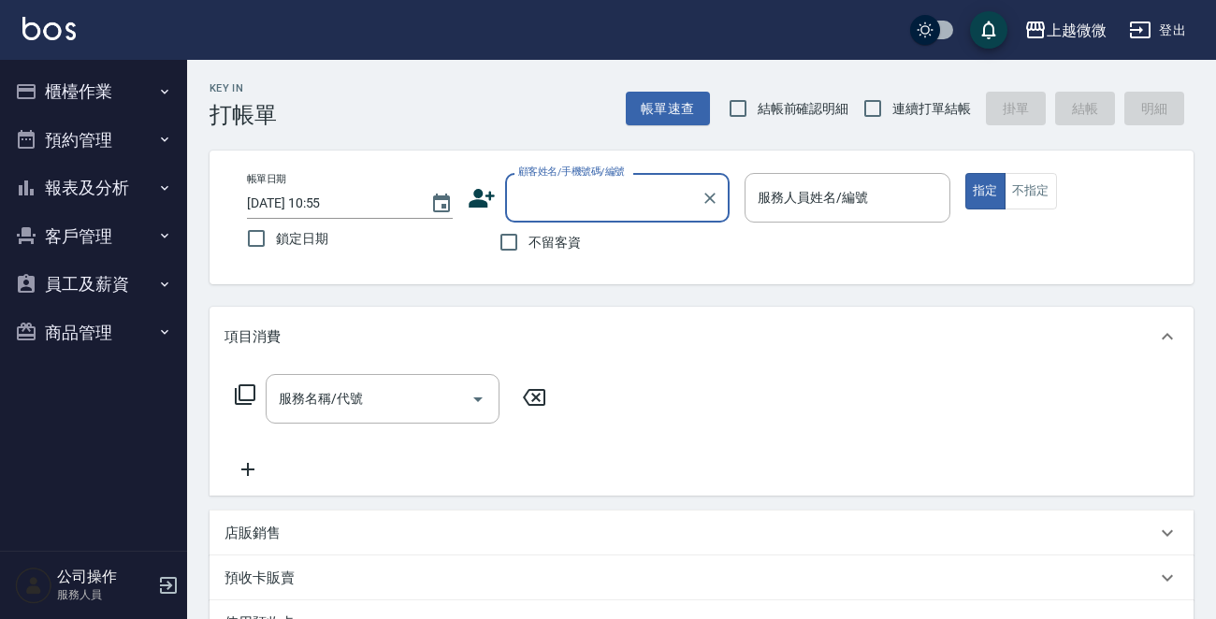
click at [111, 241] on button "客戶管理" at bounding box center [93, 236] width 172 height 49
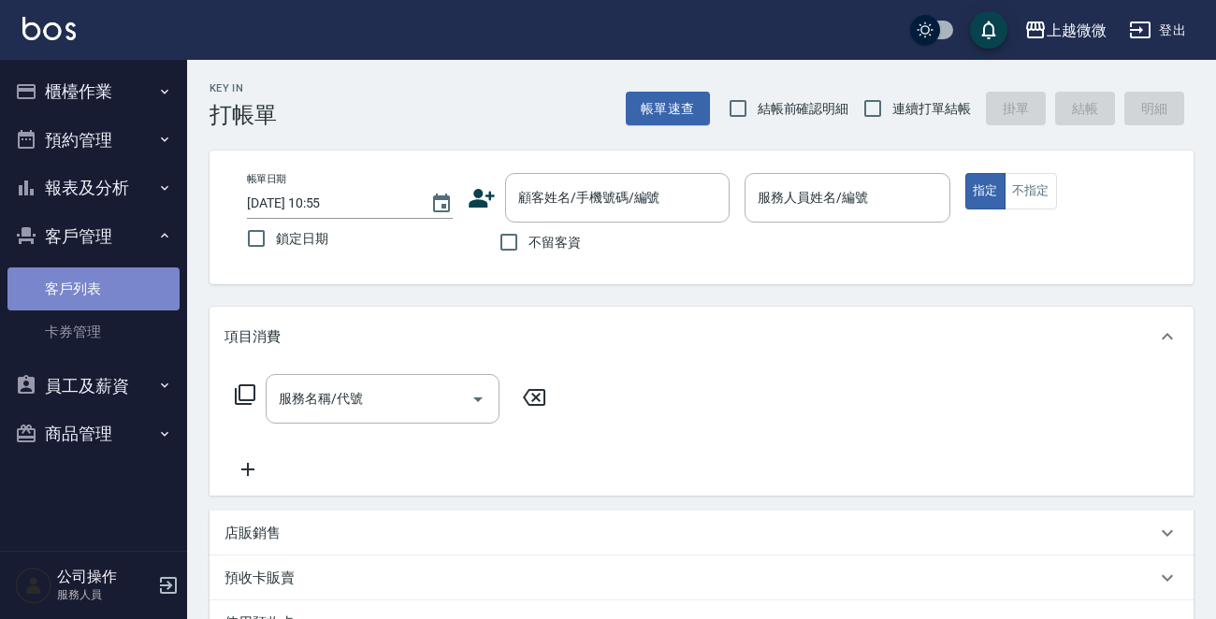
click at [107, 285] on link "客戶列表" at bounding box center [93, 288] width 172 height 43
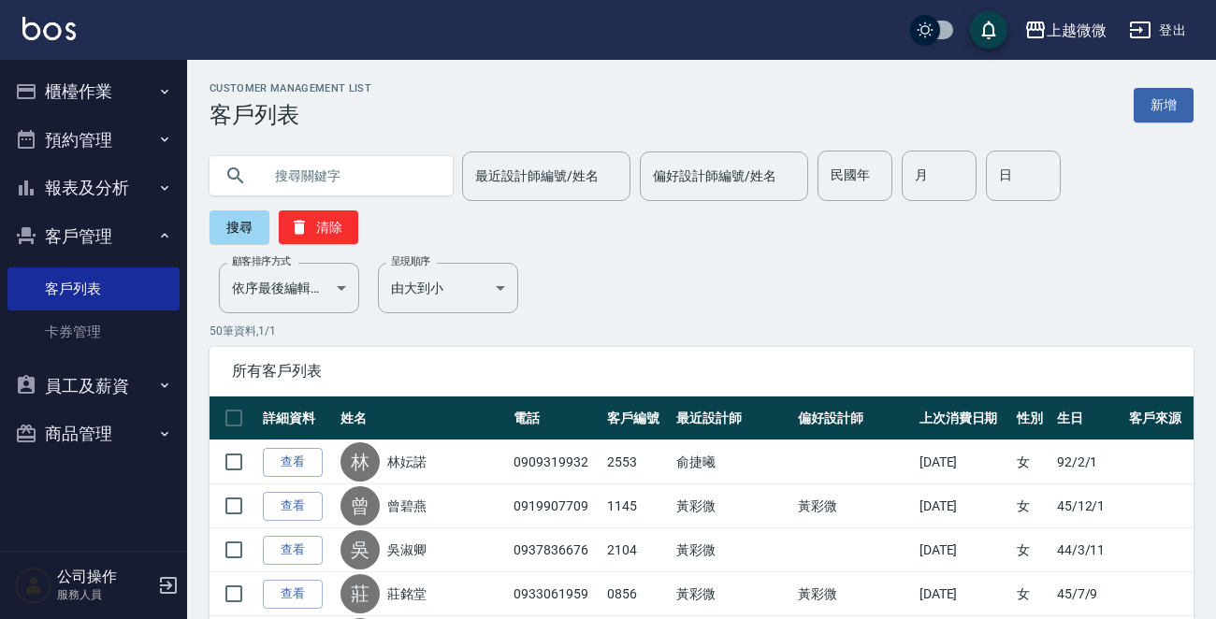
click at [335, 163] on input "text" at bounding box center [350, 176] width 176 height 50
type input "2520"
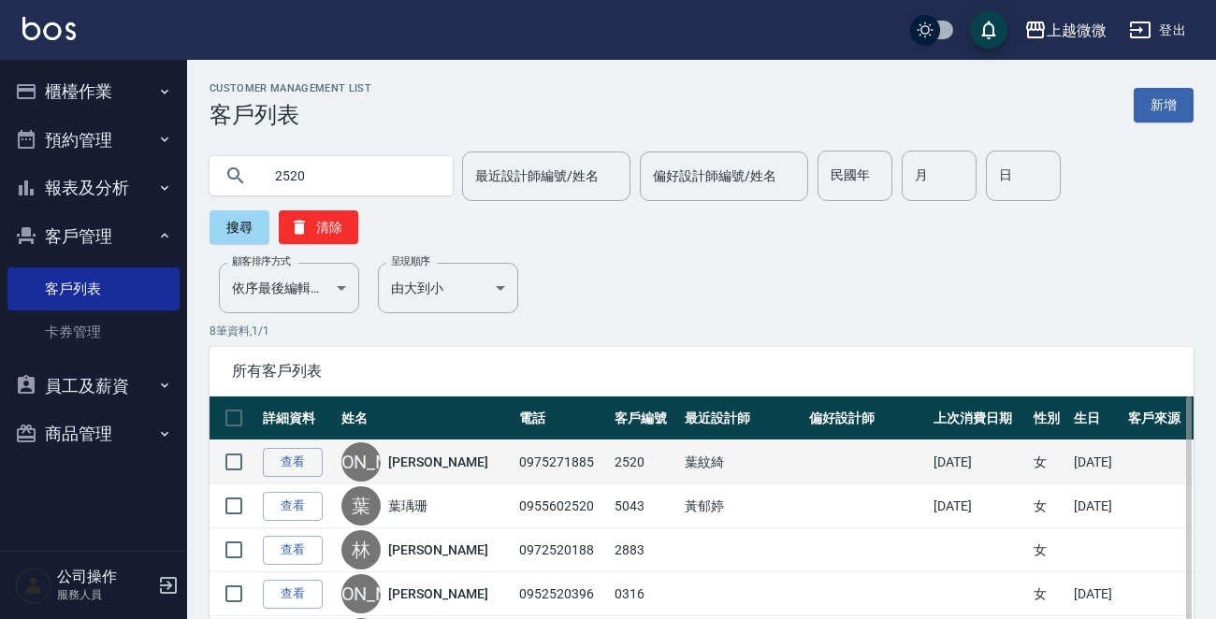
click at [423, 457] on link "李麗真" at bounding box center [437, 462] width 99 height 19
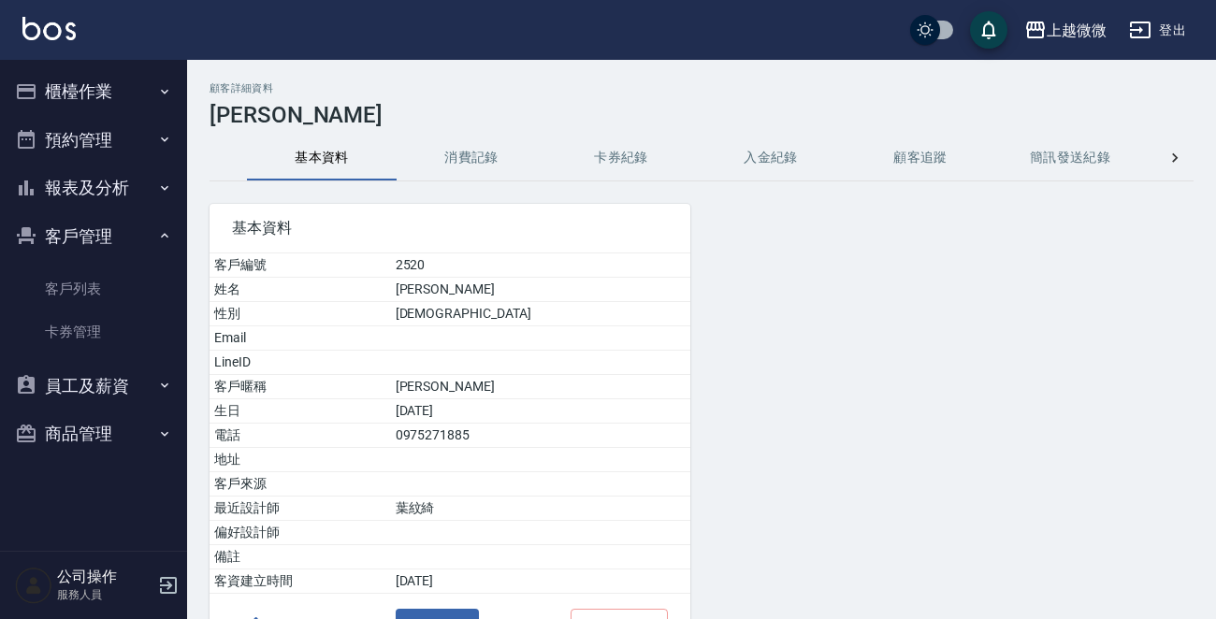
click at [430, 158] on button "消費記錄" at bounding box center [472, 158] width 150 height 45
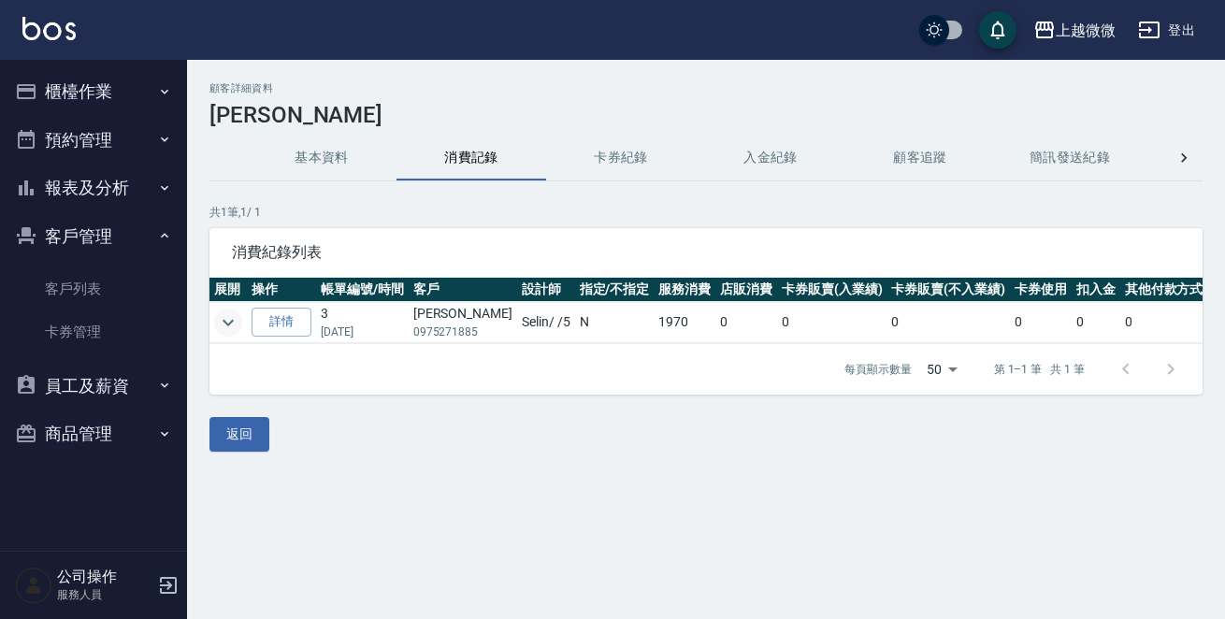
click at [221, 311] on icon "expand row" at bounding box center [228, 322] width 22 height 22
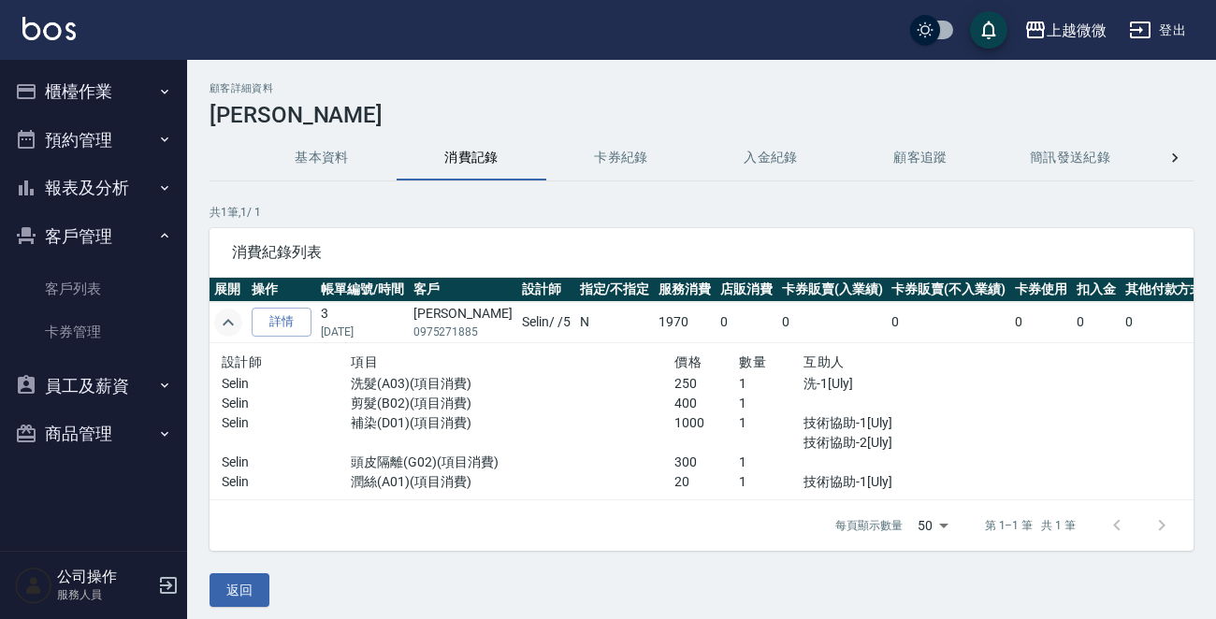
click at [306, 153] on button "基本資料" at bounding box center [322, 158] width 150 height 45
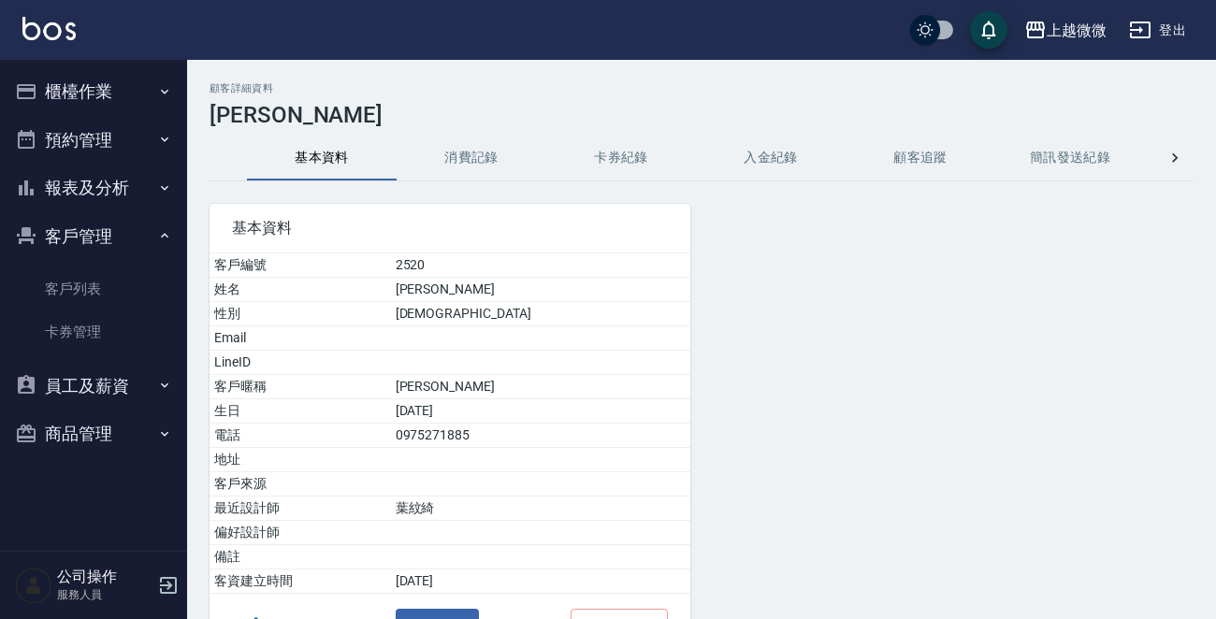
scroll to position [116, 0]
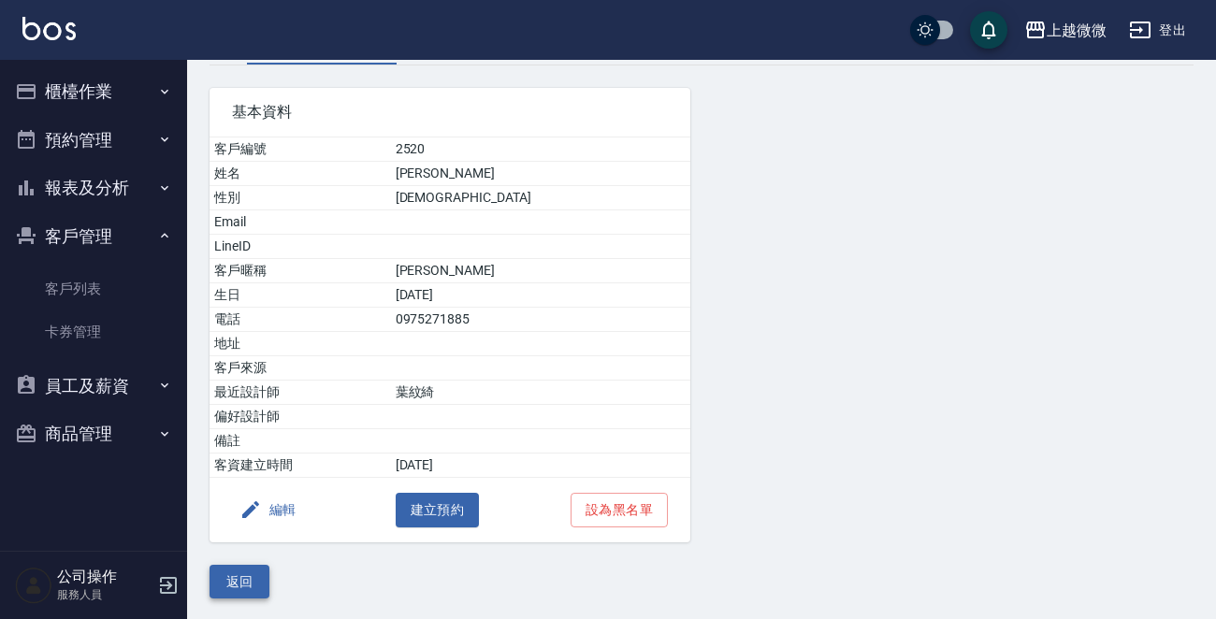
click at [252, 575] on button "返回" at bounding box center [239, 582] width 60 height 35
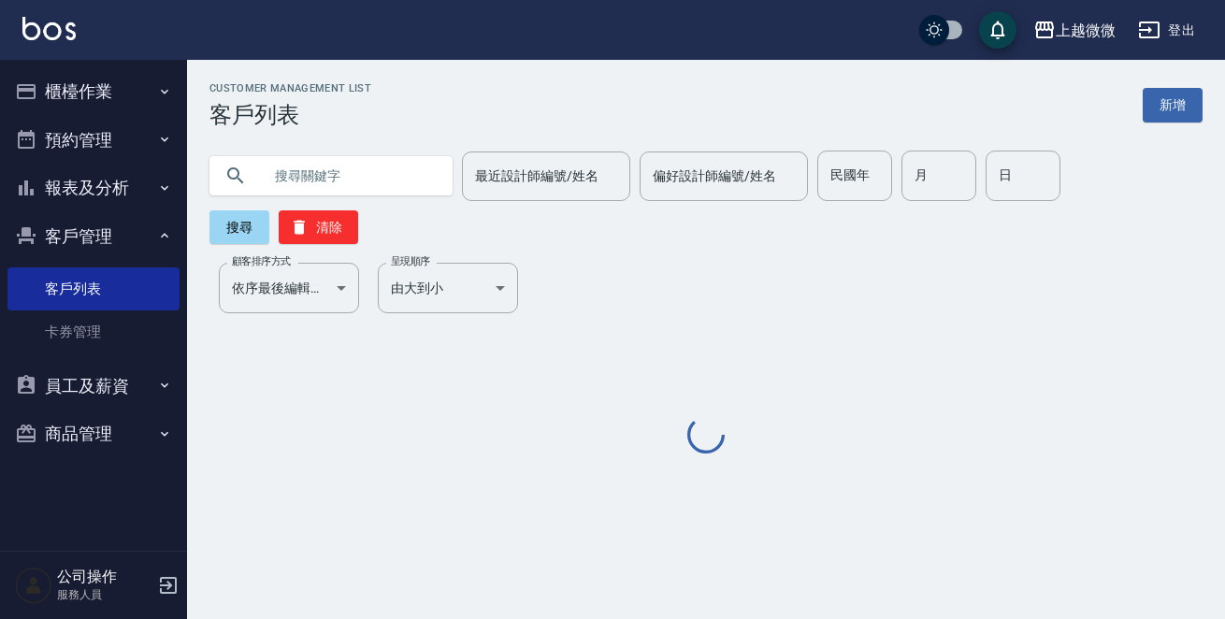
click at [315, 180] on input "text" at bounding box center [350, 176] width 176 height 50
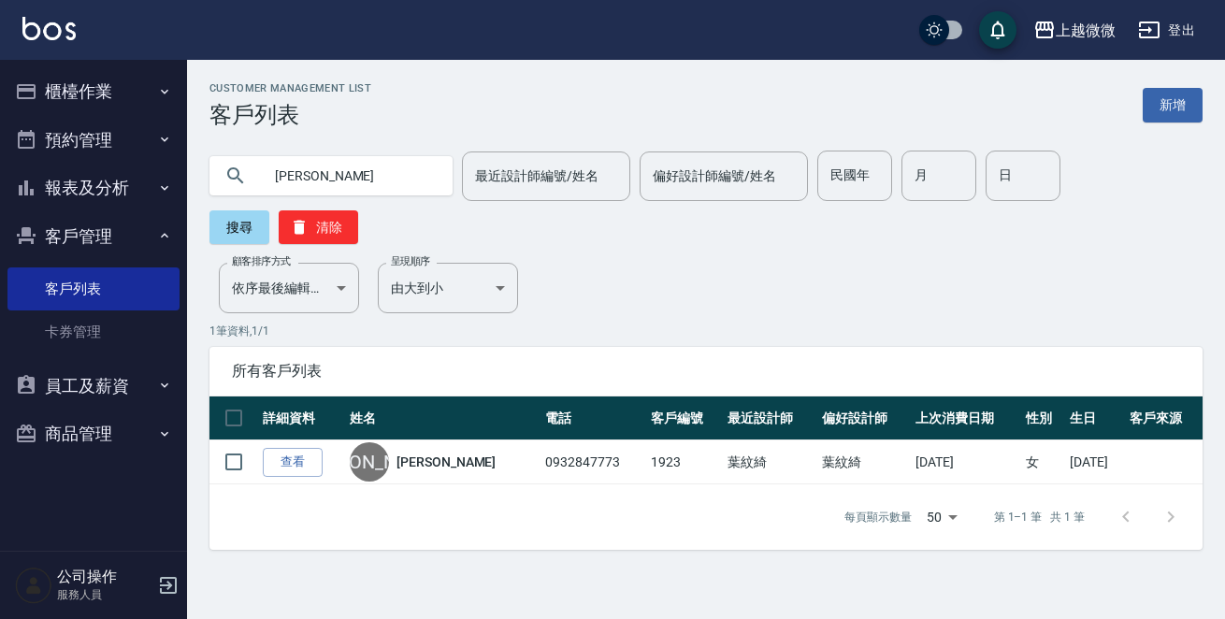
click at [344, 170] on input "李智" at bounding box center [350, 176] width 176 height 50
drag, startPoint x: 344, startPoint y: 170, endPoint x: 47, endPoint y: 176, distance: 297.4
click at [44, 180] on div "上越微微 登出 櫃檯作業 打帳單 帳單列表 現金收支登錄 材料自購登錄 掃碼打卡 預約管理 預約管理 單日預約紀錄 單週預約紀錄 報表及分析 報表目錄 店家日…" at bounding box center [612, 309] width 1225 height 619
type input "1038"
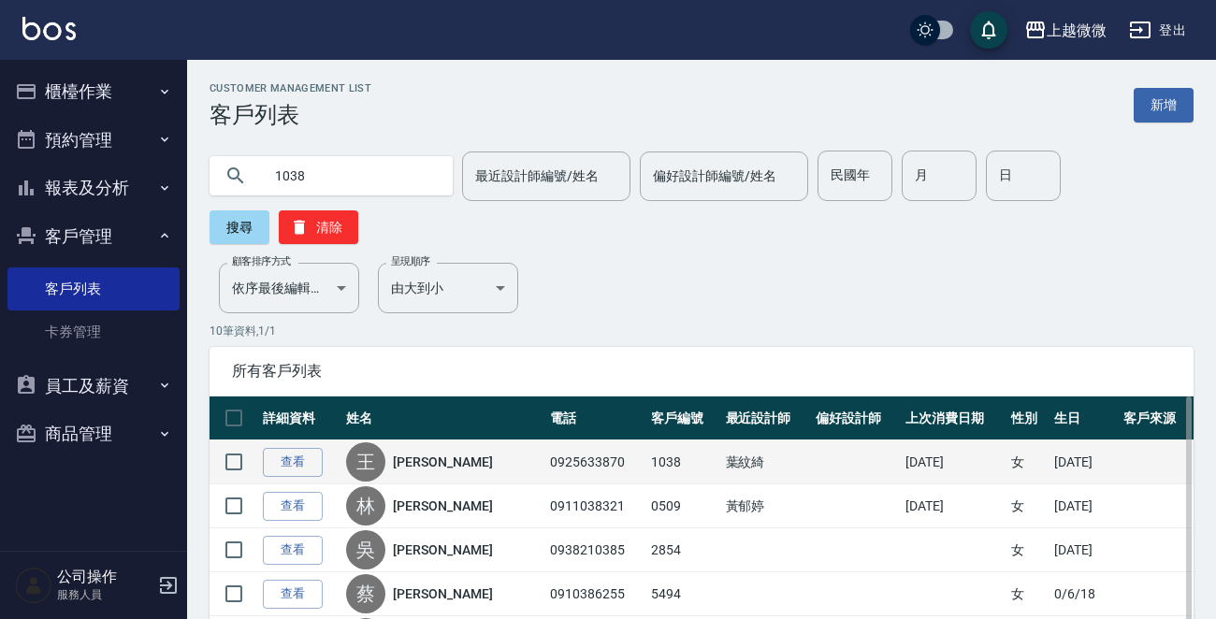
click at [414, 467] on link "王譱" at bounding box center [442, 462] width 99 height 19
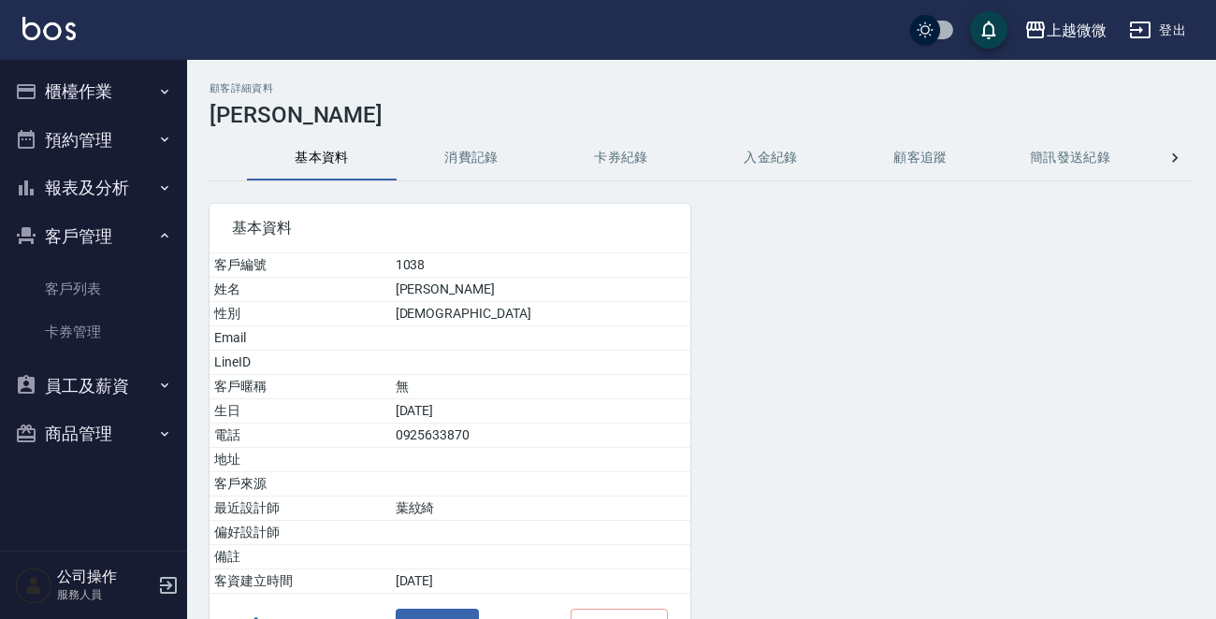
click at [457, 186] on div "基本資料 客戶編號 1038 姓名 王譱 性別 FEMALE Email LineID 客戶暱稱 無 生日 75/5/31 電話 0925633870 地址 …" at bounding box center [438, 419] width 503 height 477
click at [476, 169] on button "消費記錄" at bounding box center [472, 158] width 150 height 45
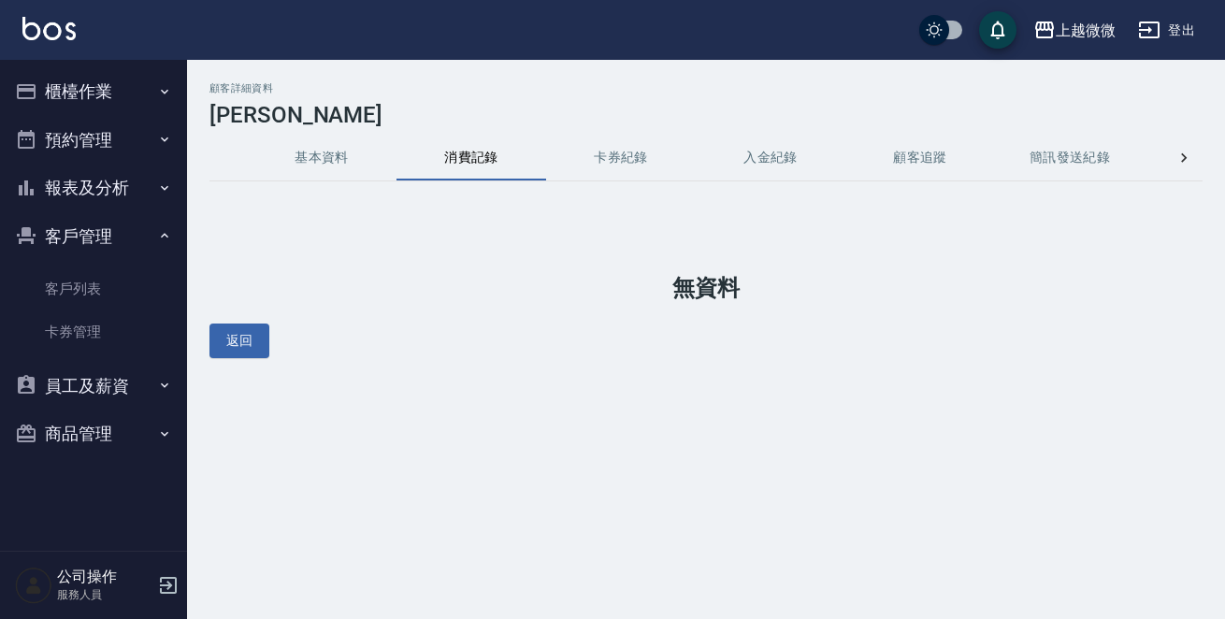
click at [337, 166] on button "基本資料" at bounding box center [322, 158] width 150 height 45
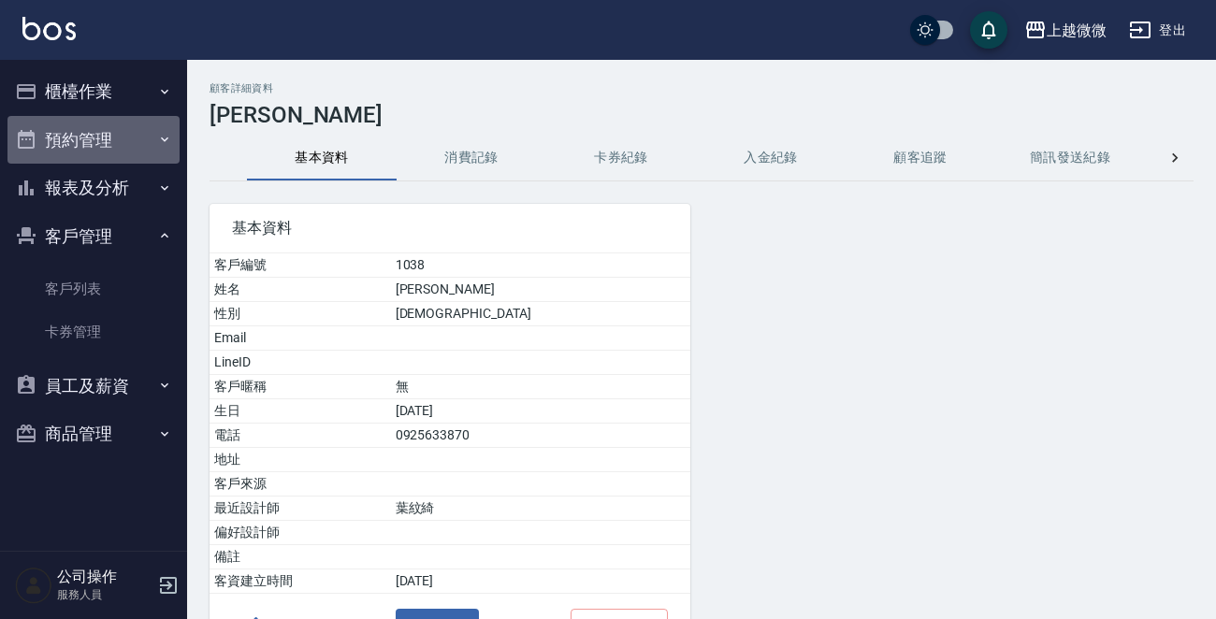
click at [122, 152] on button "預約管理" at bounding box center [93, 140] width 172 height 49
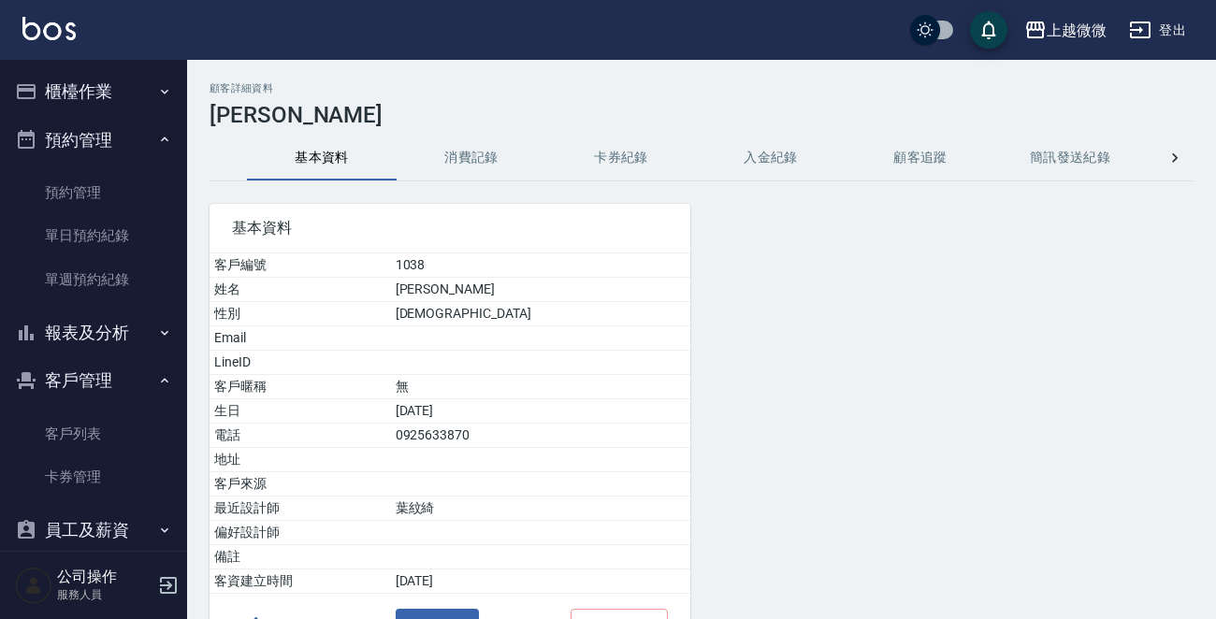
click at [125, 98] on button "櫃檯作業" at bounding box center [93, 91] width 172 height 49
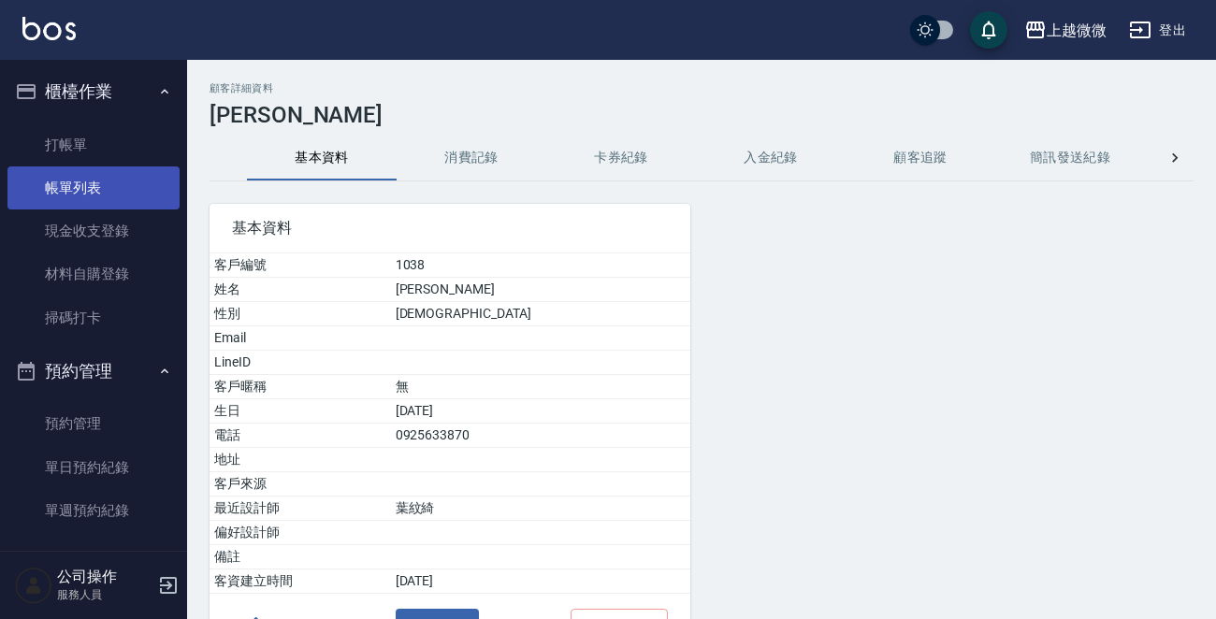
click at [108, 181] on link "帳單列表" at bounding box center [93, 187] width 172 height 43
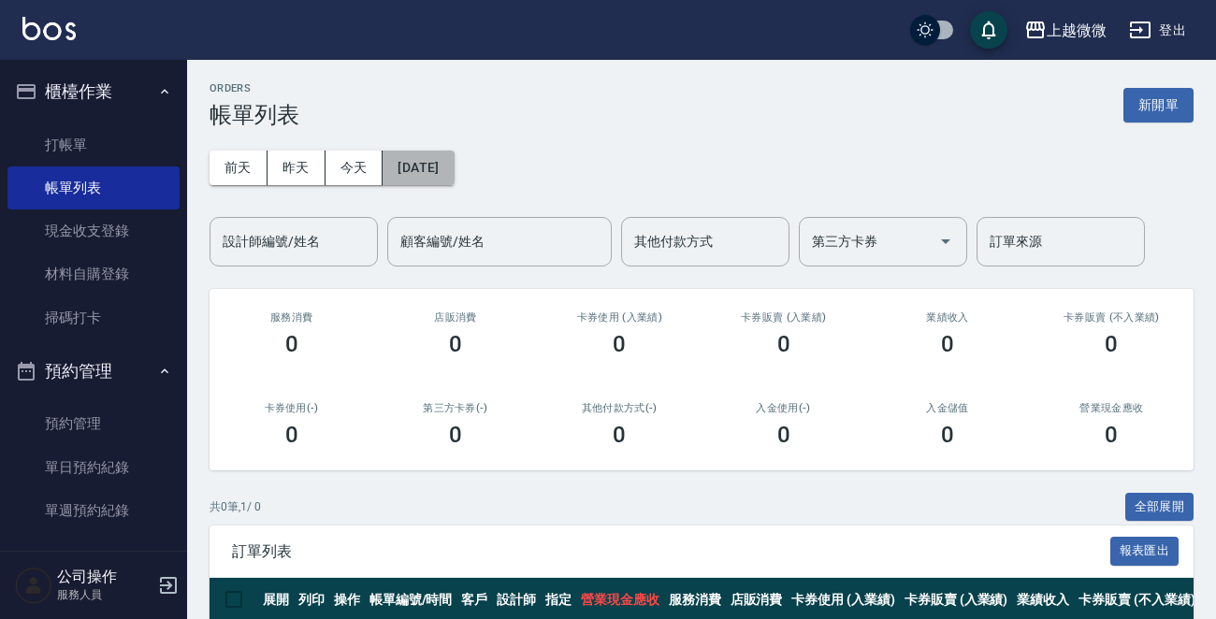
click at [450, 178] on button "2025/08/10" at bounding box center [417, 168] width 71 height 35
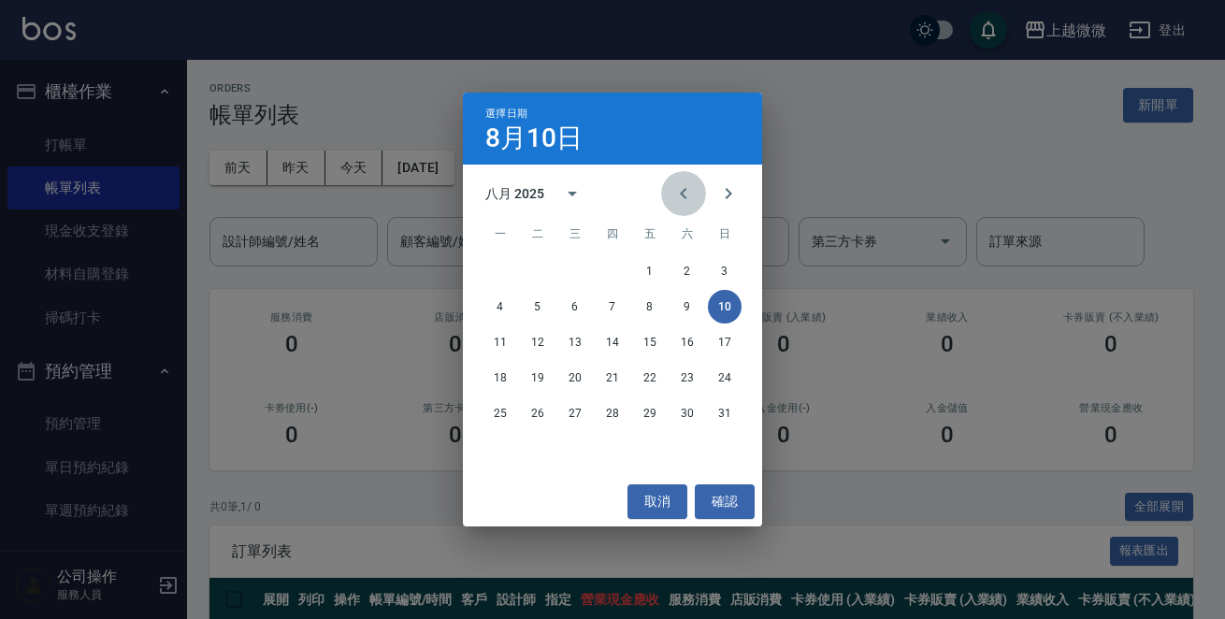
click at [679, 195] on icon "Previous month" at bounding box center [683, 193] width 22 height 22
click at [570, 380] on button "23" at bounding box center [575, 378] width 34 height 34
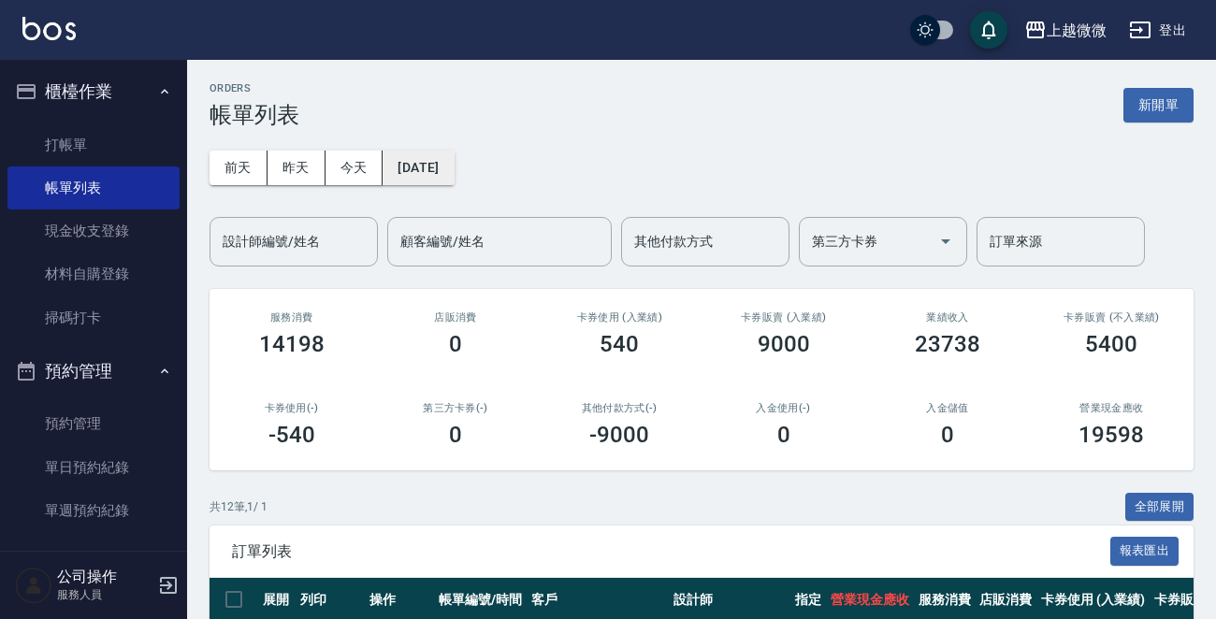
click at [446, 175] on button "2025/07/23" at bounding box center [417, 168] width 71 height 35
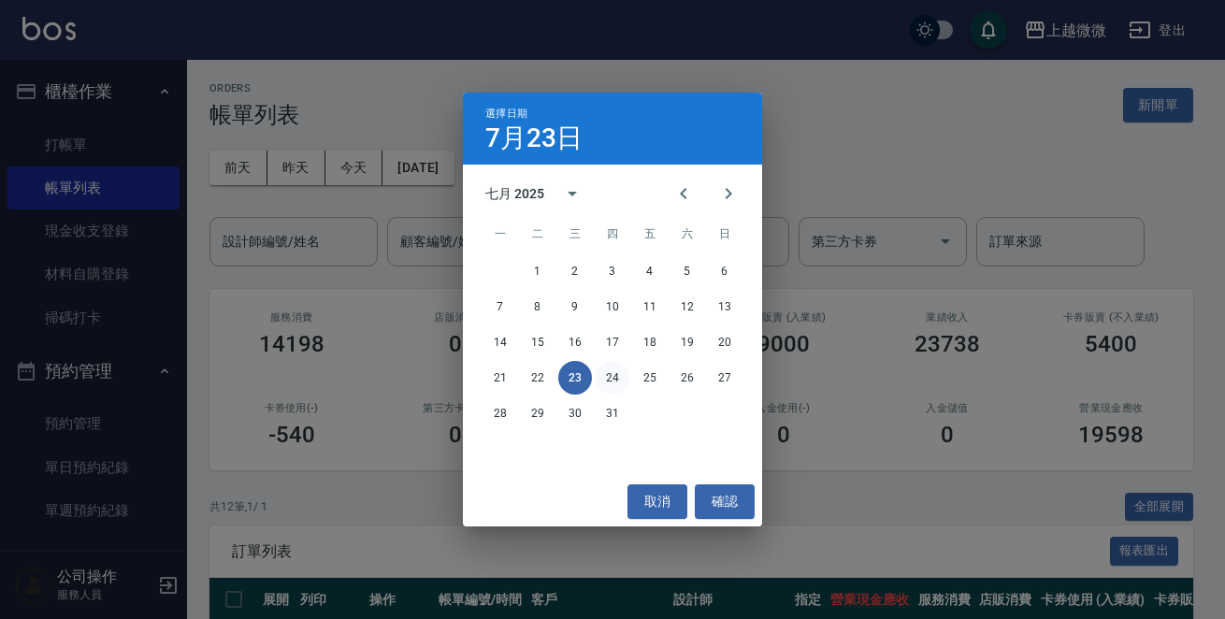
click at [618, 373] on button "24" at bounding box center [613, 378] width 34 height 34
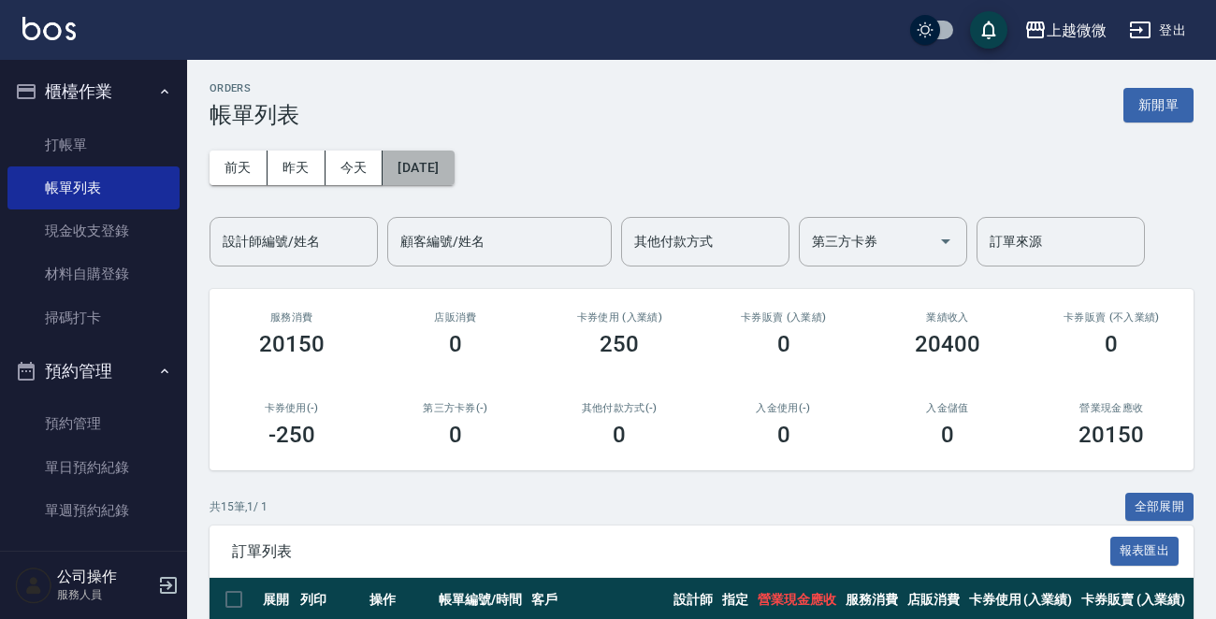
click at [443, 166] on button "2025/07/24" at bounding box center [417, 168] width 71 height 35
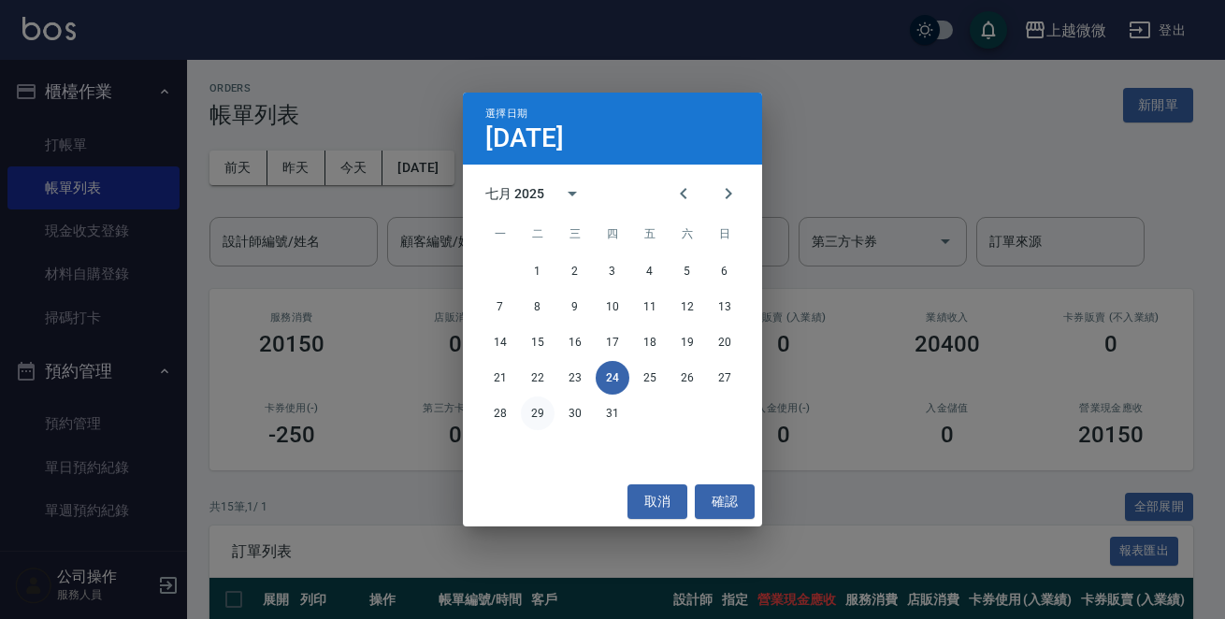
click at [526, 411] on button "29" at bounding box center [538, 414] width 34 height 34
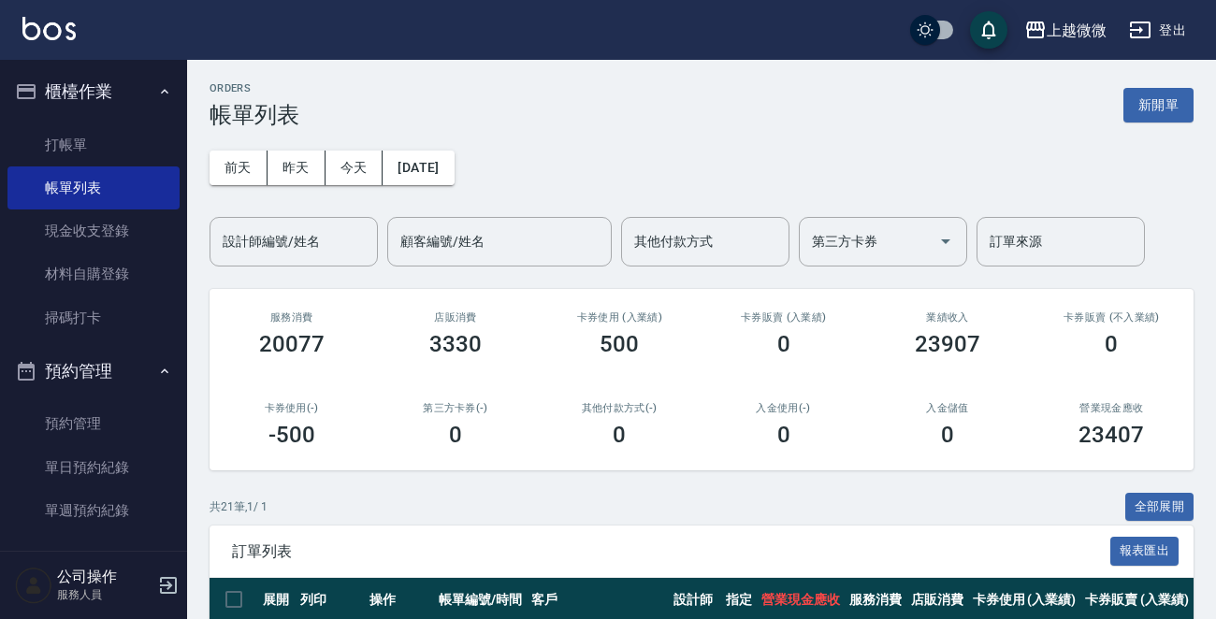
click at [445, 180] on button "2025/07/29" at bounding box center [417, 168] width 71 height 35
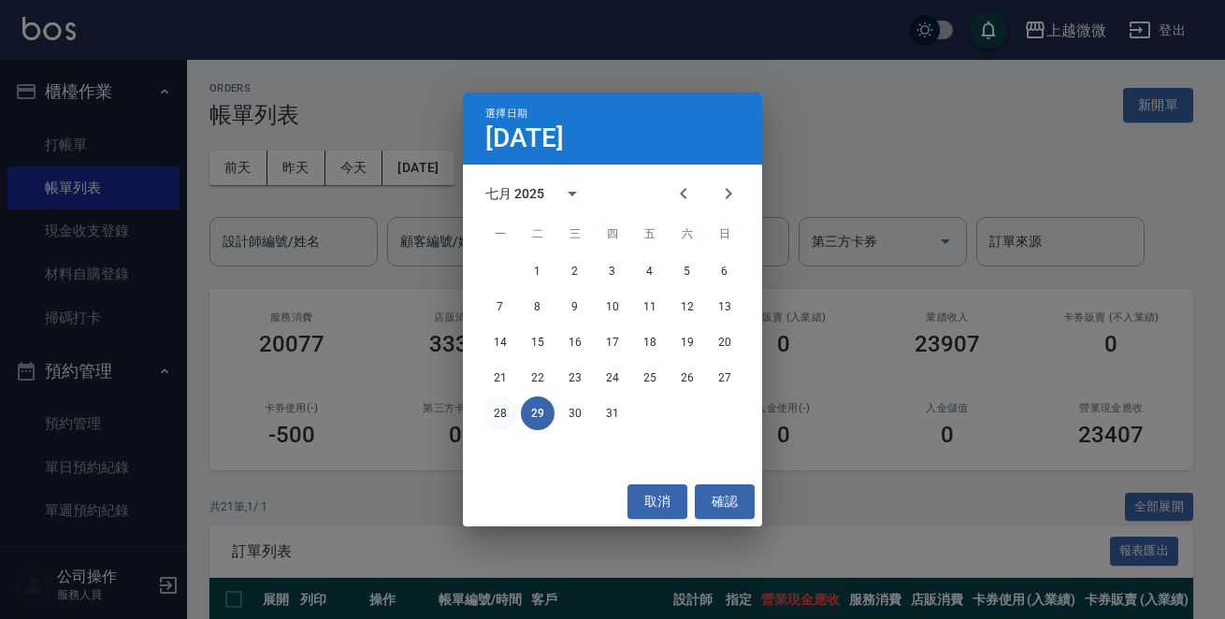
click at [491, 410] on button "28" at bounding box center [500, 414] width 34 height 34
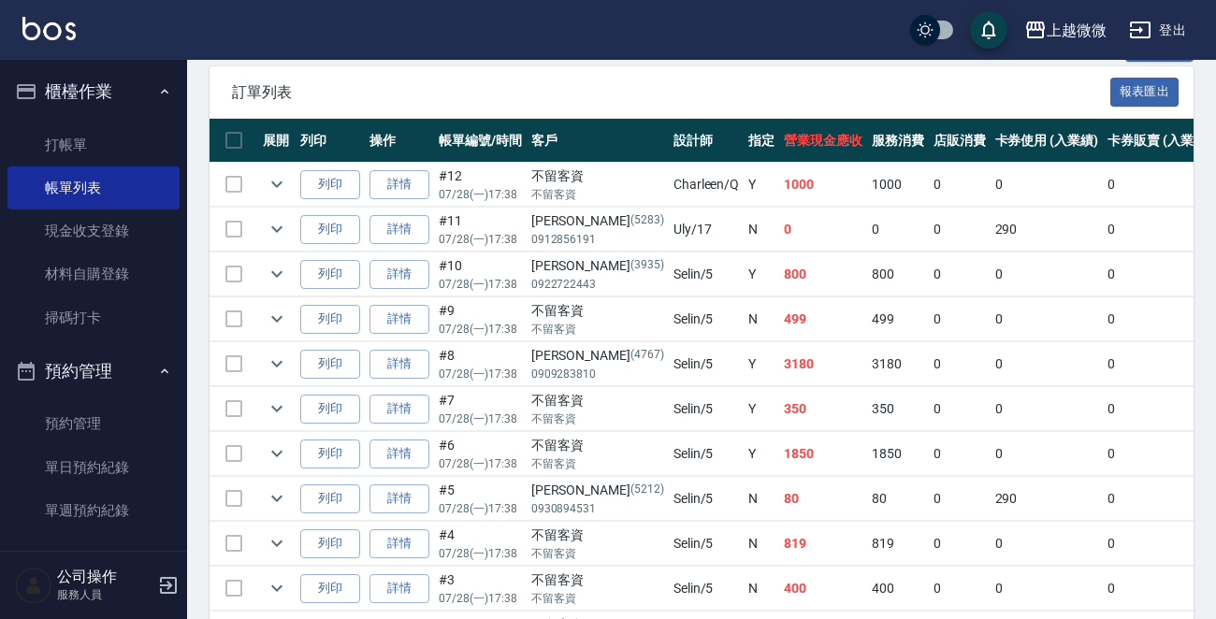
scroll to position [561, 0]
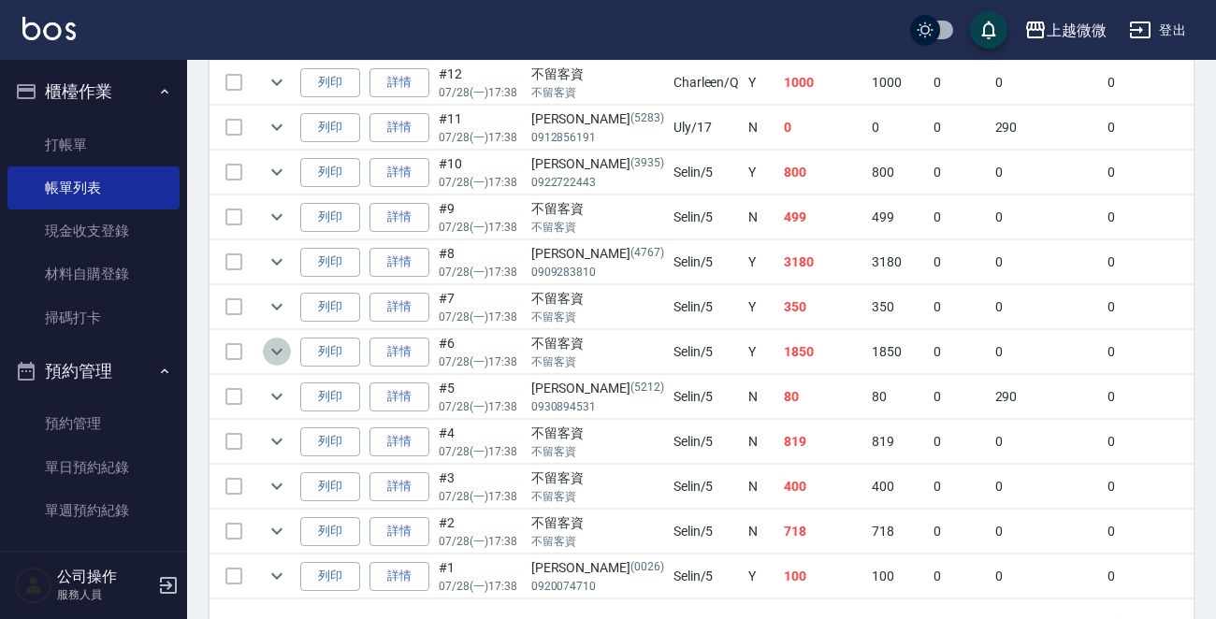
click at [270, 349] on icon "expand row" at bounding box center [277, 351] width 22 height 22
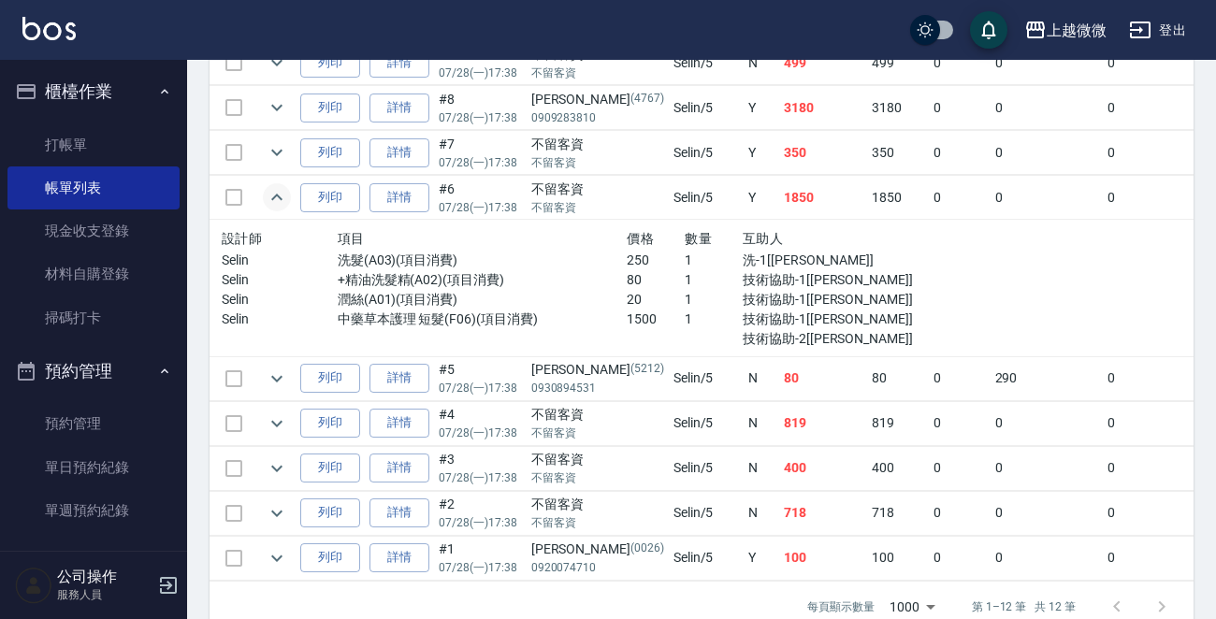
scroll to position [748, 0]
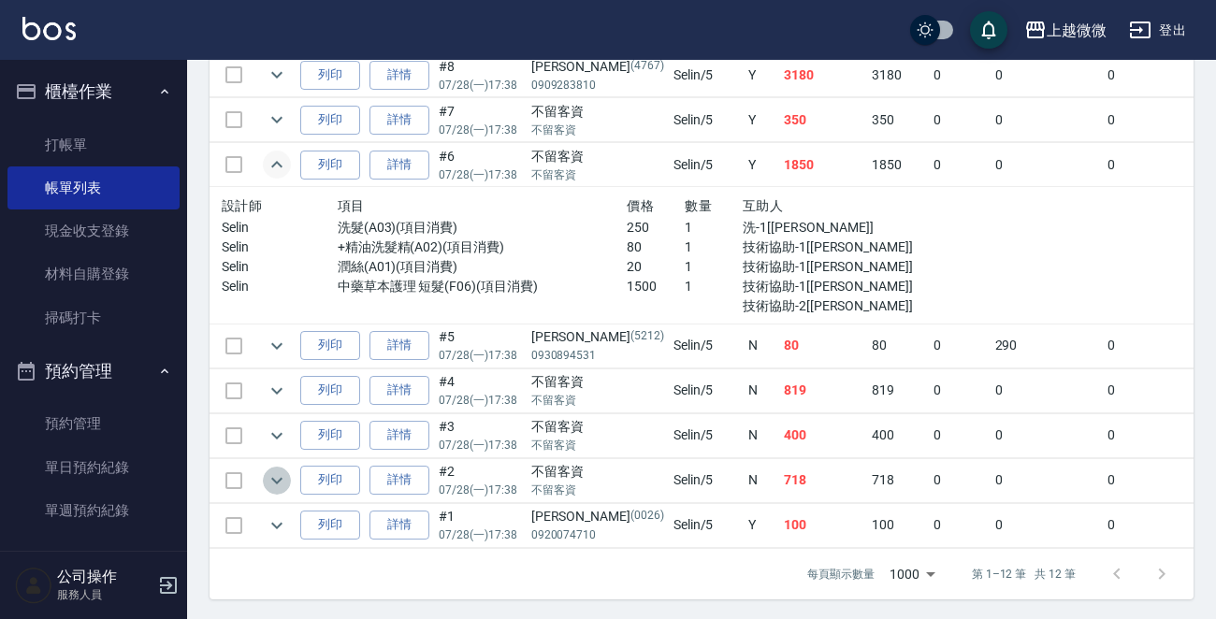
click at [281, 471] on icon "expand row" at bounding box center [277, 480] width 22 height 22
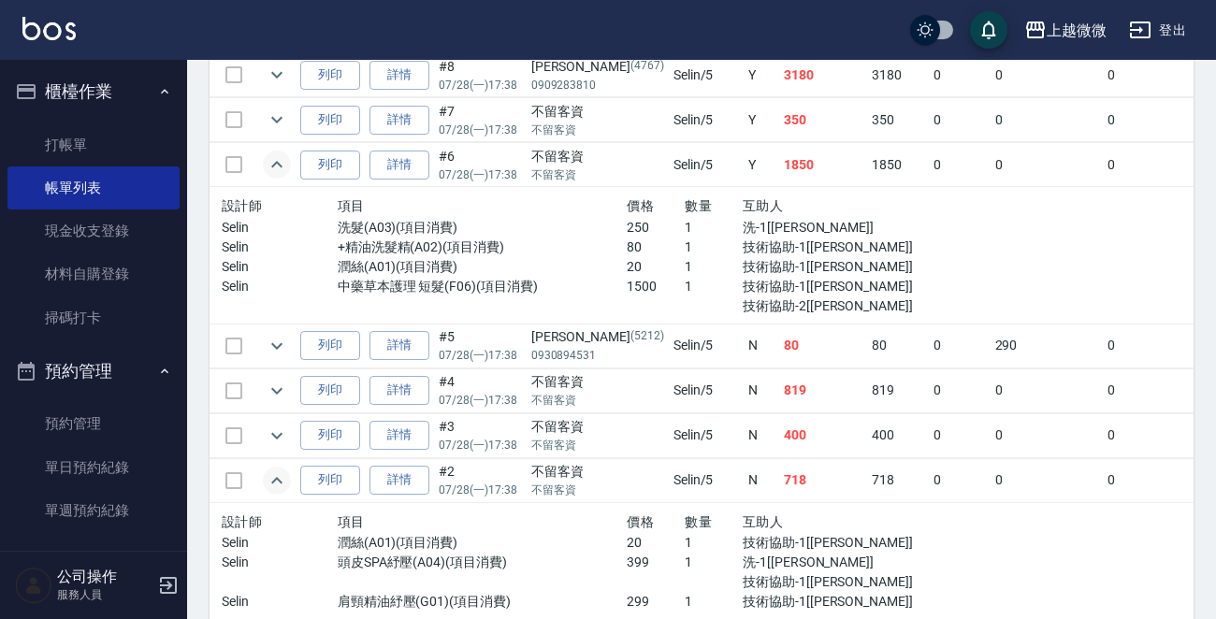
click at [281, 471] on icon "expand row" at bounding box center [277, 480] width 22 height 22
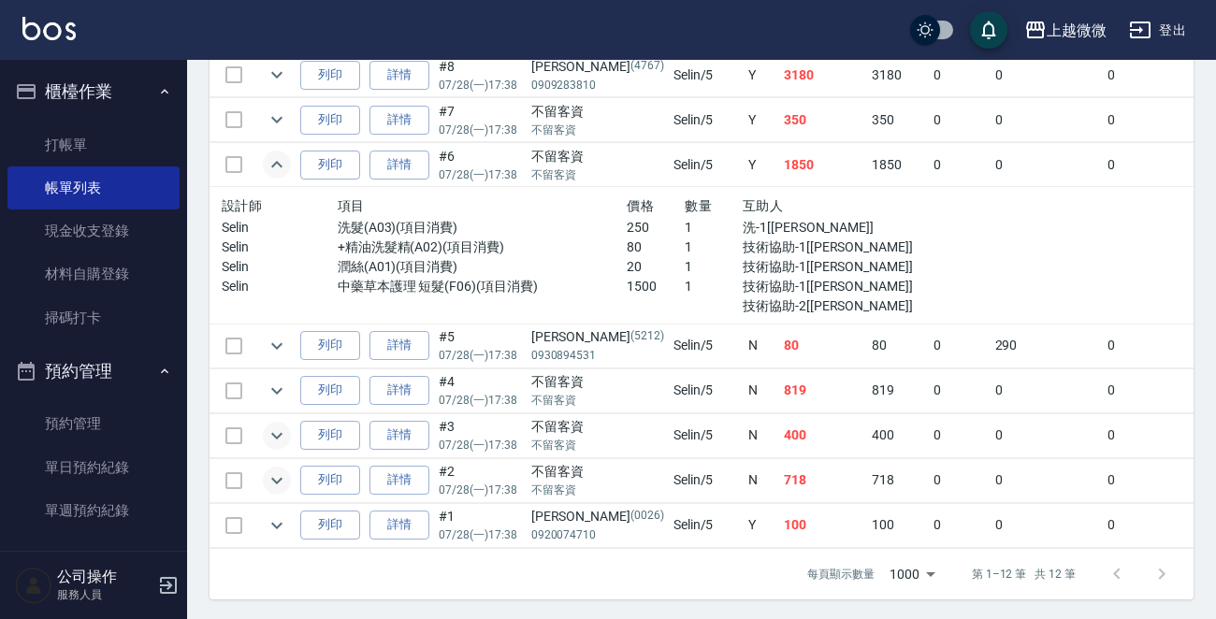
click at [278, 438] on icon "expand row" at bounding box center [277, 436] width 22 height 22
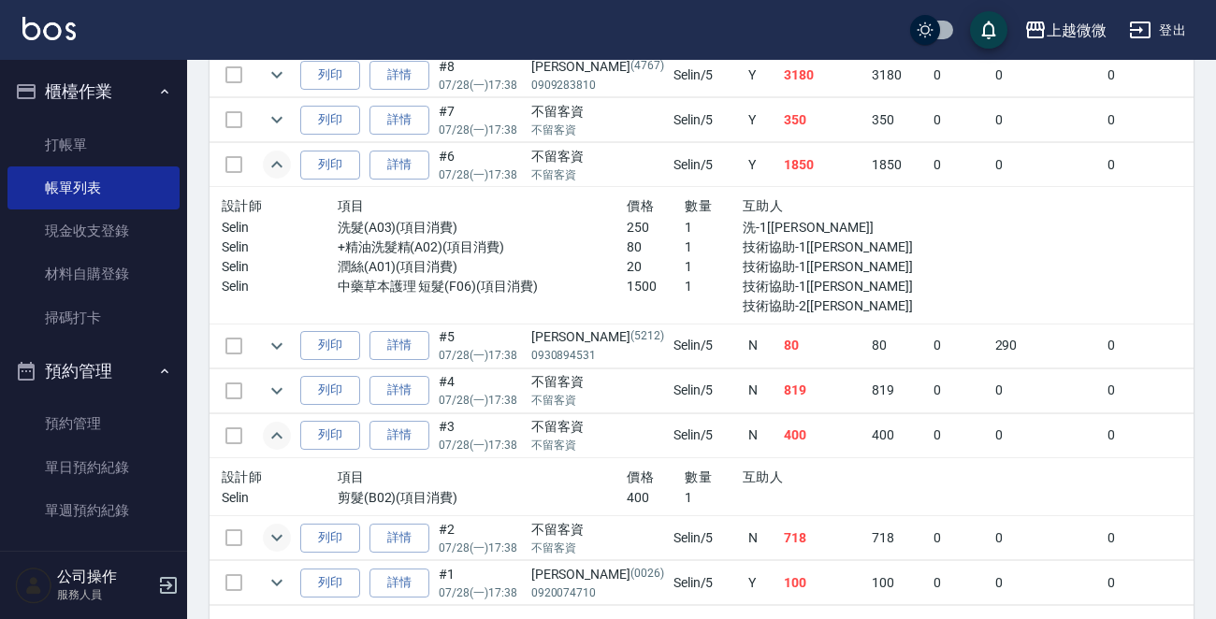
click at [278, 438] on icon "expand row" at bounding box center [277, 436] width 22 height 22
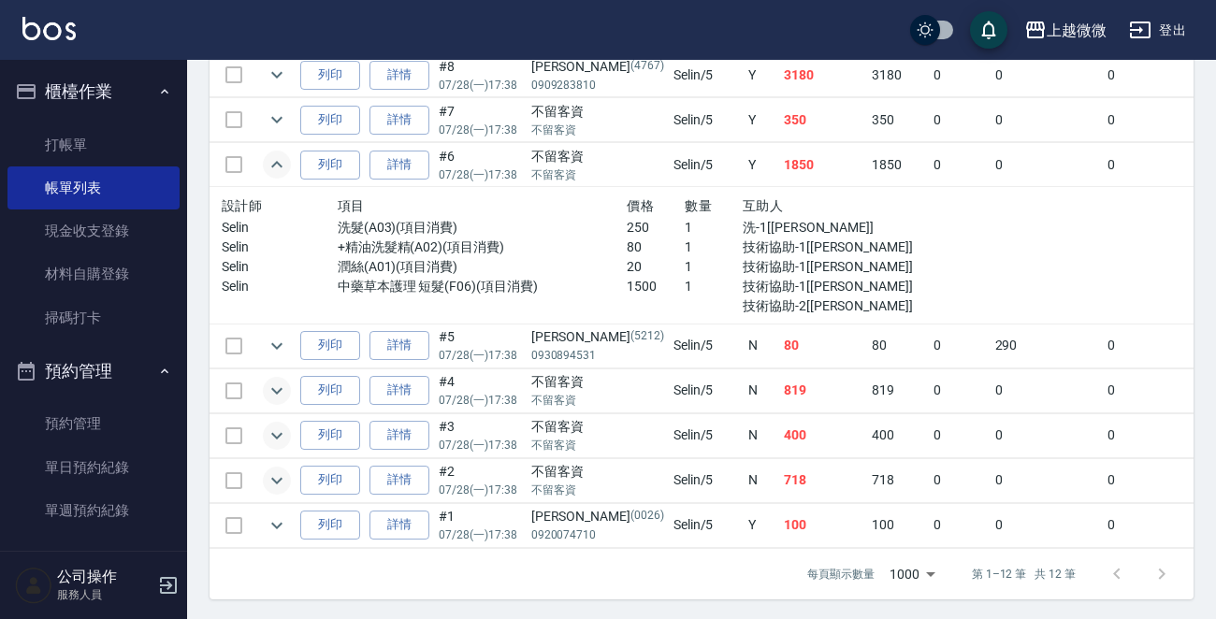
click at [283, 393] on icon "expand row" at bounding box center [277, 391] width 22 height 22
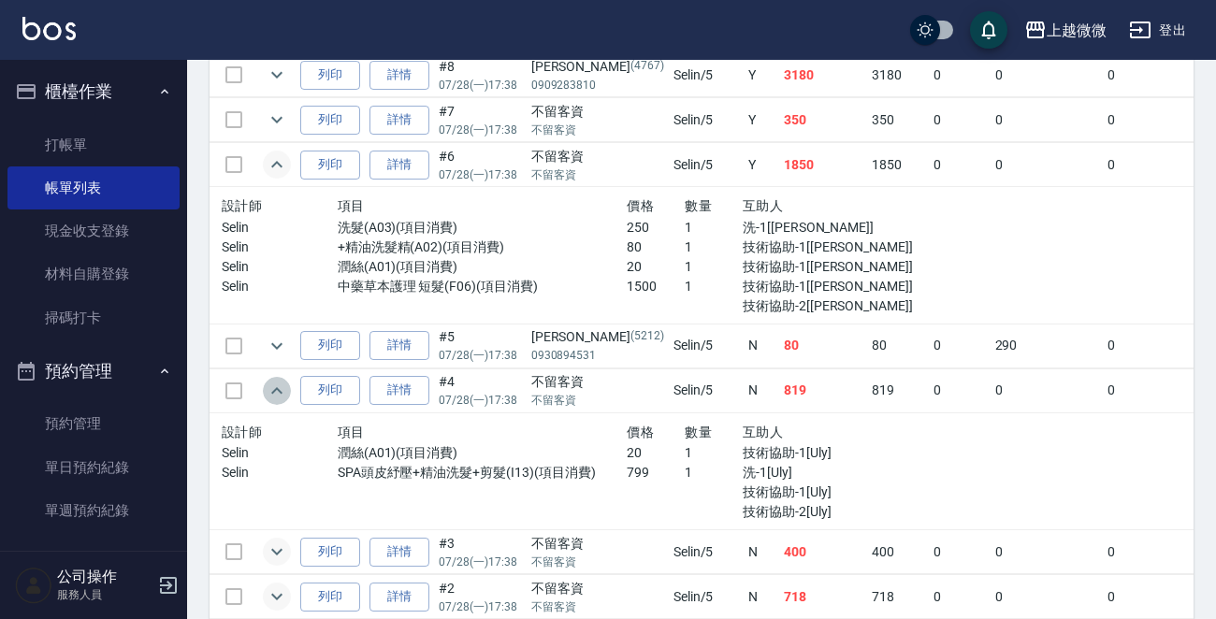
click at [283, 393] on icon "expand row" at bounding box center [277, 391] width 22 height 22
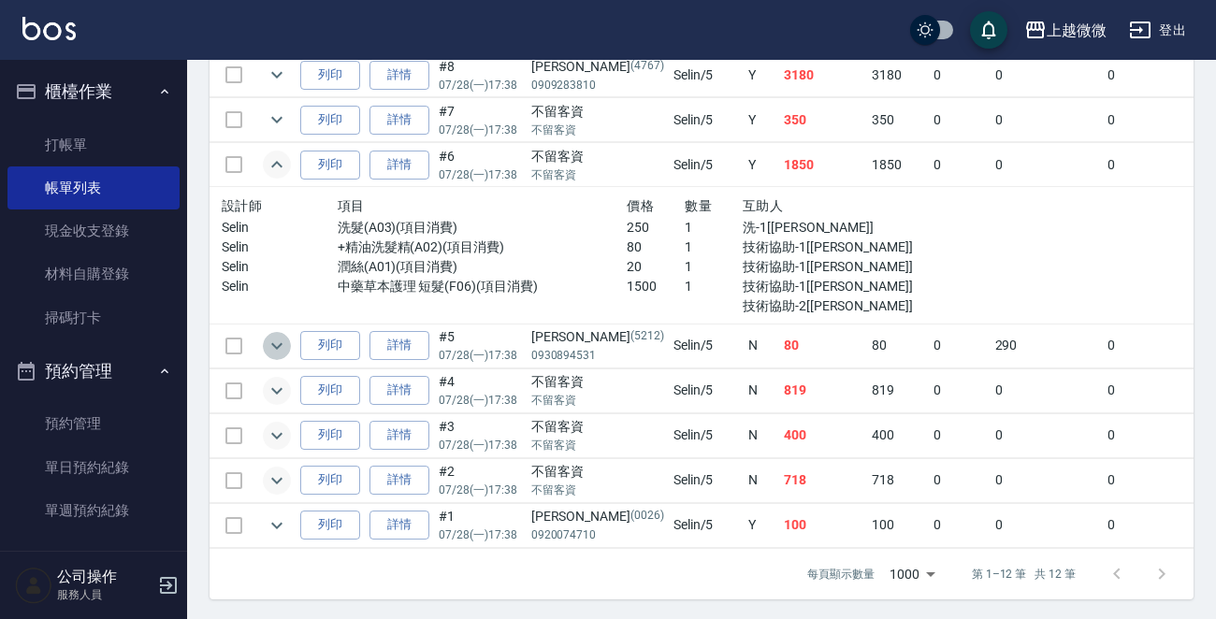
click at [286, 351] on icon "expand row" at bounding box center [277, 346] width 22 height 22
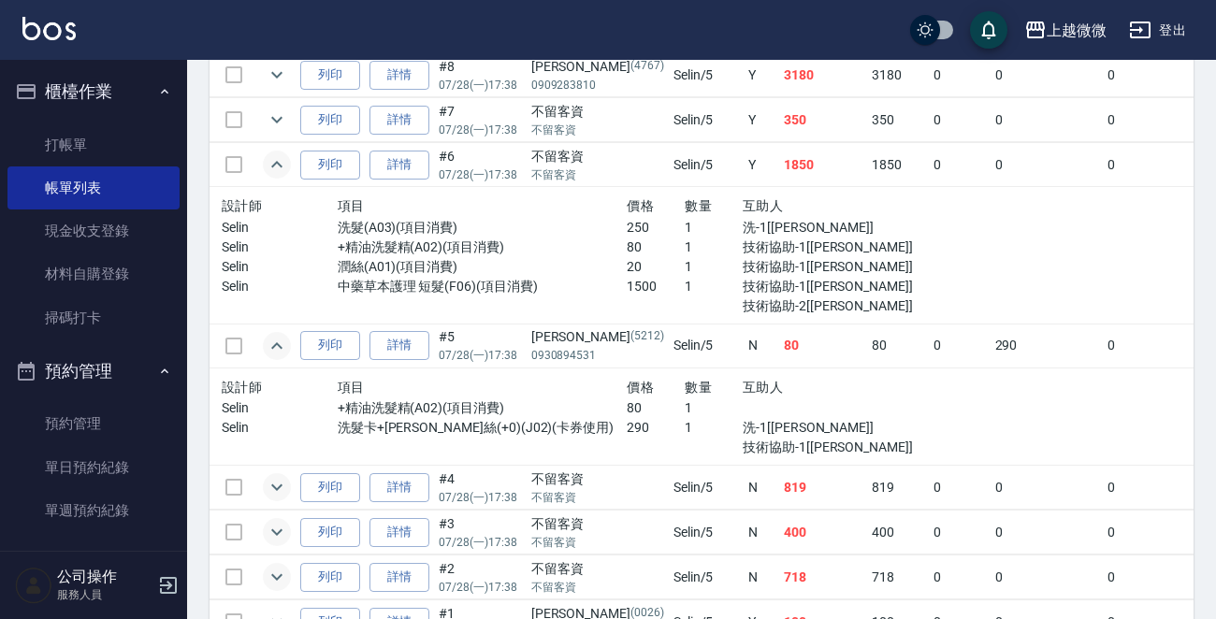
click at [286, 351] on icon "expand row" at bounding box center [277, 346] width 22 height 22
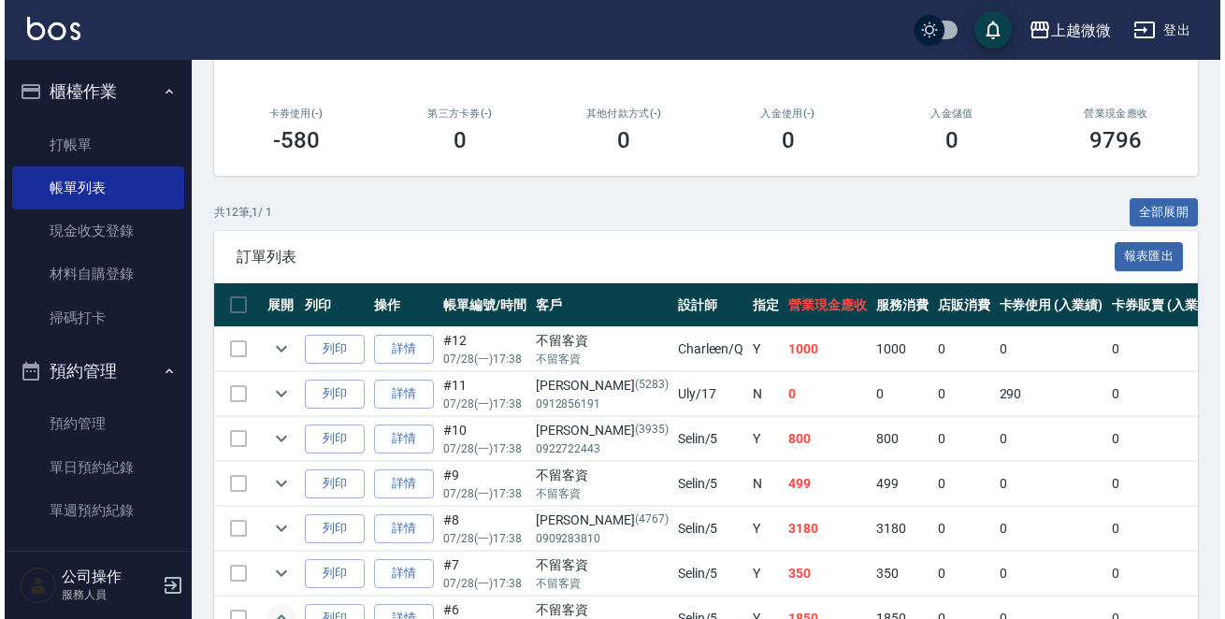
scroll to position [14, 0]
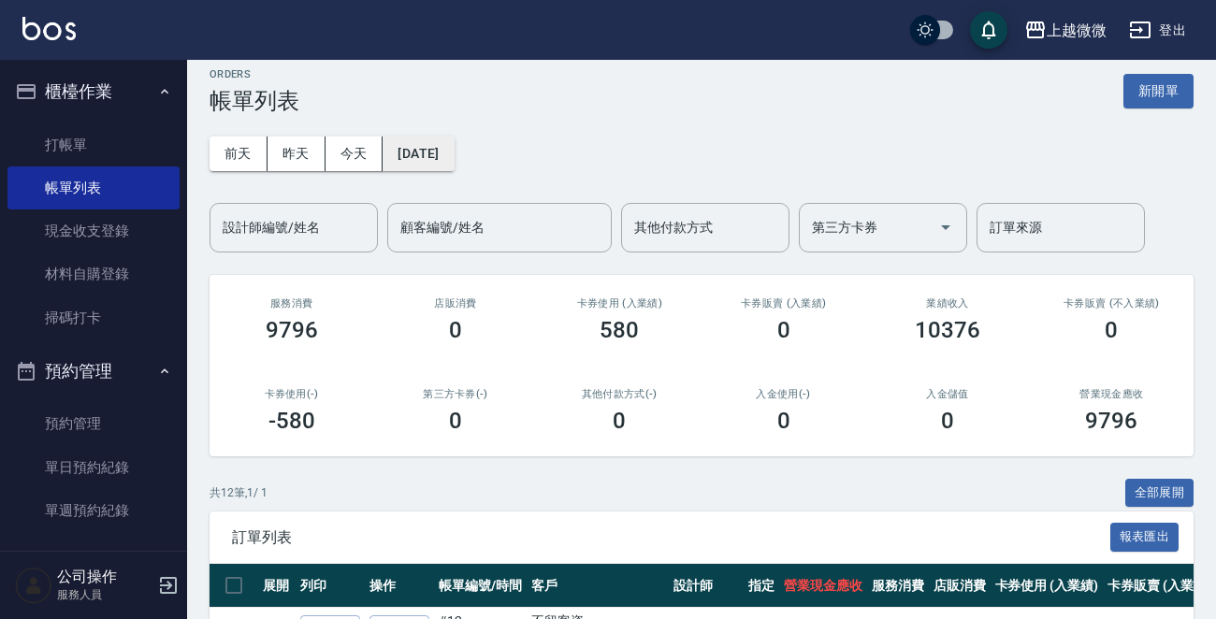
click at [448, 149] on button "2025/07/28" at bounding box center [417, 154] width 71 height 35
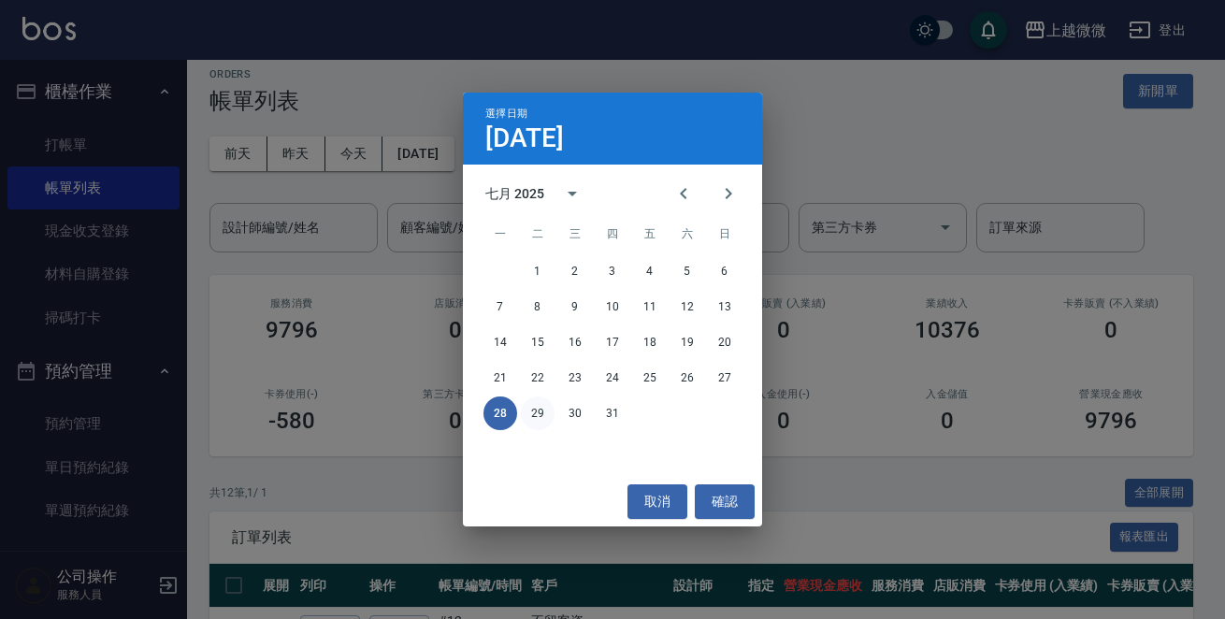
click at [542, 411] on button "29" at bounding box center [538, 414] width 34 height 34
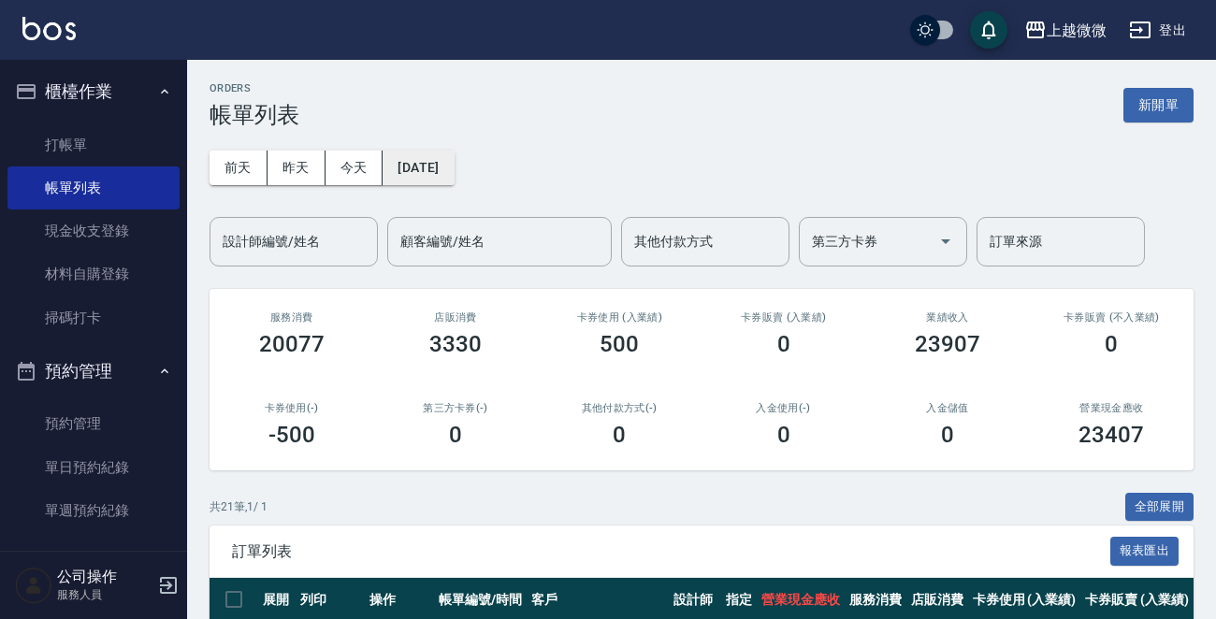
click at [440, 177] on button "2025/07/29" at bounding box center [417, 168] width 71 height 35
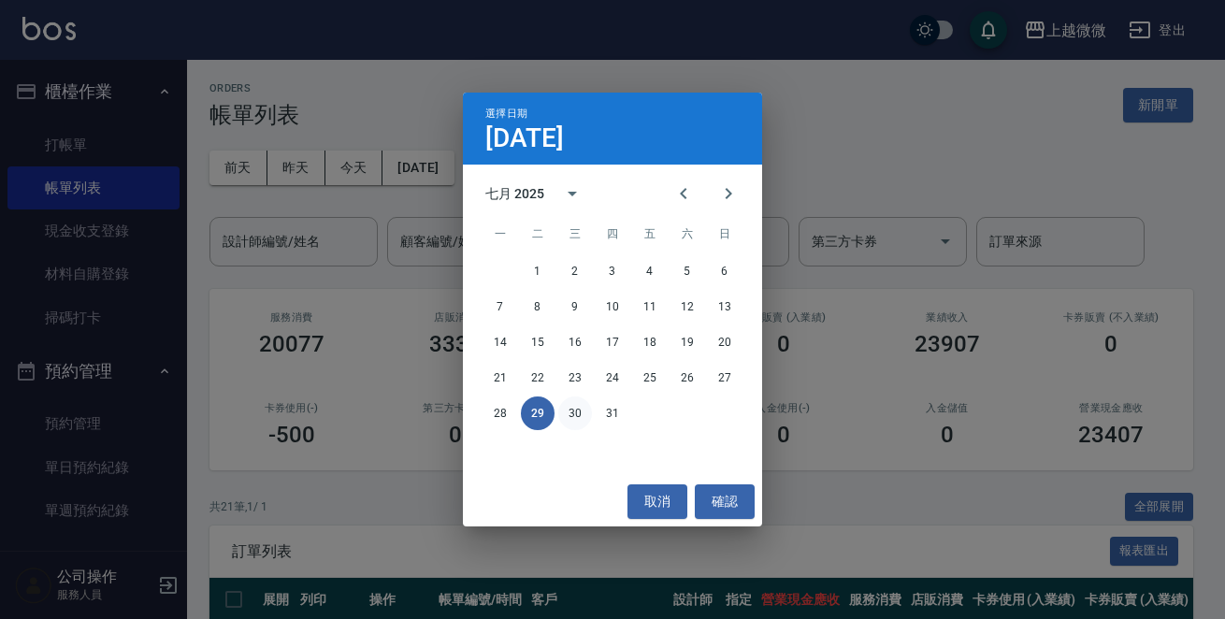
click at [570, 410] on button "30" at bounding box center [575, 414] width 34 height 34
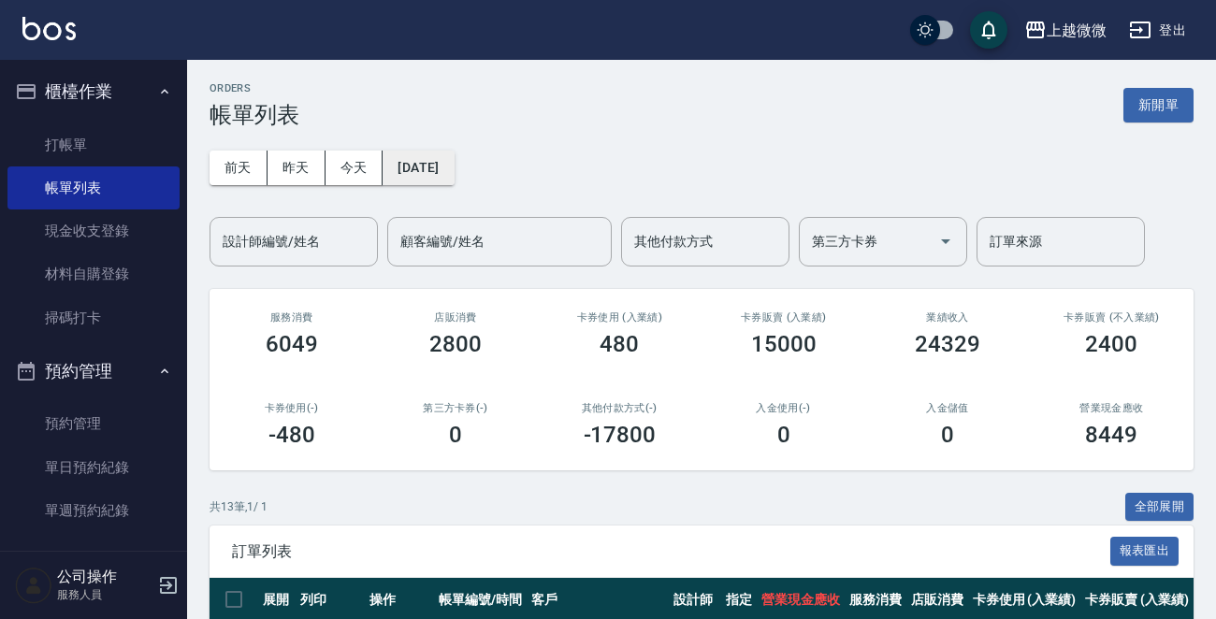
click at [430, 163] on button "2025/07/30" at bounding box center [417, 168] width 71 height 35
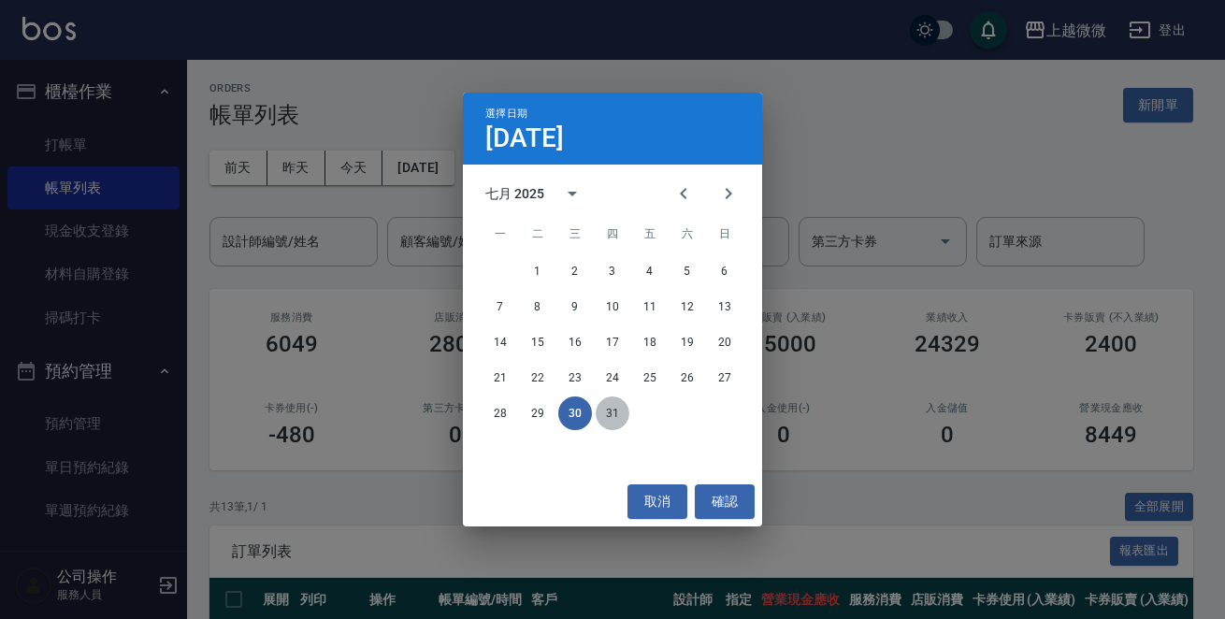
click at [609, 400] on button "31" at bounding box center [613, 414] width 34 height 34
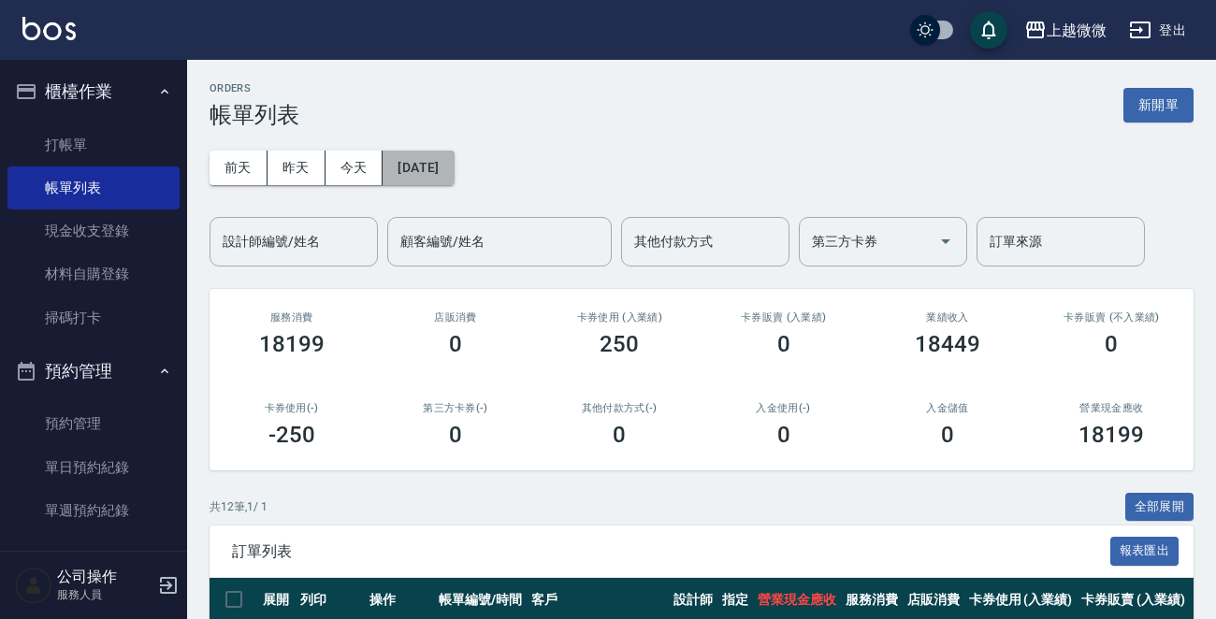
click at [454, 159] on button "2025/07/31" at bounding box center [417, 168] width 71 height 35
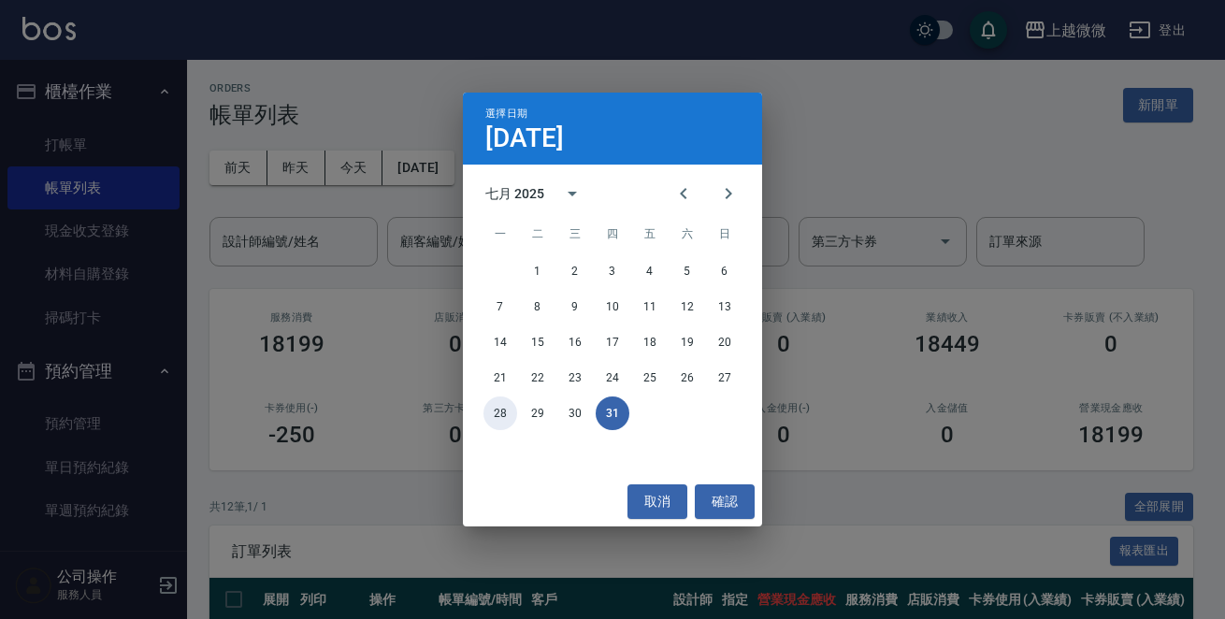
click at [504, 414] on button "28" at bounding box center [500, 414] width 34 height 34
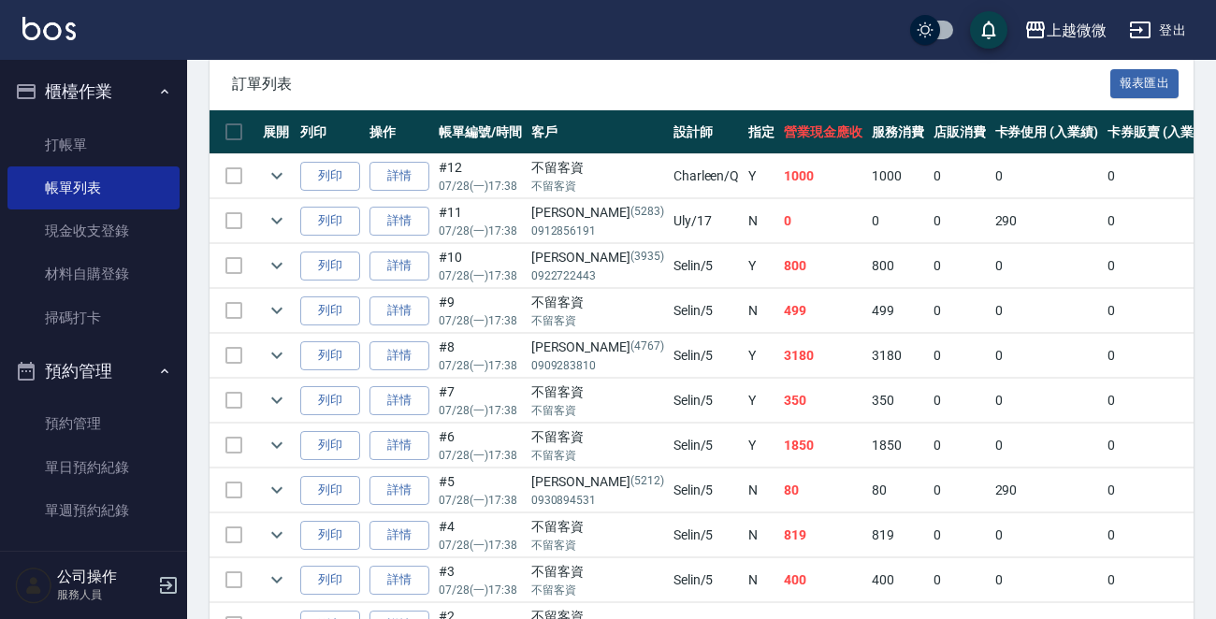
scroll to position [561, 0]
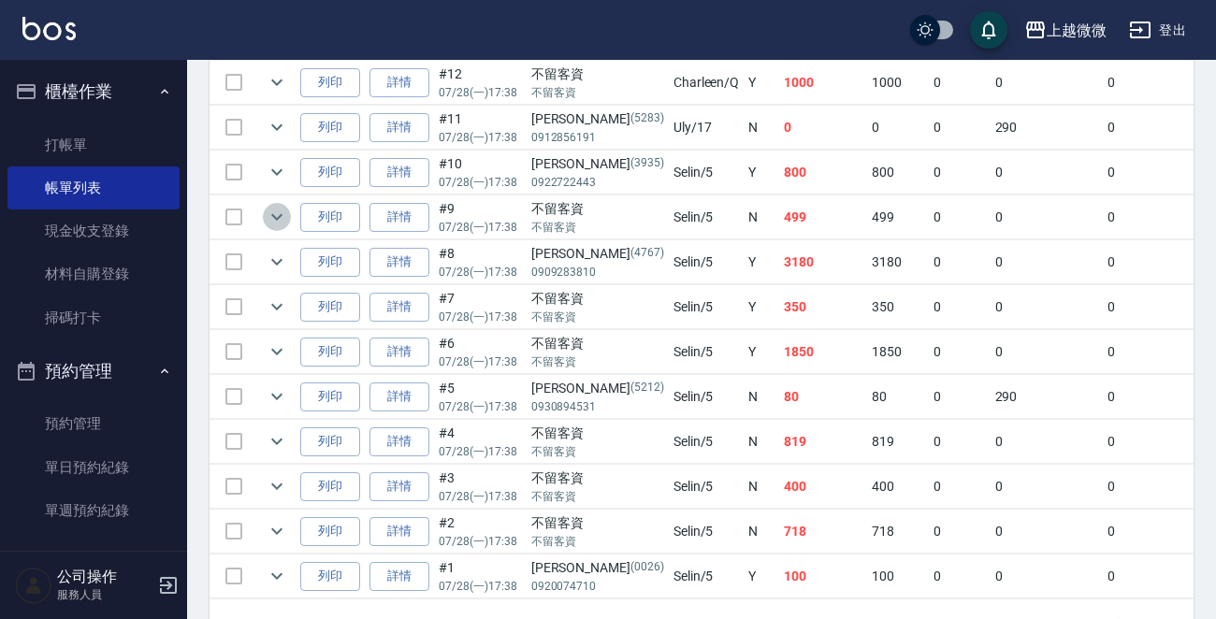
click at [267, 213] on icon "expand row" at bounding box center [277, 217] width 22 height 22
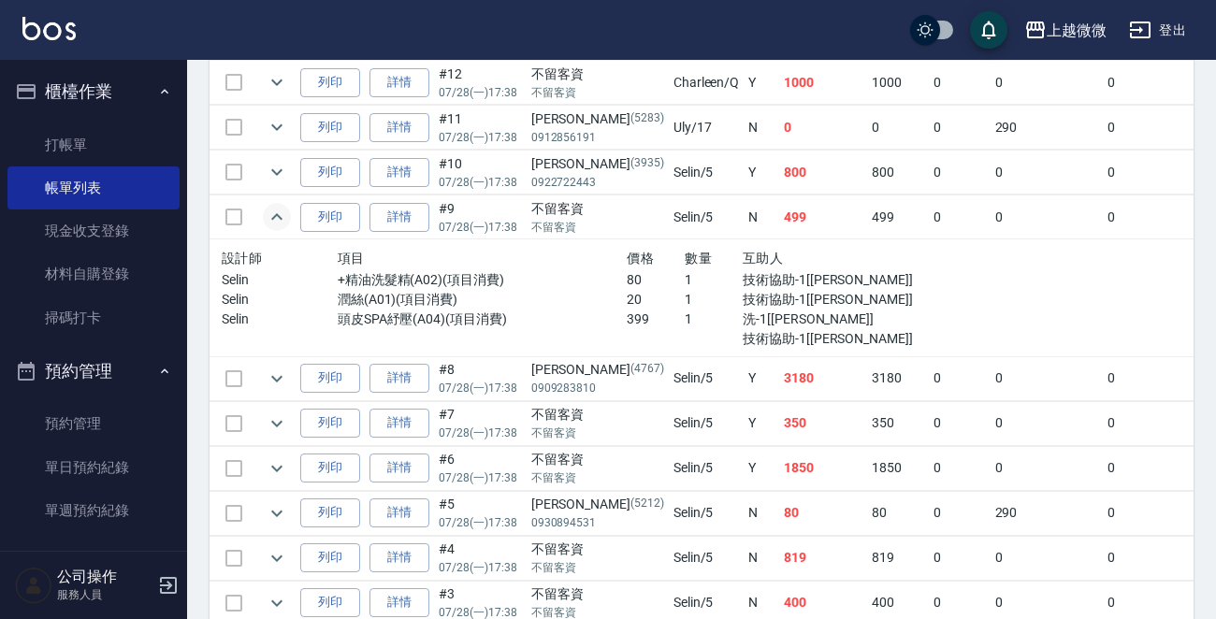
click at [267, 213] on icon "expand row" at bounding box center [277, 217] width 22 height 22
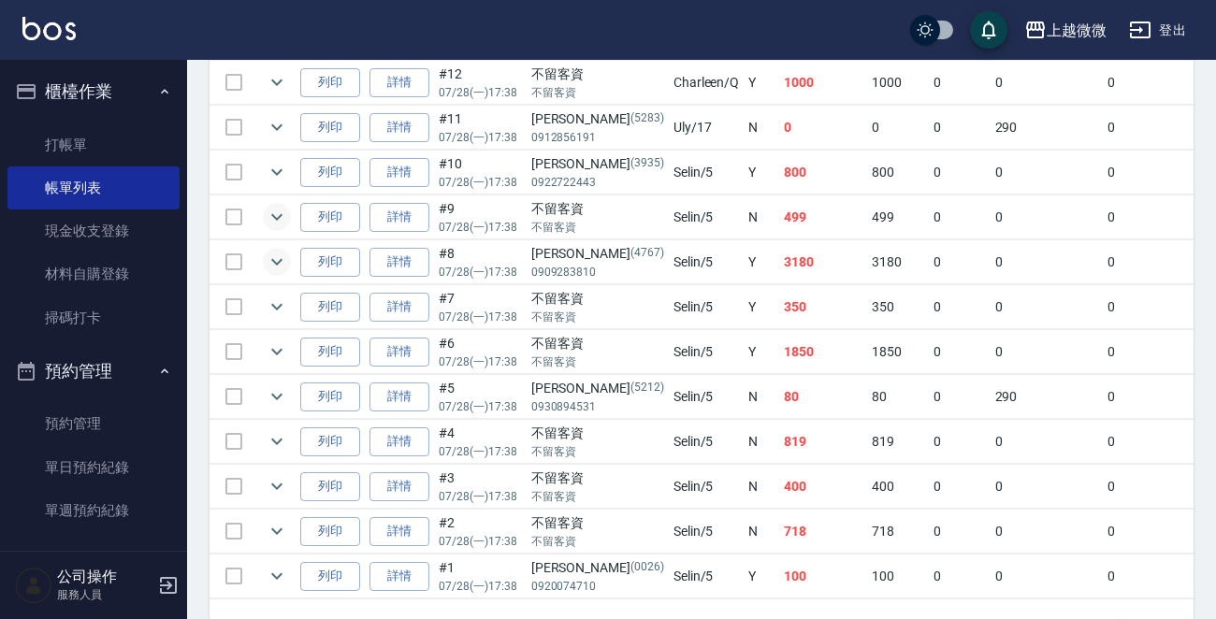
click at [270, 266] on icon "expand row" at bounding box center [277, 262] width 22 height 22
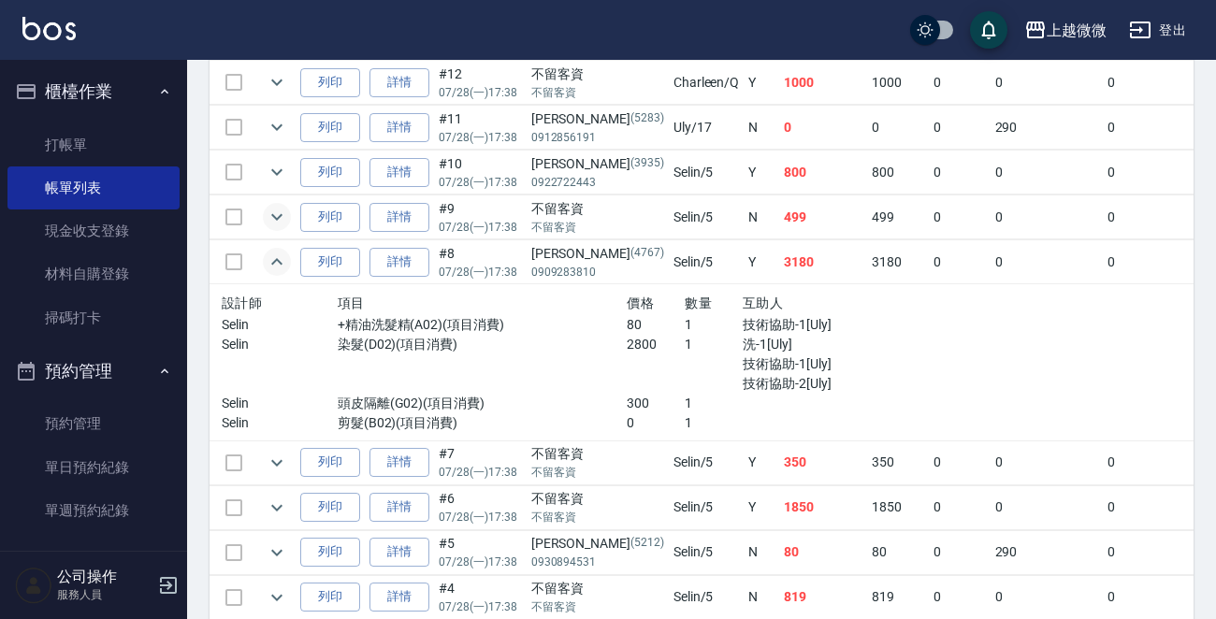
click at [270, 266] on icon "expand row" at bounding box center [277, 262] width 22 height 22
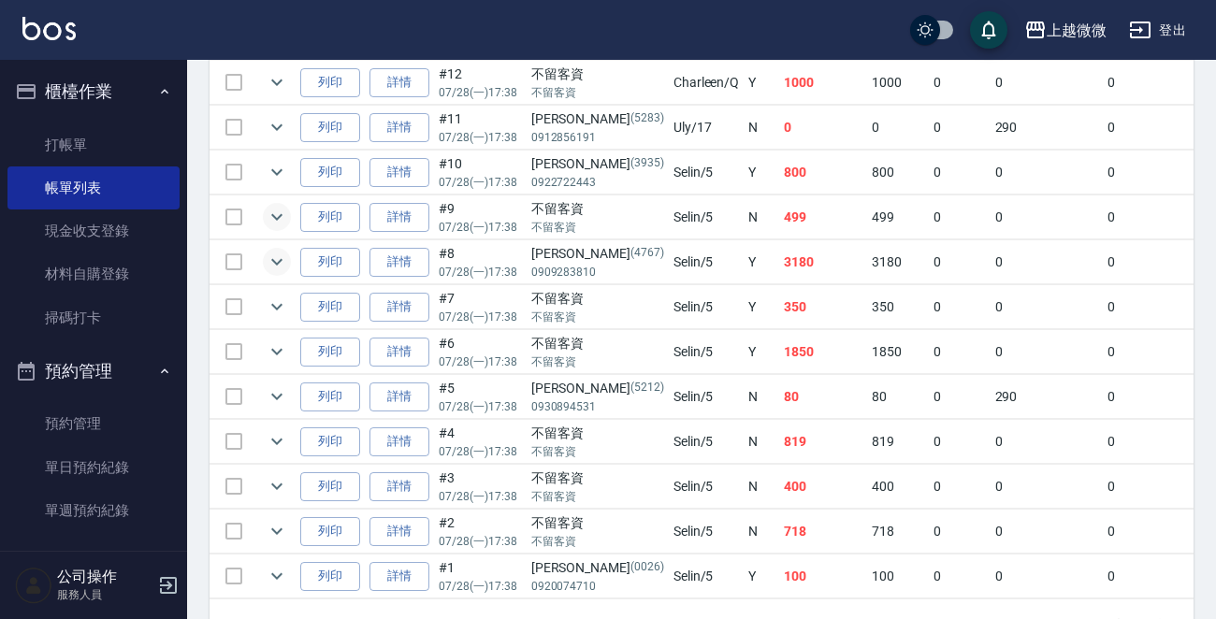
click at [256, 350] on td at bounding box center [233, 352] width 49 height 44
click at [266, 346] on icon "expand row" at bounding box center [277, 351] width 22 height 22
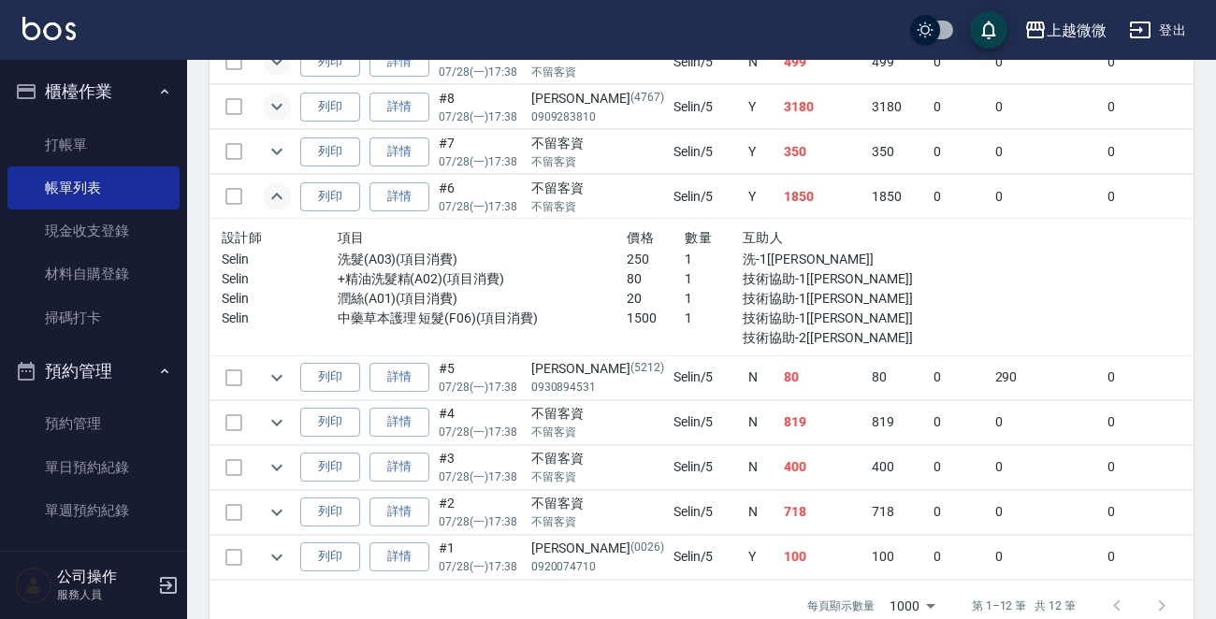
scroll to position [748, 0]
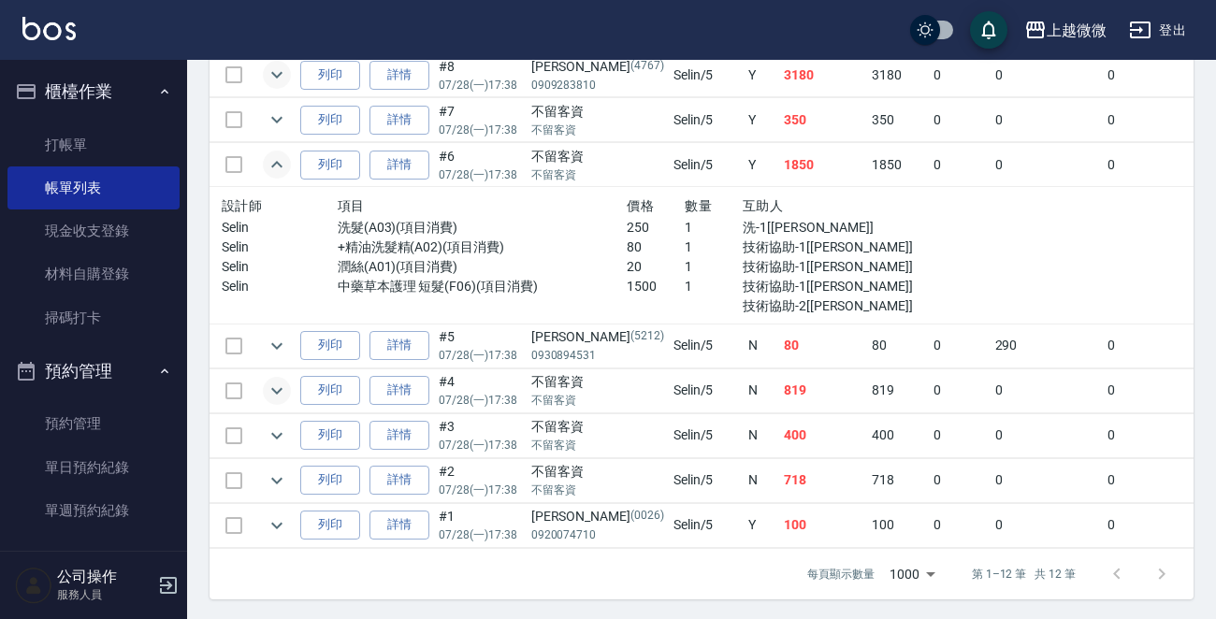
click at [277, 383] on icon "expand row" at bounding box center [277, 391] width 22 height 22
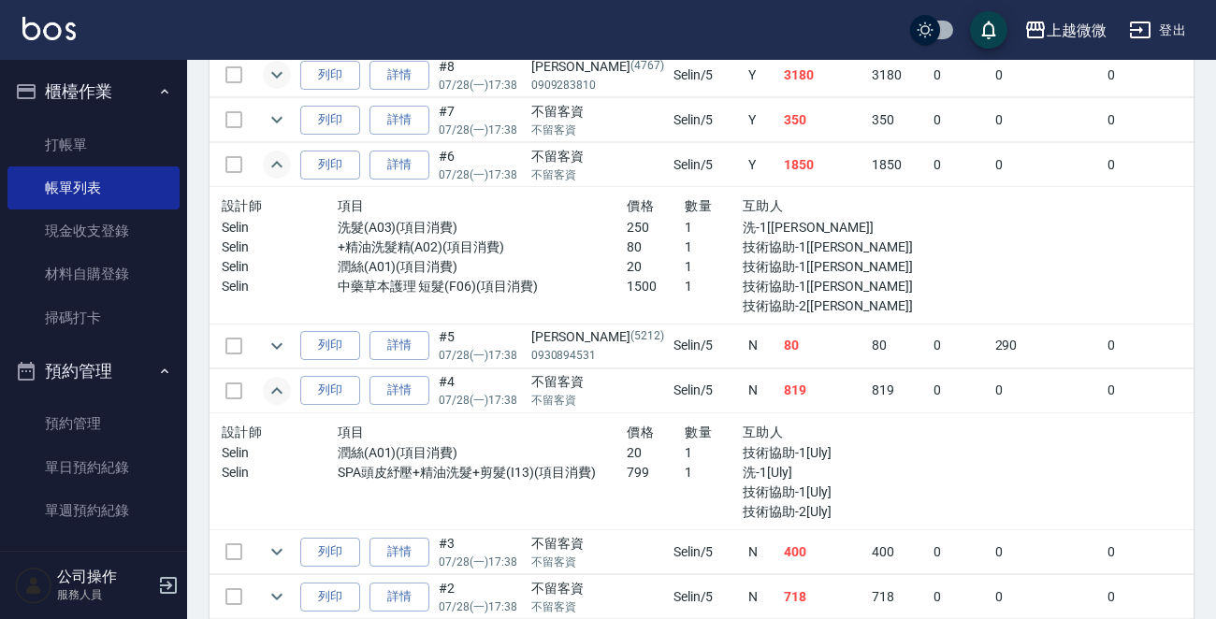
click at [276, 383] on icon "expand row" at bounding box center [277, 391] width 22 height 22
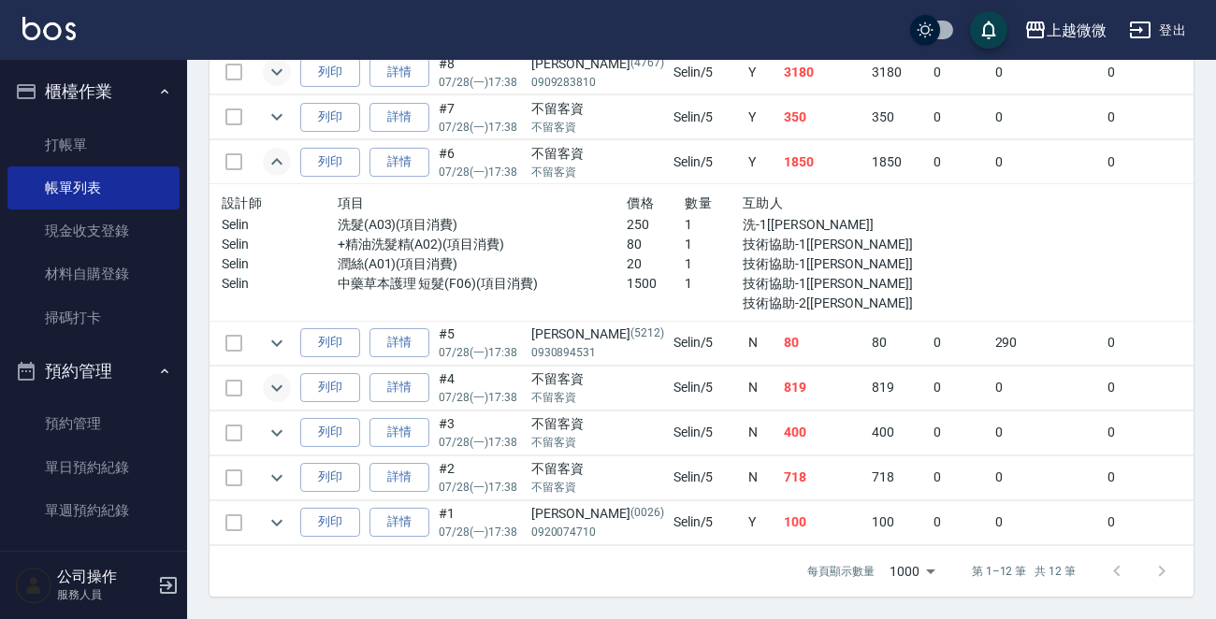
scroll to position [762, 0]
click at [281, 467] on icon "expand row" at bounding box center [277, 478] width 22 height 22
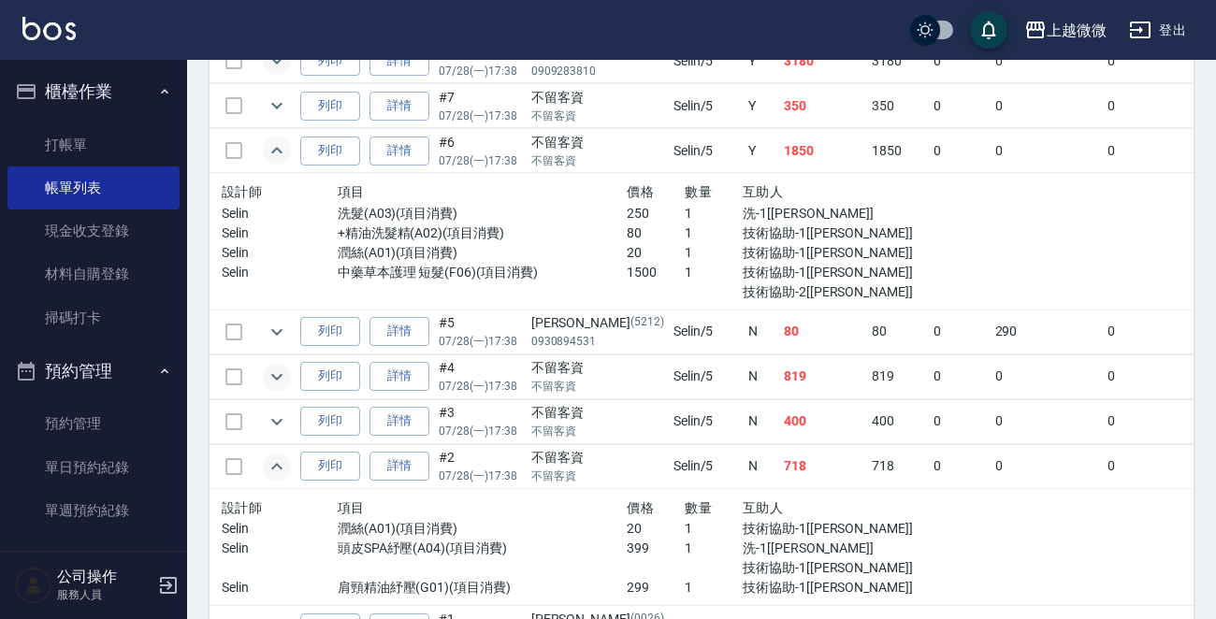
click at [281, 462] on icon "expand row" at bounding box center [277, 466] width 22 height 22
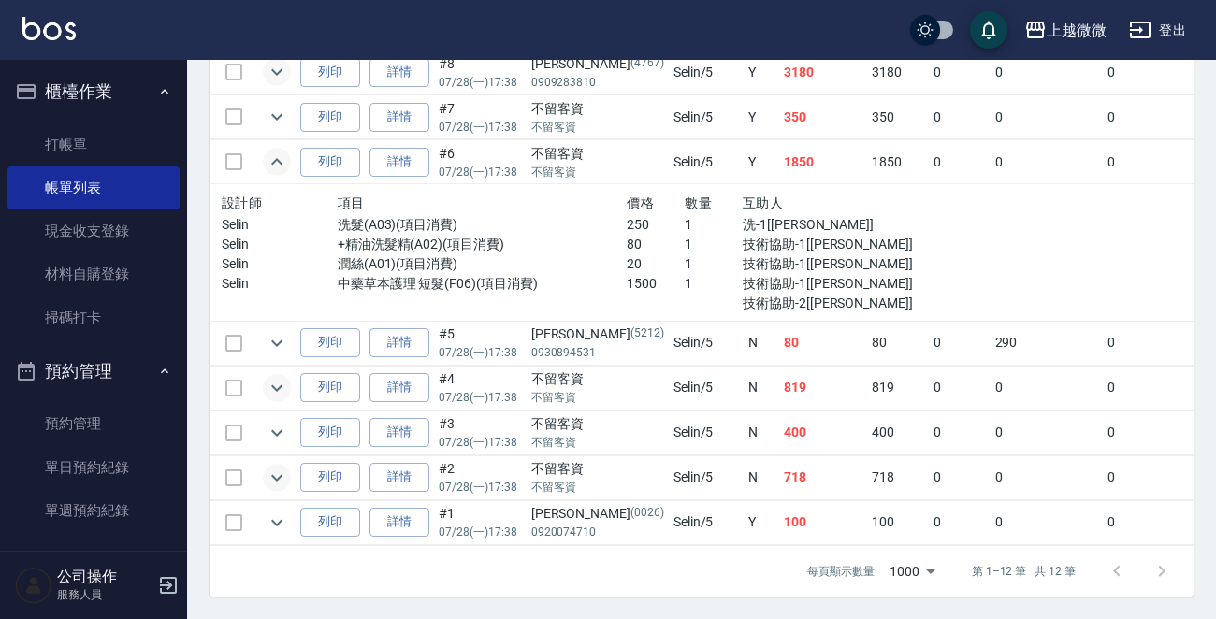
click at [273, 379] on icon "expand row" at bounding box center [277, 388] width 22 height 22
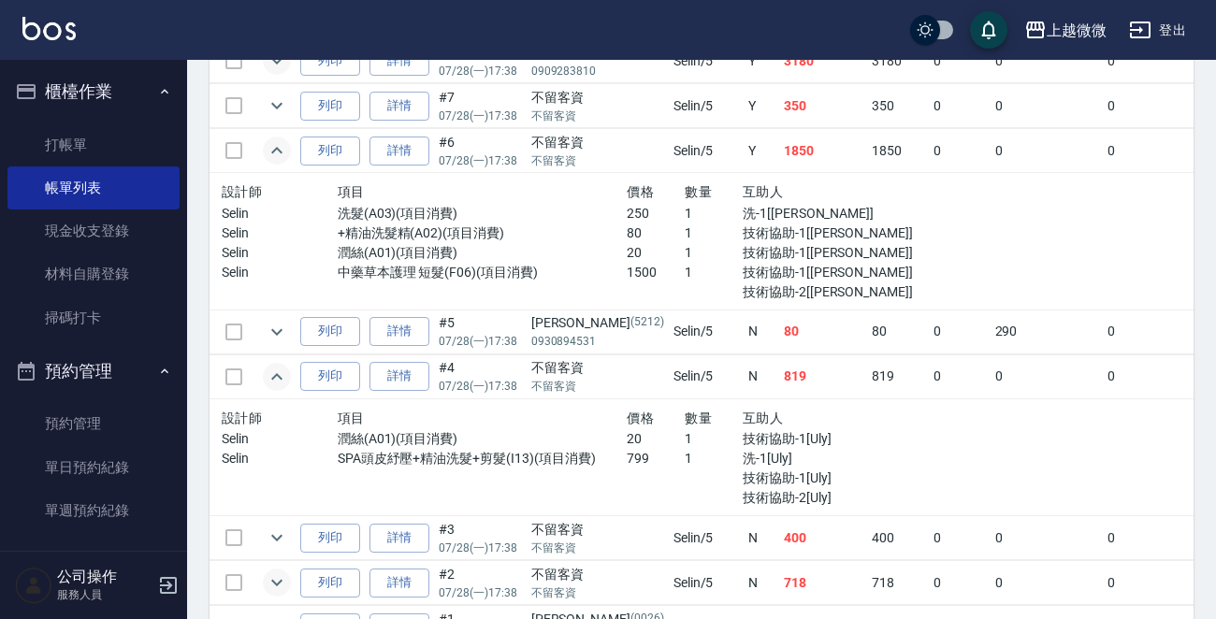
click at [273, 379] on icon "expand row" at bounding box center [277, 377] width 22 height 22
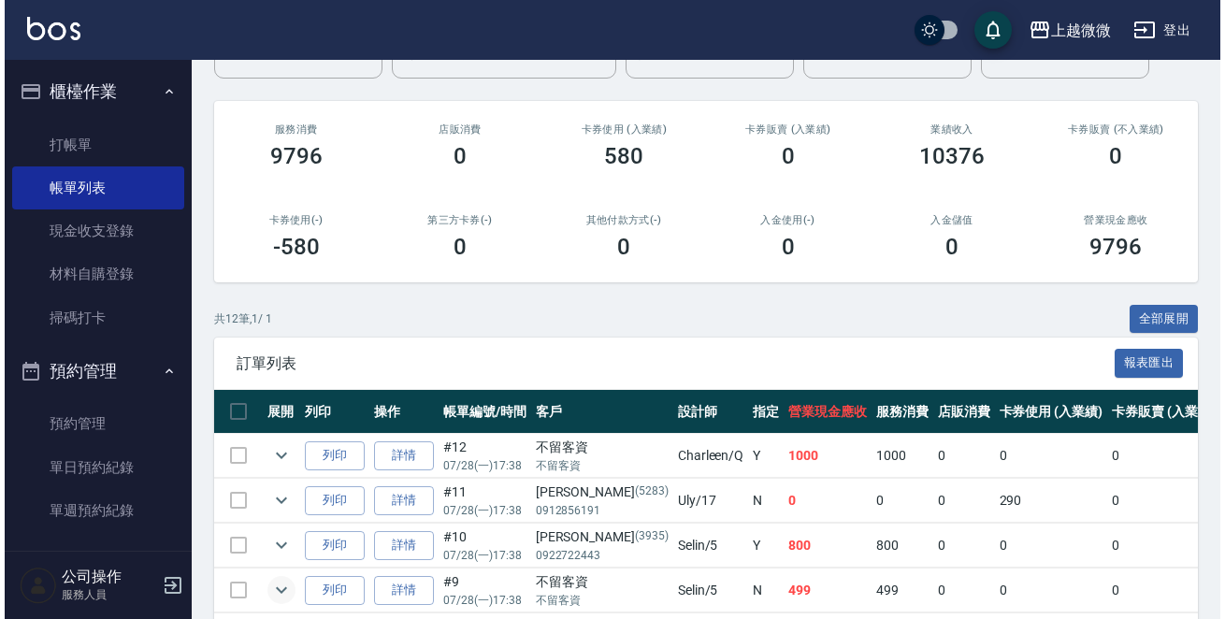
scroll to position [14, 0]
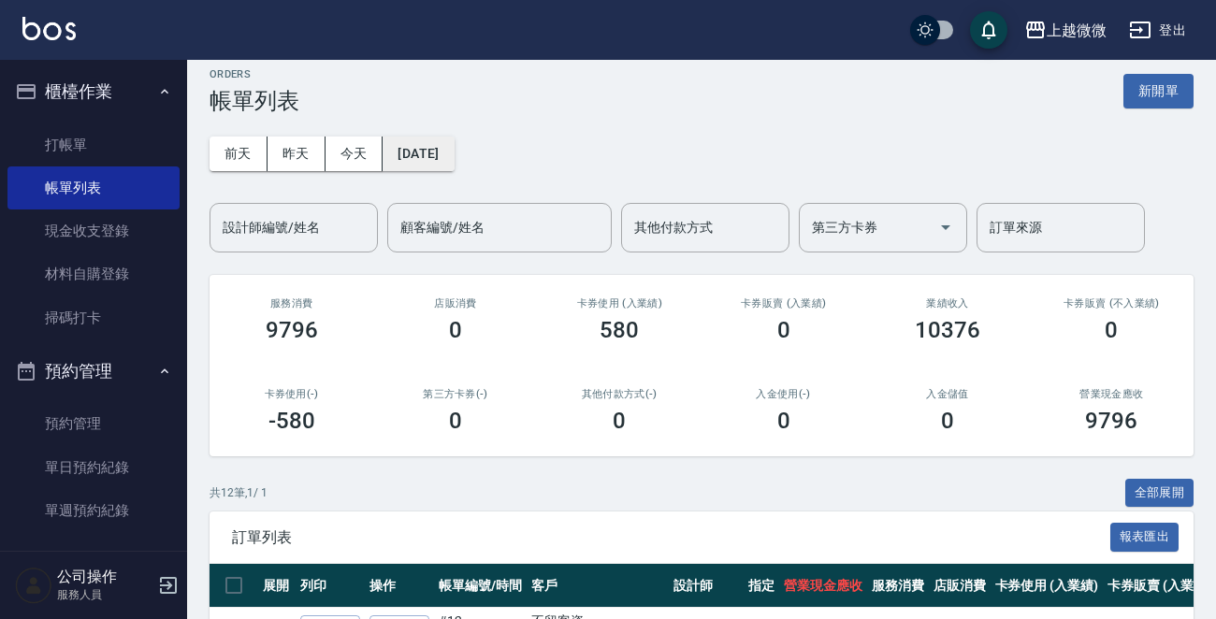
click at [454, 151] on button "2025/07/28" at bounding box center [417, 154] width 71 height 35
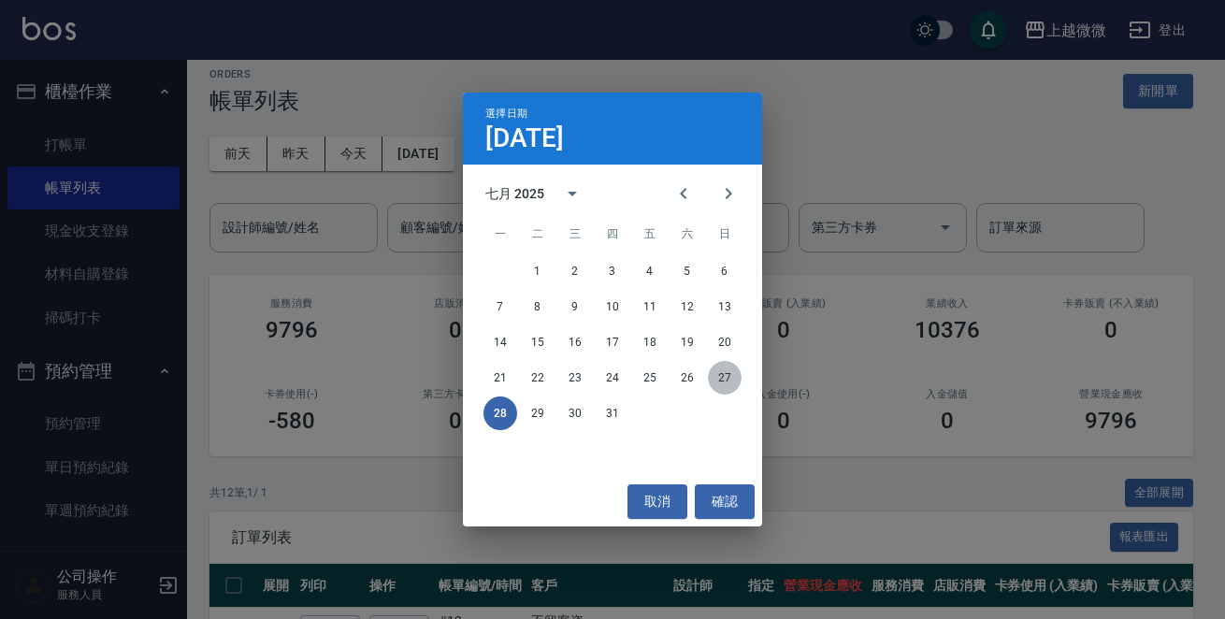
click at [729, 377] on button "27" at bounding box center [725, 378] width 34 height 34
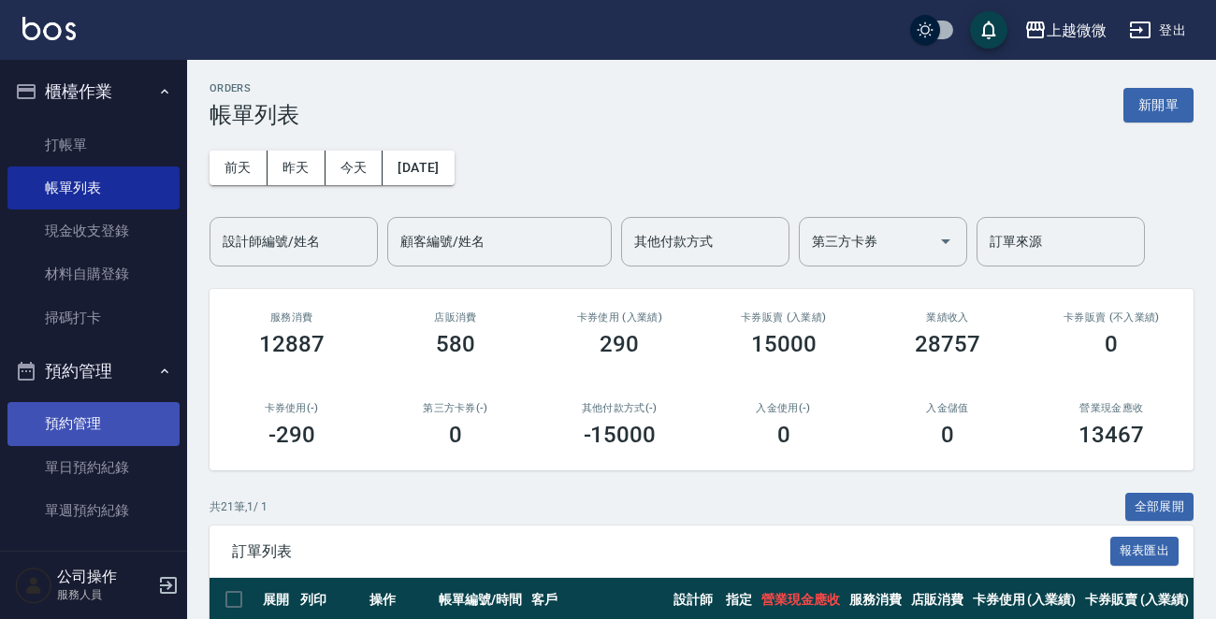
scroll to position [305, 0]
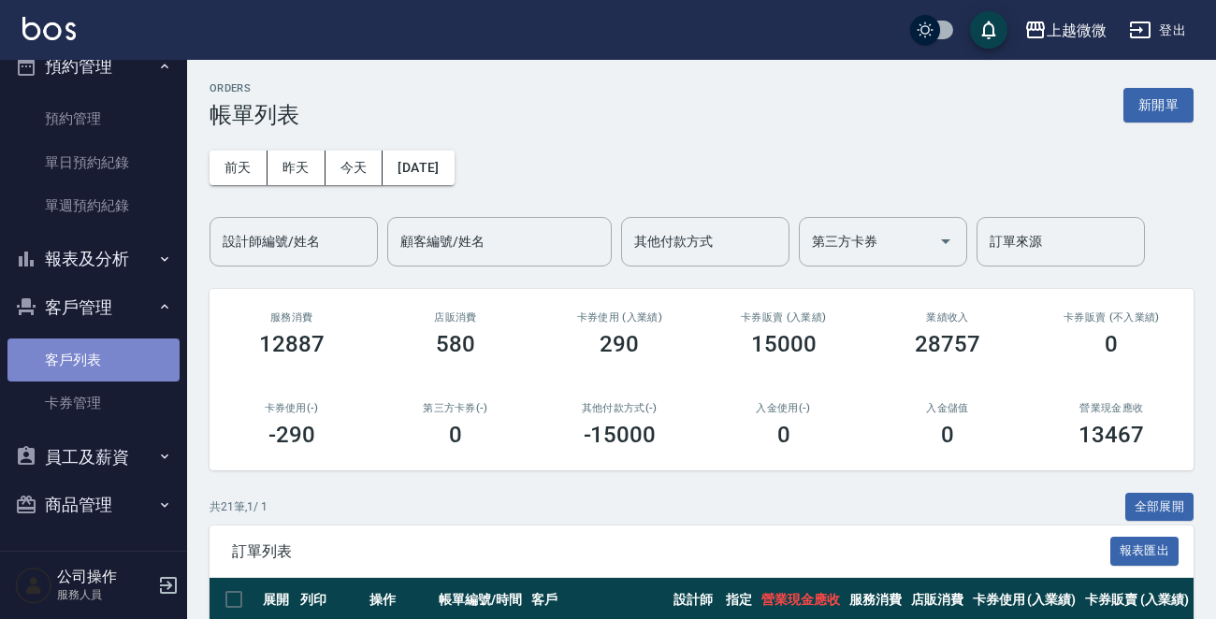
click at [111, 363] on link "客戶列表" at bounding box center [93, 360] width 172 height 43
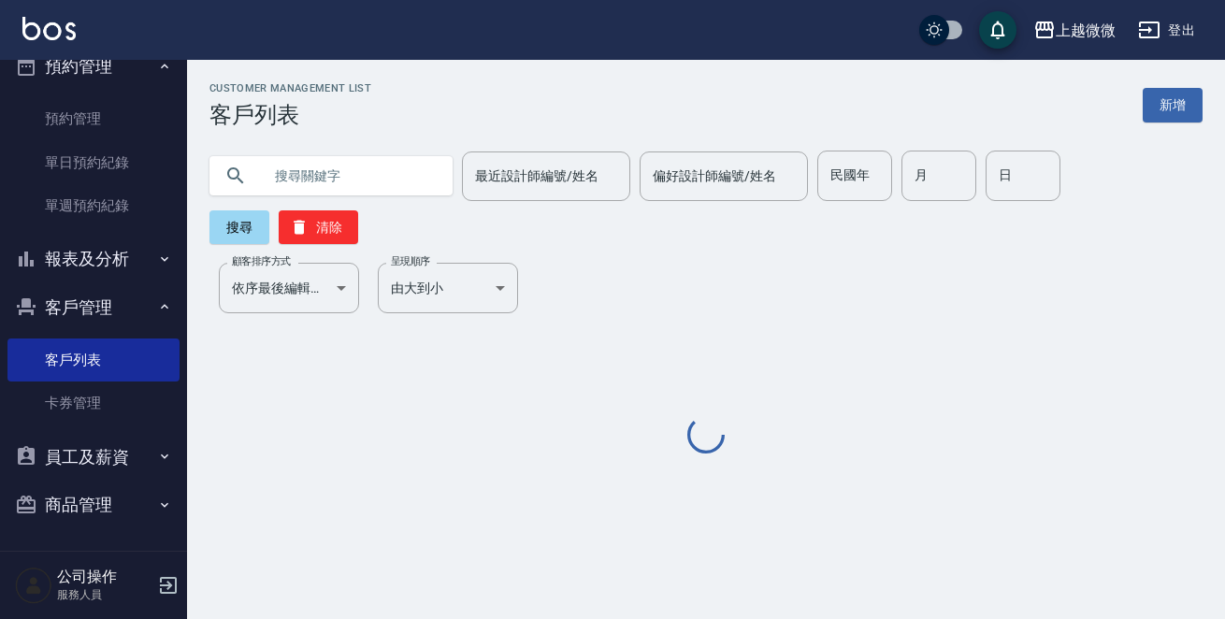
click at [318, 183] on input "text" at bounding box center [350, 176] width 176 height 50
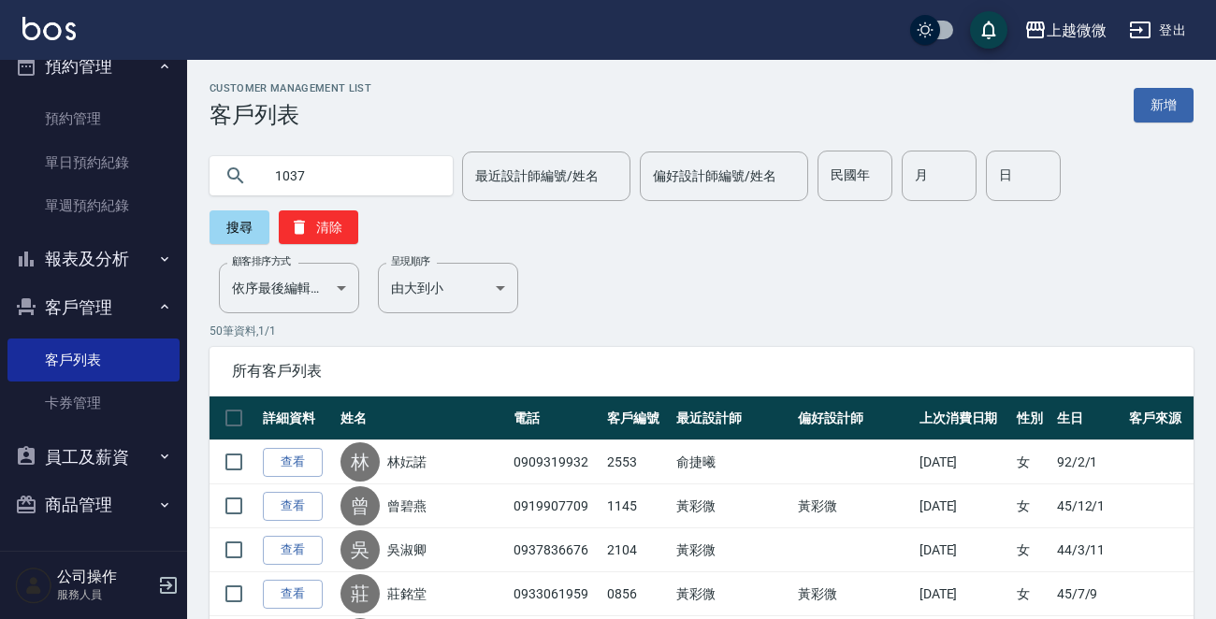
type input "1037"
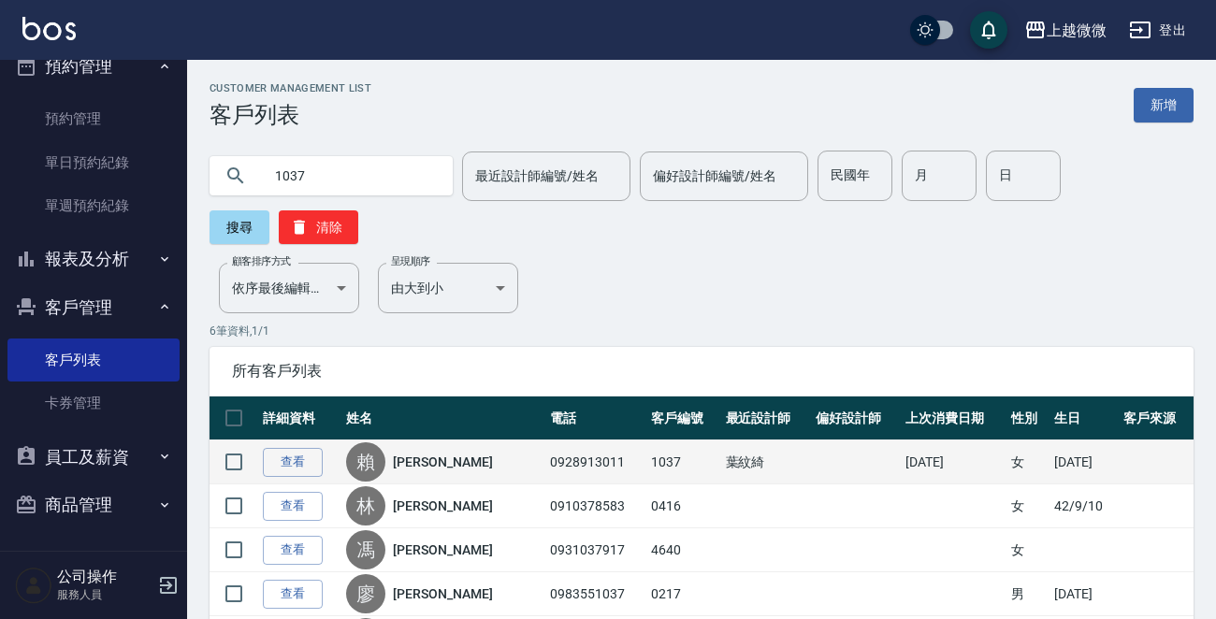
click at [421, 456] on link "賴婕妤" at bounding box center [442, 462] width 99 height 19
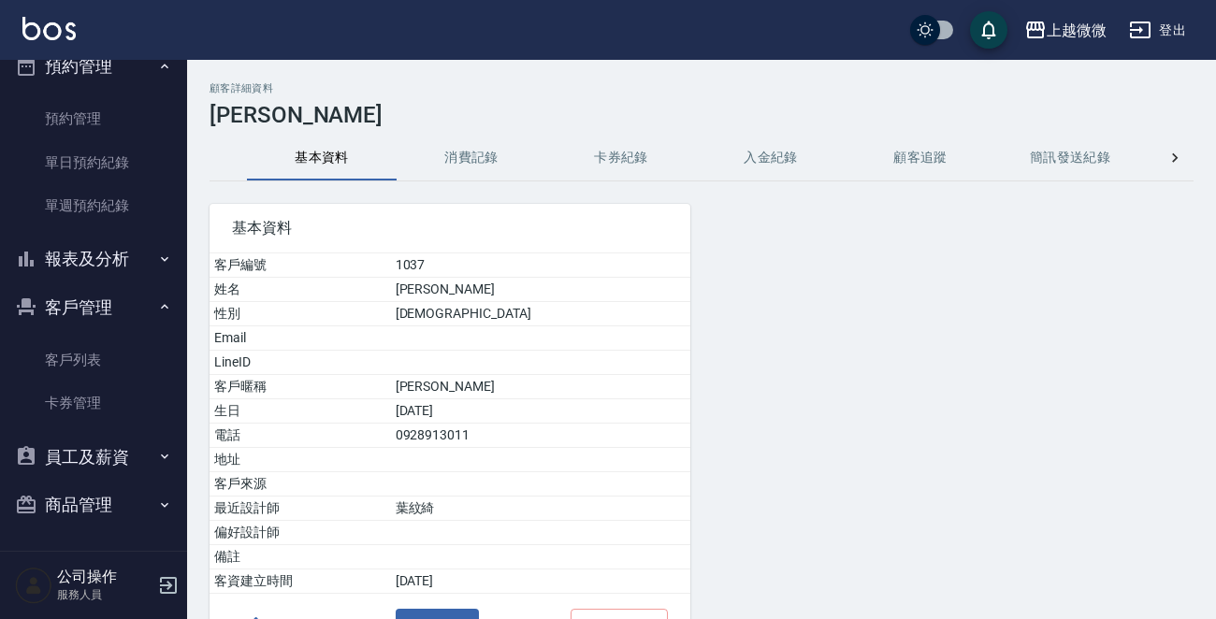
click at [451, 143] on button "消費記錄" at bounding box center [472, 158] width 150 height 45
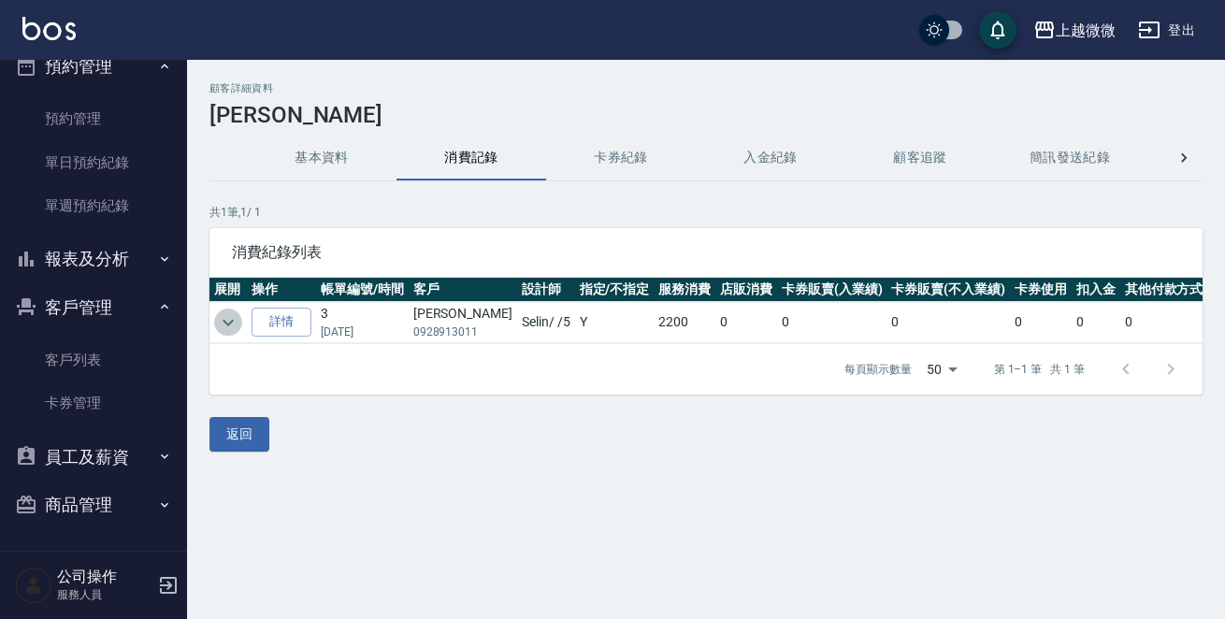
click at [224, 324] on icon "expand row" at bounding box center [228, 322] width 22 height 22
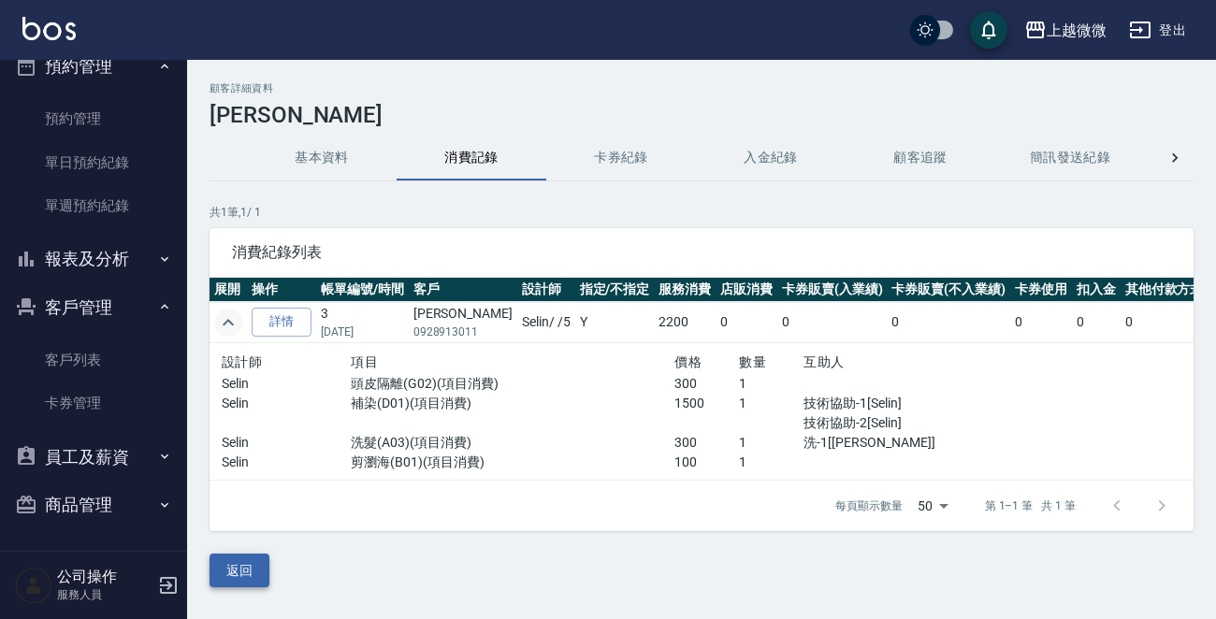
click at [233, 579] on button "返回" at bounding box center [239, 571] width 60 height 35
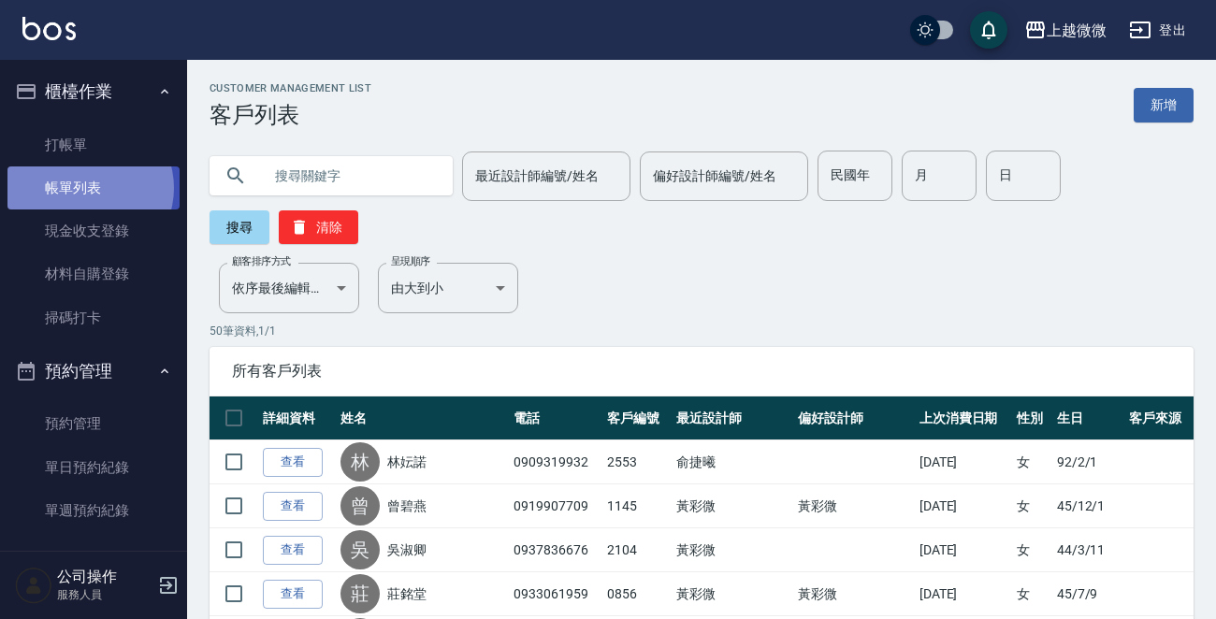
click at [87, 188] on link "帳單列表" at bounding box center [93, 187] width 172 height 43
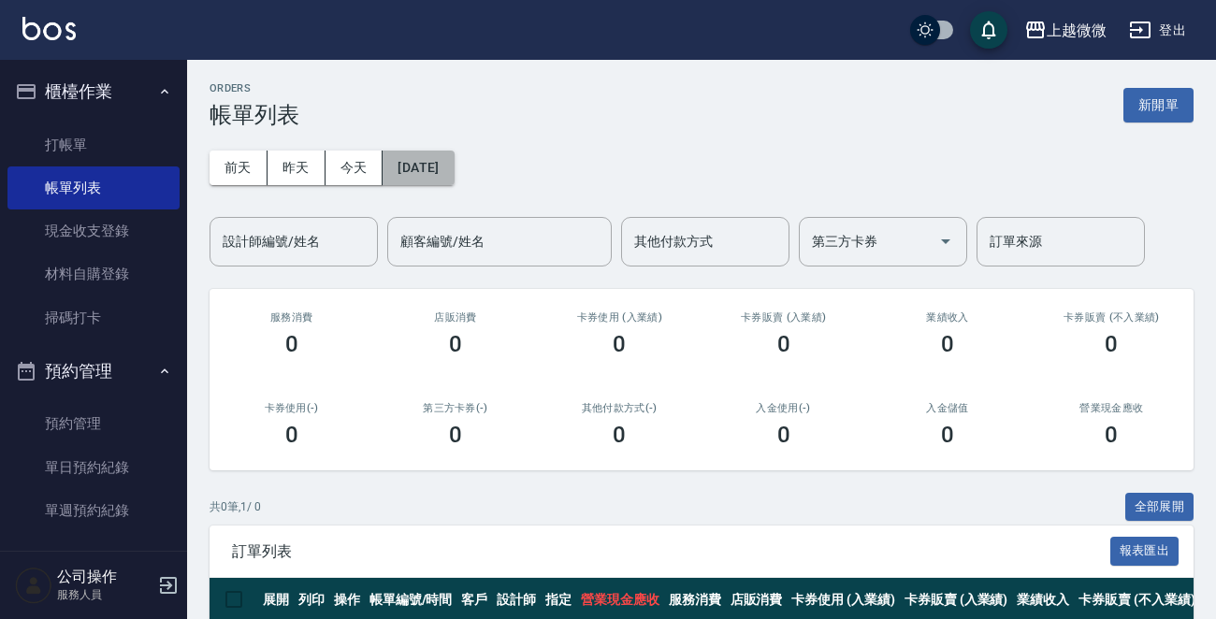
click at [431, 162] on button "2025/08/10" at bounding box center [417, 168] width 71 height 35
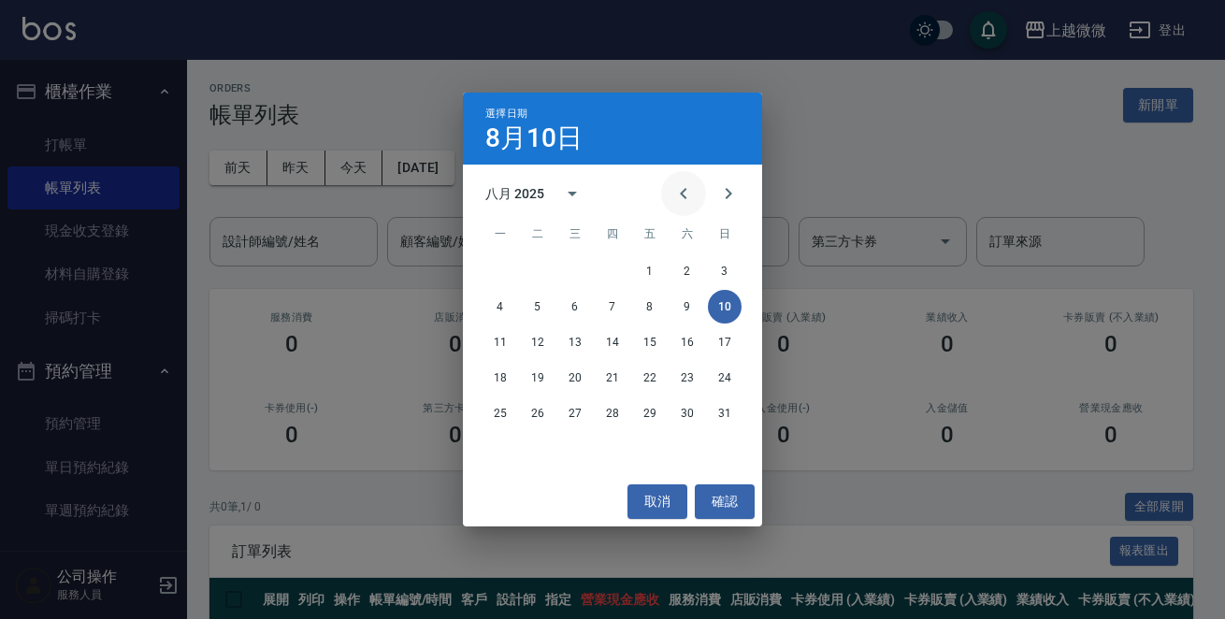
click at [689, 186] on icon "Previous month" at bounding box center [683, 193] width 22 height 22
click at [614, 344] on button "17" at bounding box center [613, 342] width 34 height 34
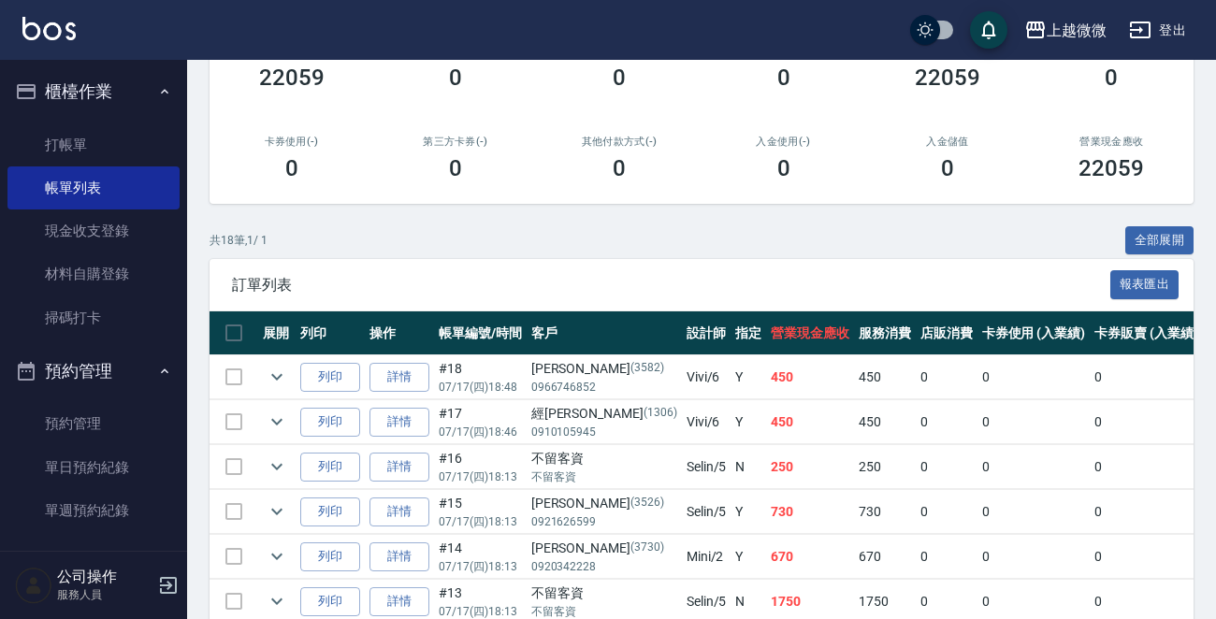
scroll to position [94, 0]
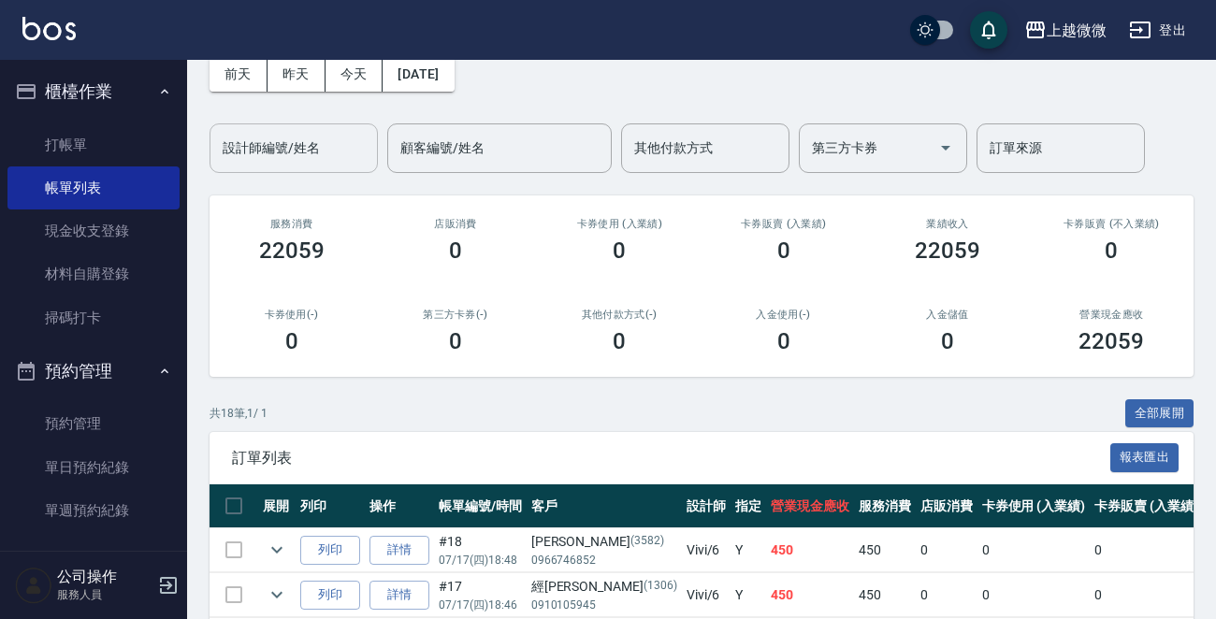
click at [303, 160] on input "設計師編號/姓名" at bounding box center [293, 148] width 151 height 33
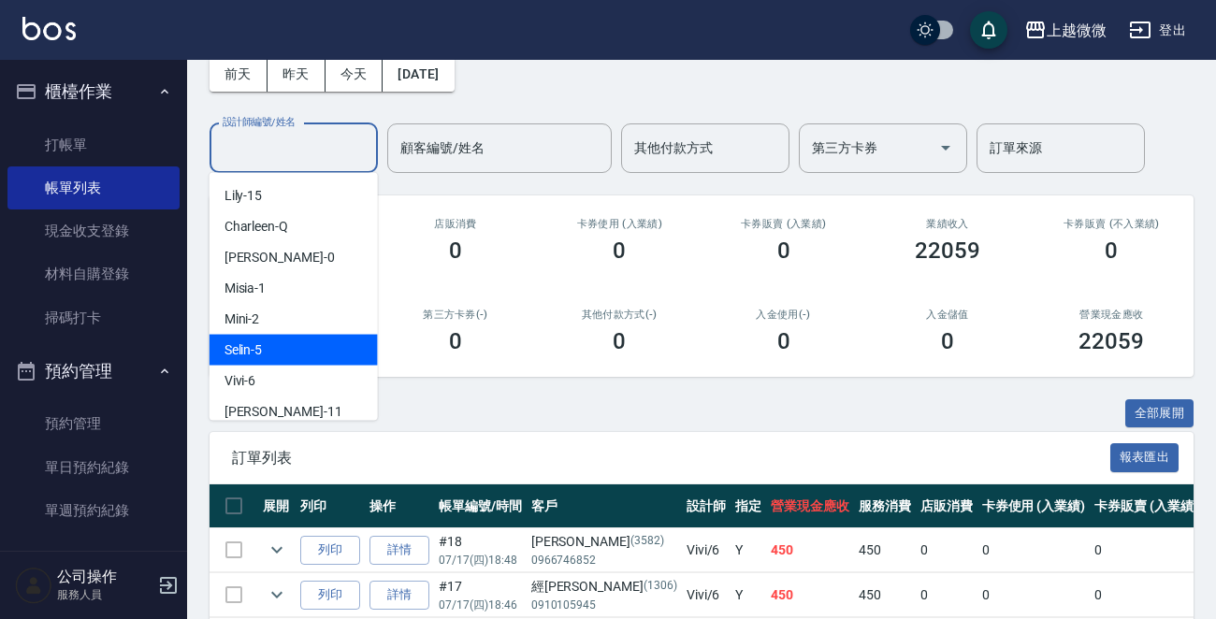
click at [271, 348] on div "Selin -5" at bounding box center [293, 350] width 168 height 31
type input "Selin-5"
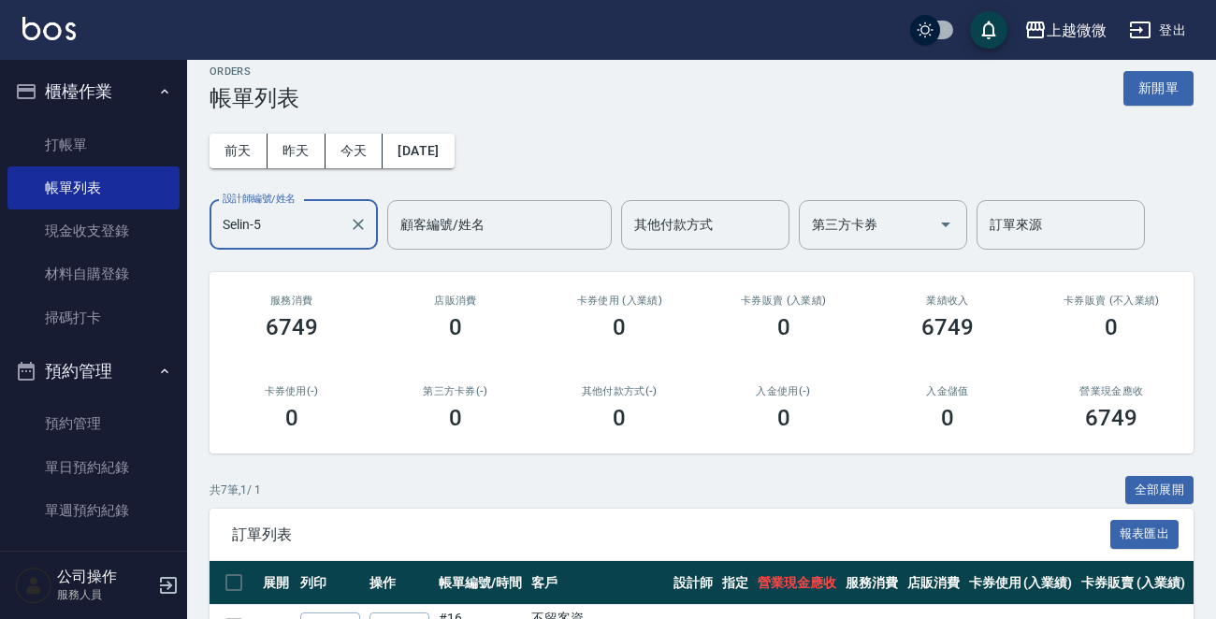
scroll to position [402, 0]
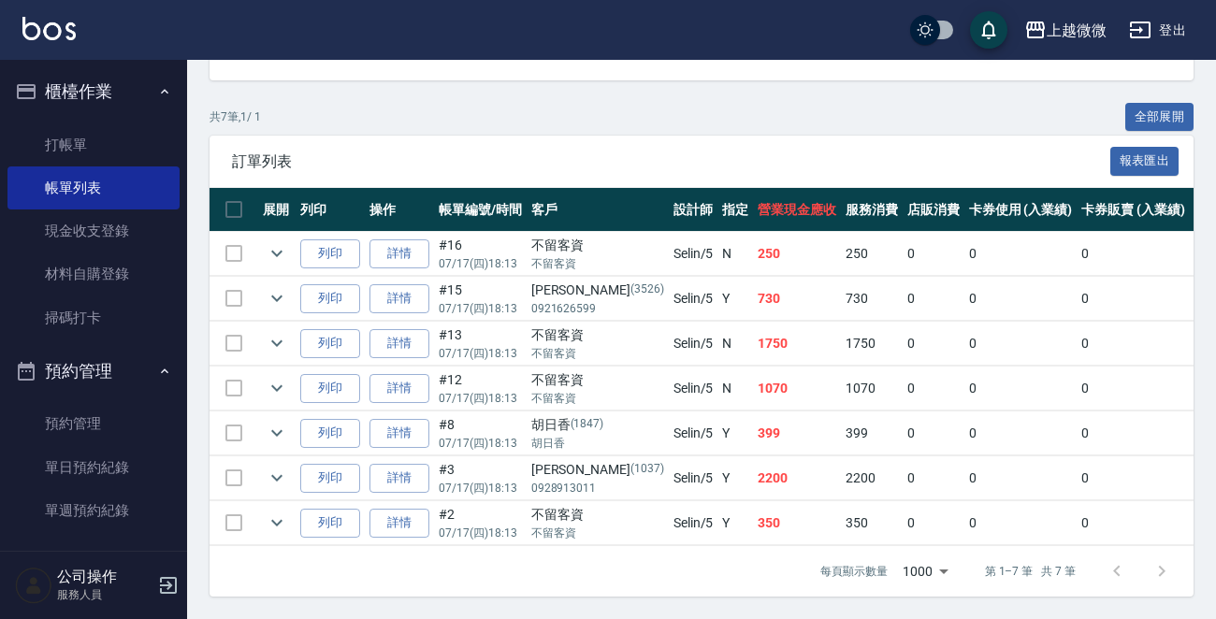
click at [233, 329] on td at bounding box center [233, 344] width 49 height 44
click at [264, 329] on button "expand row" at bounding box center [277, 343] width 28 height 28
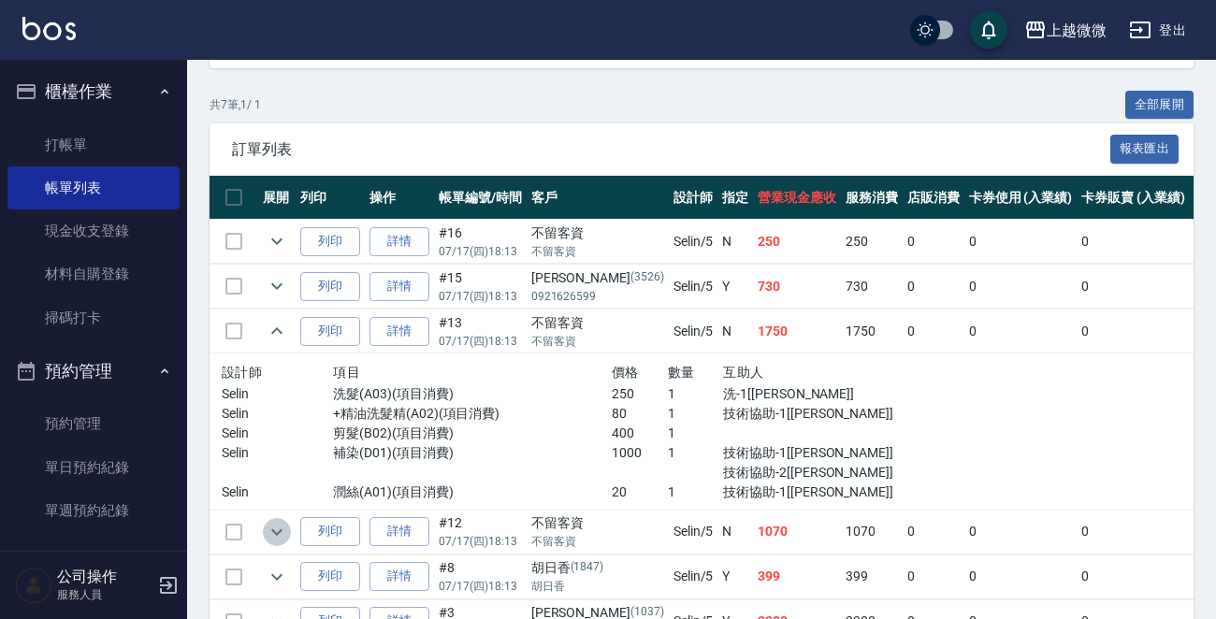
click at [274, 532] on icon "expand row" at bounding box center [277, 532] width 22 height 22
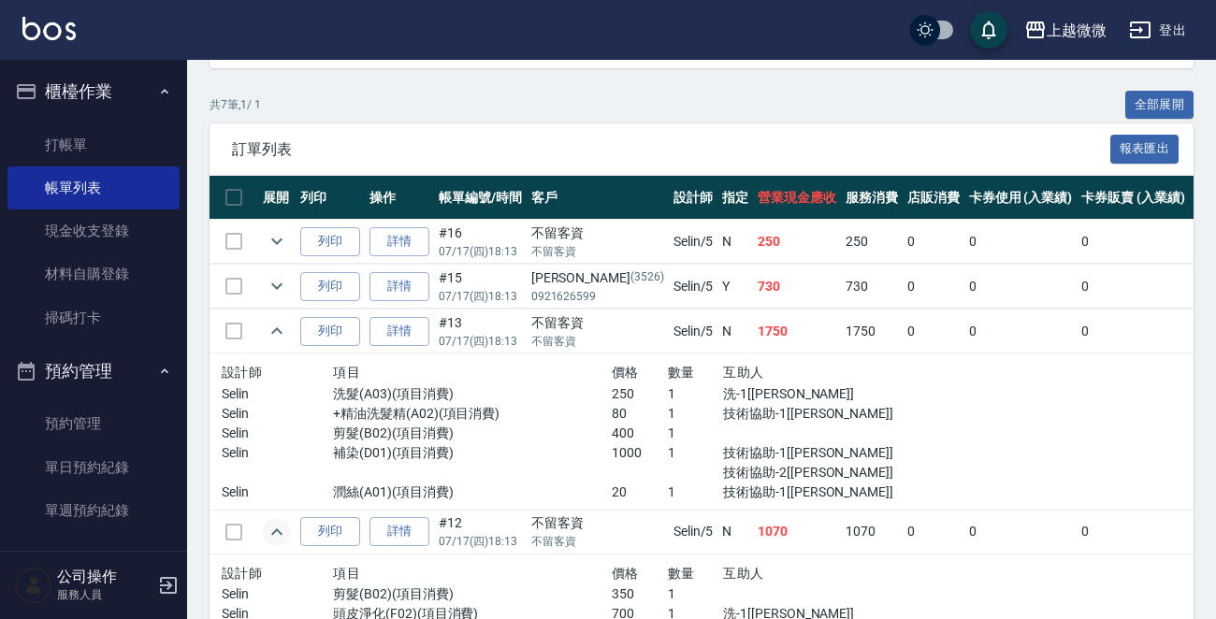
scroll to position [589, 0]
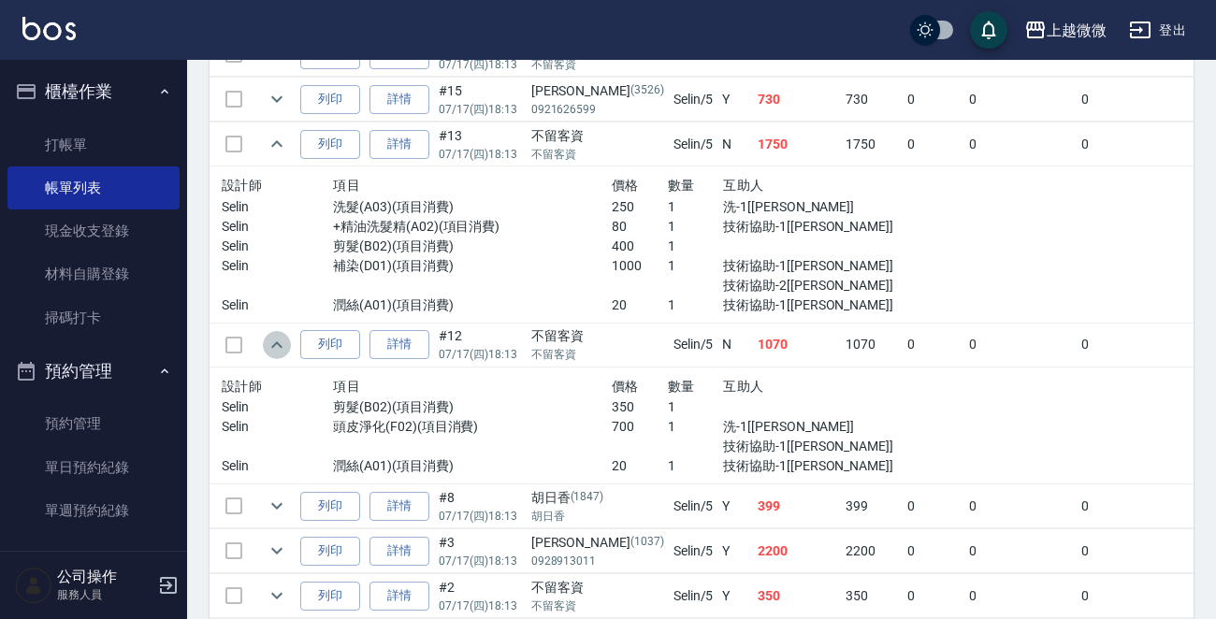
click at [277, 341] on icon "expand row" at bounding box center [276, 344] width 11 height 7
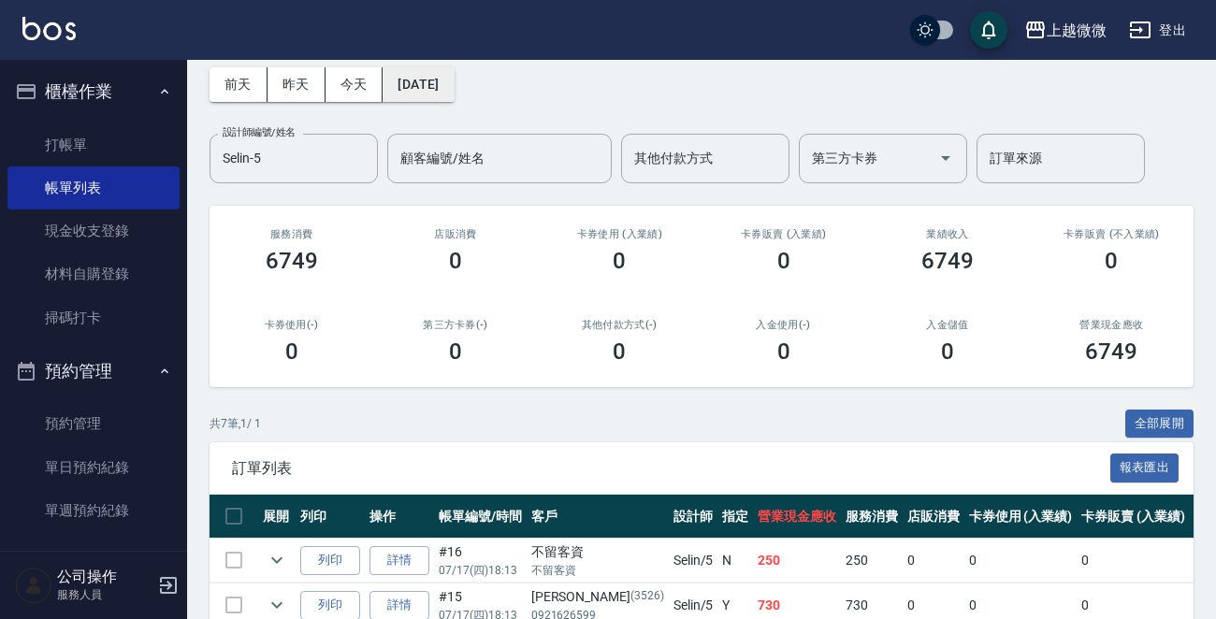
scroll to position [0, 0]
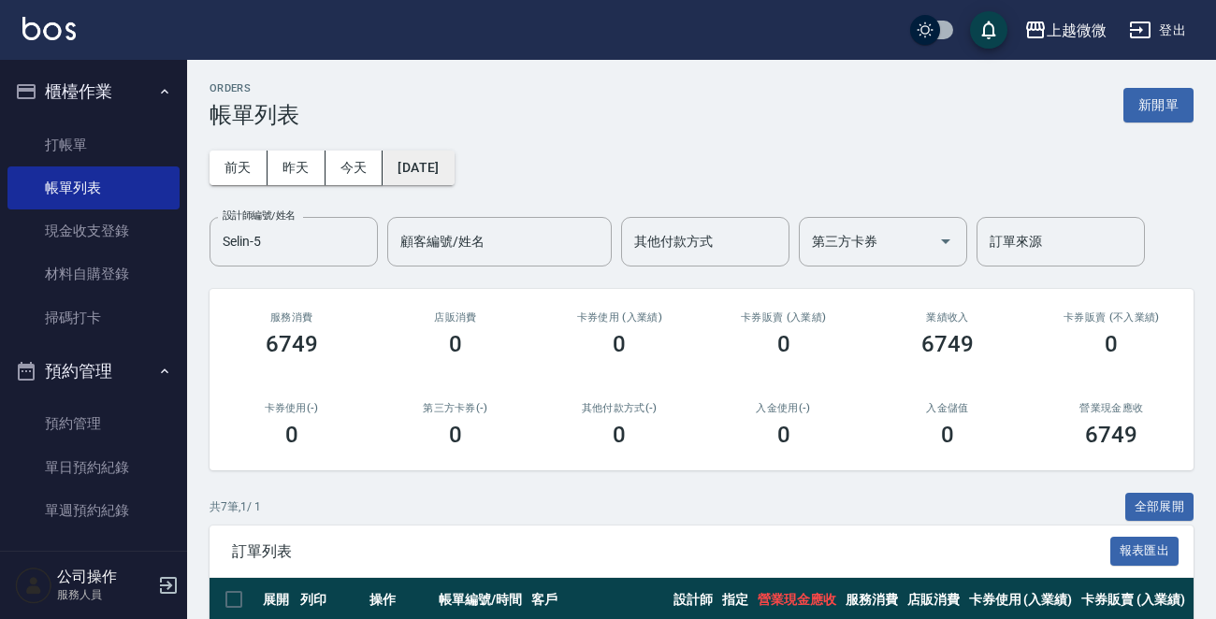
click at [418, 173] on button "2025/07/17" at bounding box center [417, 168] width 71 height 35
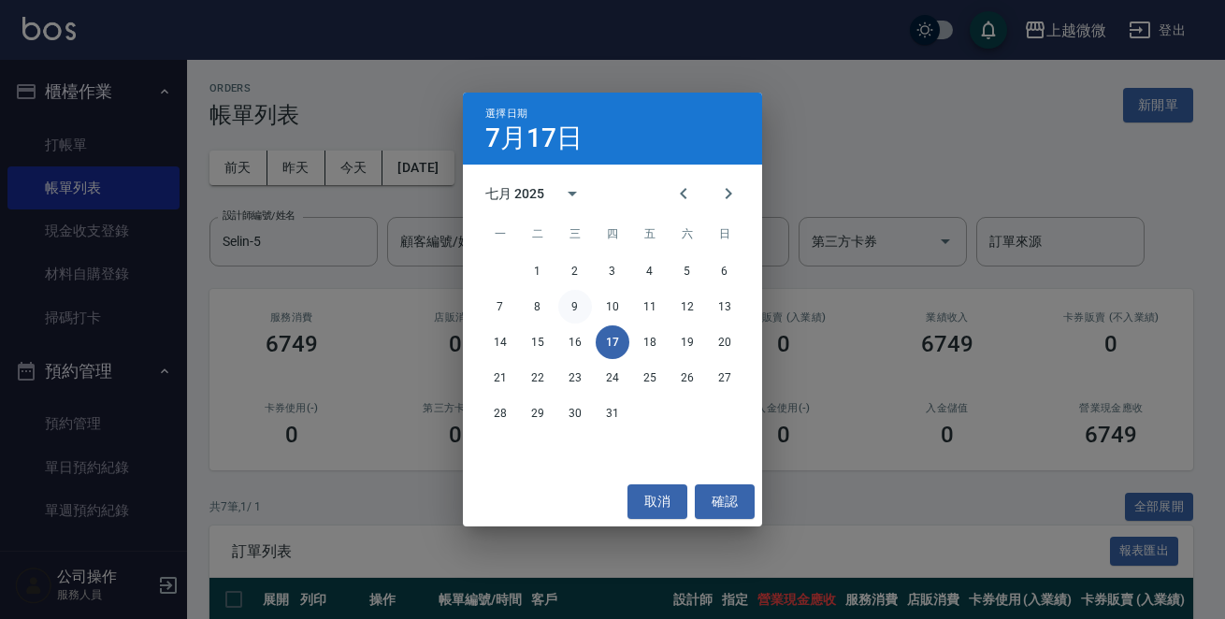
click at [569, 302] on button "9" at bounding box center [575, 307] width 34 height 34
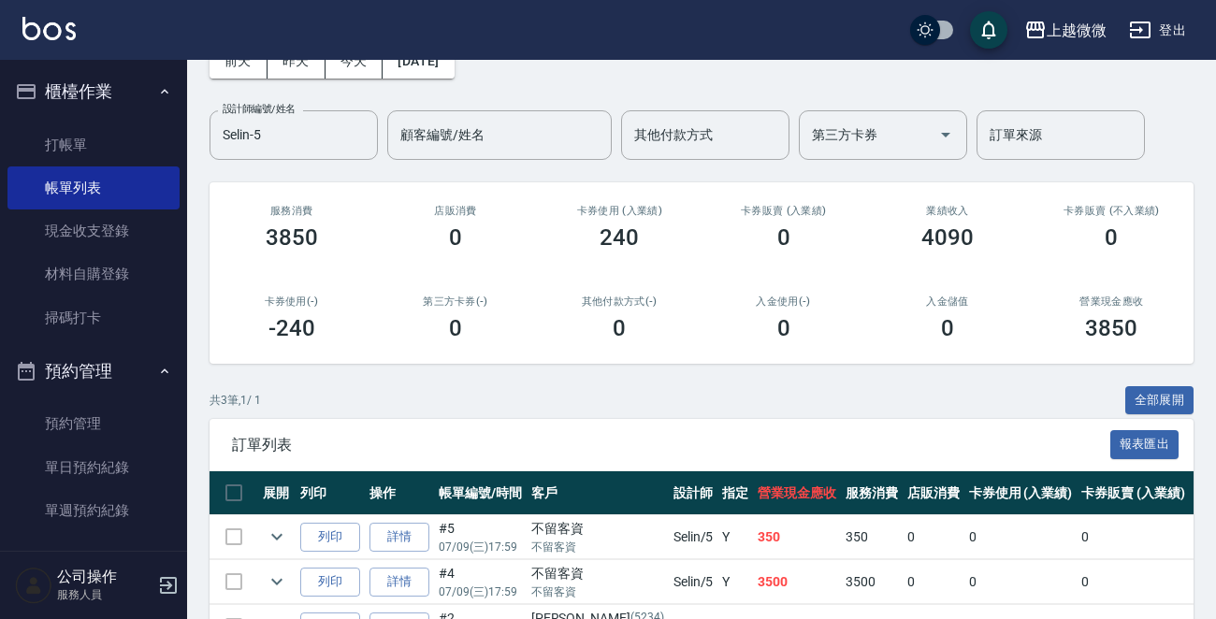
scroll to position [224, 0]
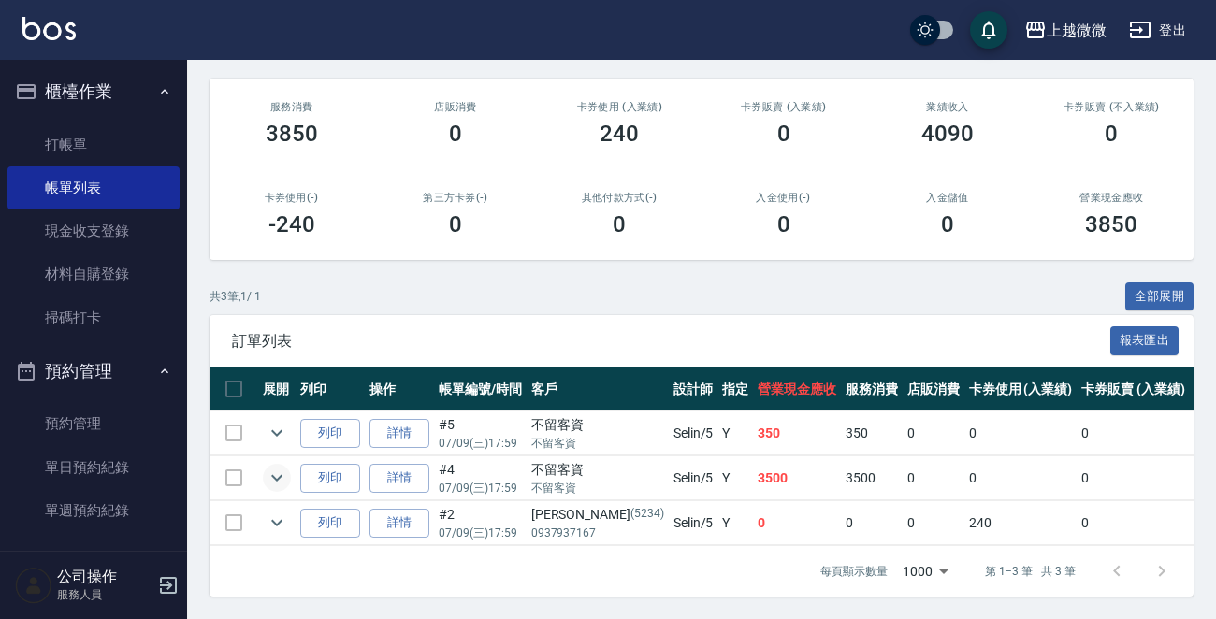
click at [275, 467] on icon "expand row" at bounding box center [277, 478] width 22 height 22
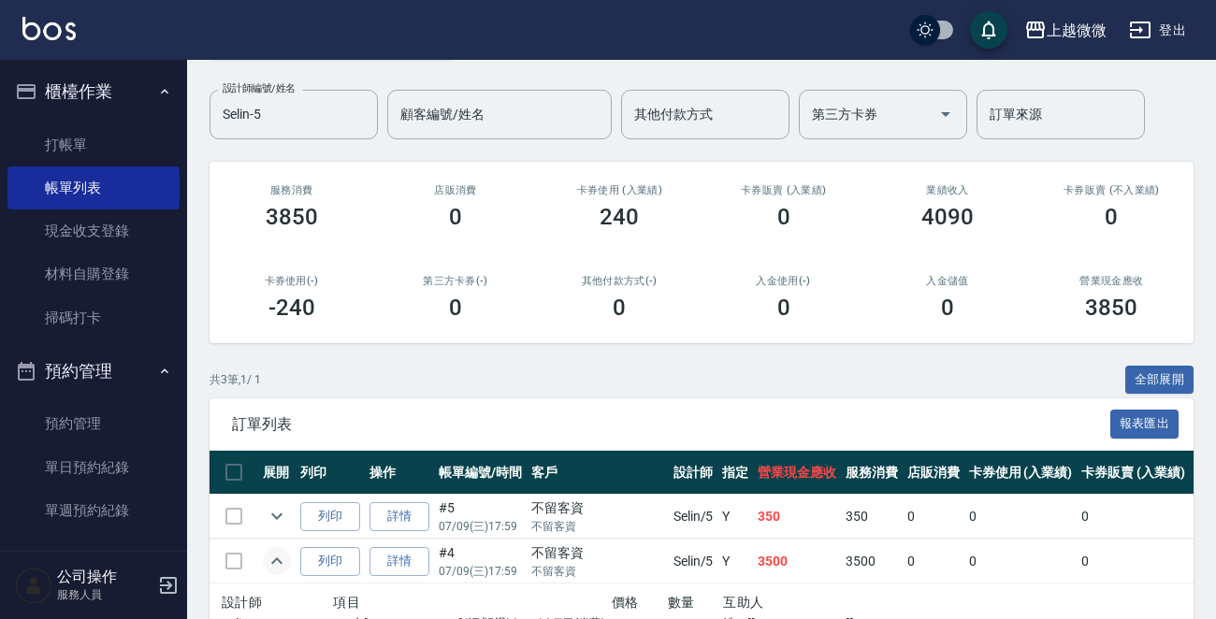
scroll to position [0, 0]
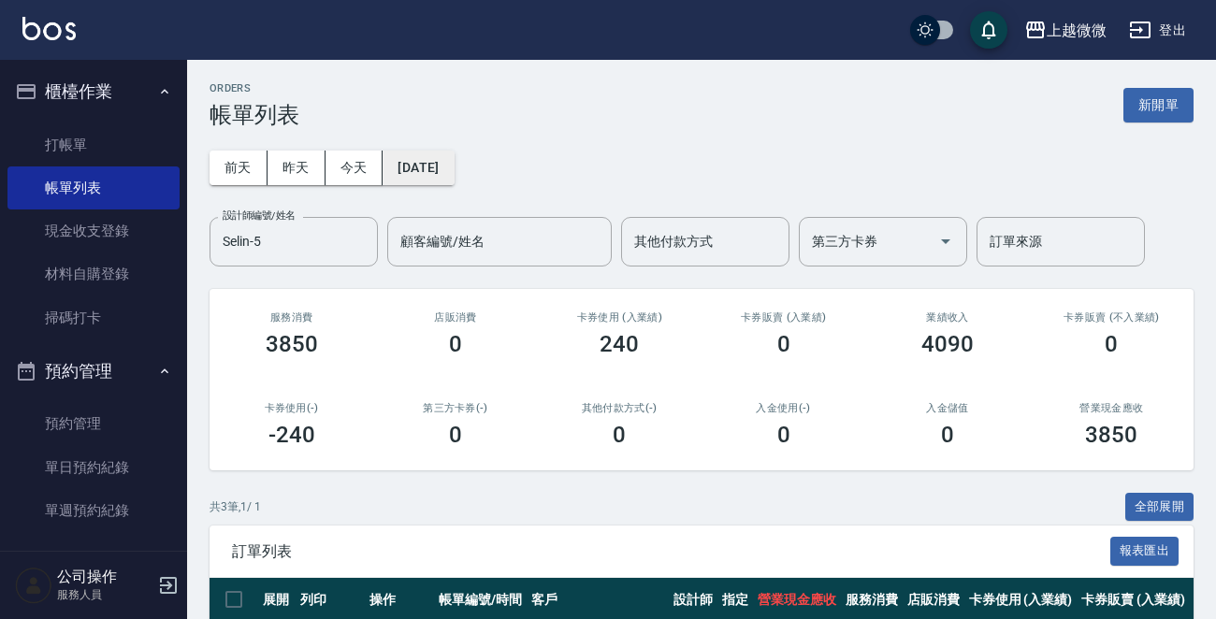
click at [476, 180] on div "前天 昨天 今天 2025/07/09 設計師編號/姓名 Selin-5 設計師編號/姓名 顧客編號/姓名 顧客編號/姓名 其他付款方式 其他付款方式 第三方…" at bounding box center [701, 197] width 984 height 138
click at [454, 175] on button "2025/07/09" at bounding box center [417, 168] width 71 height 35
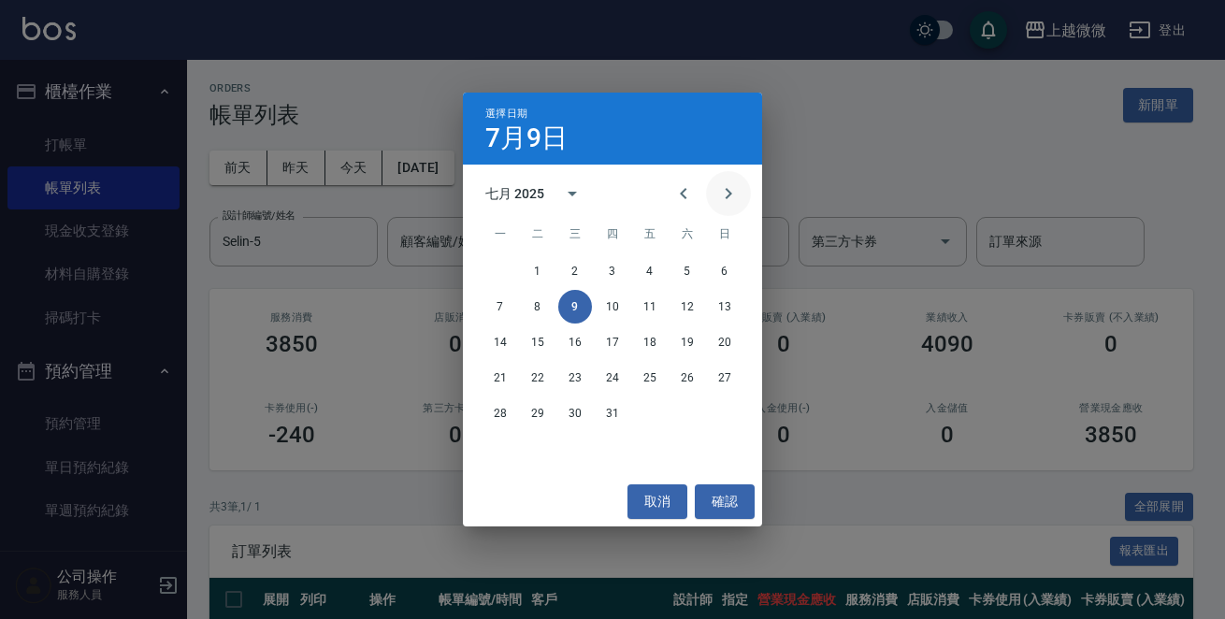
click at [712, 193] on button "Next month" at bounding box center [728, 193] width 45 height 45
click at [724, 269] on button "3" at bounding box center [725, 271] width 34 height 34
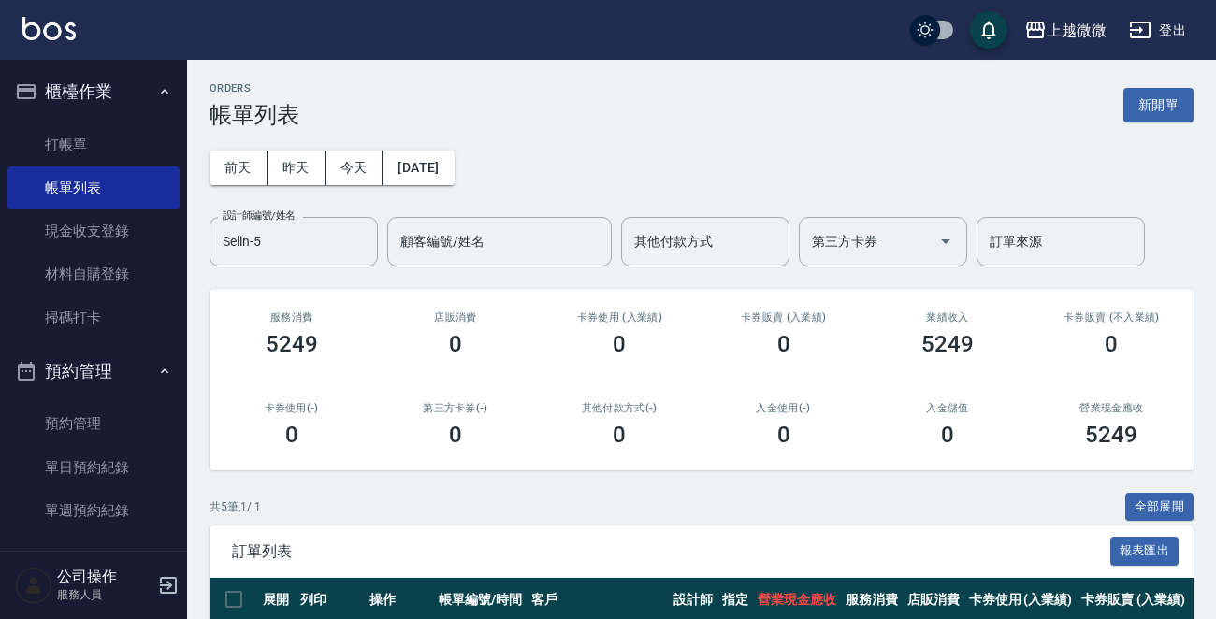
scroll to position [313, 0]
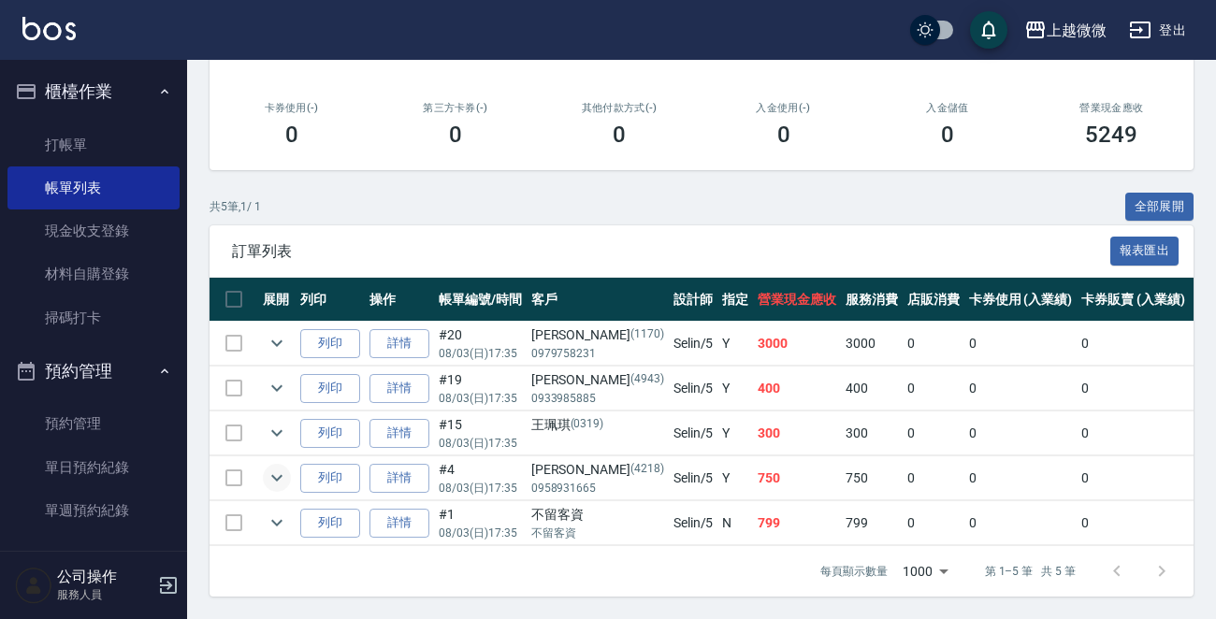
click at [285, 467] on icon "expand row" at bounding box center [277, 478] width 22 height 22
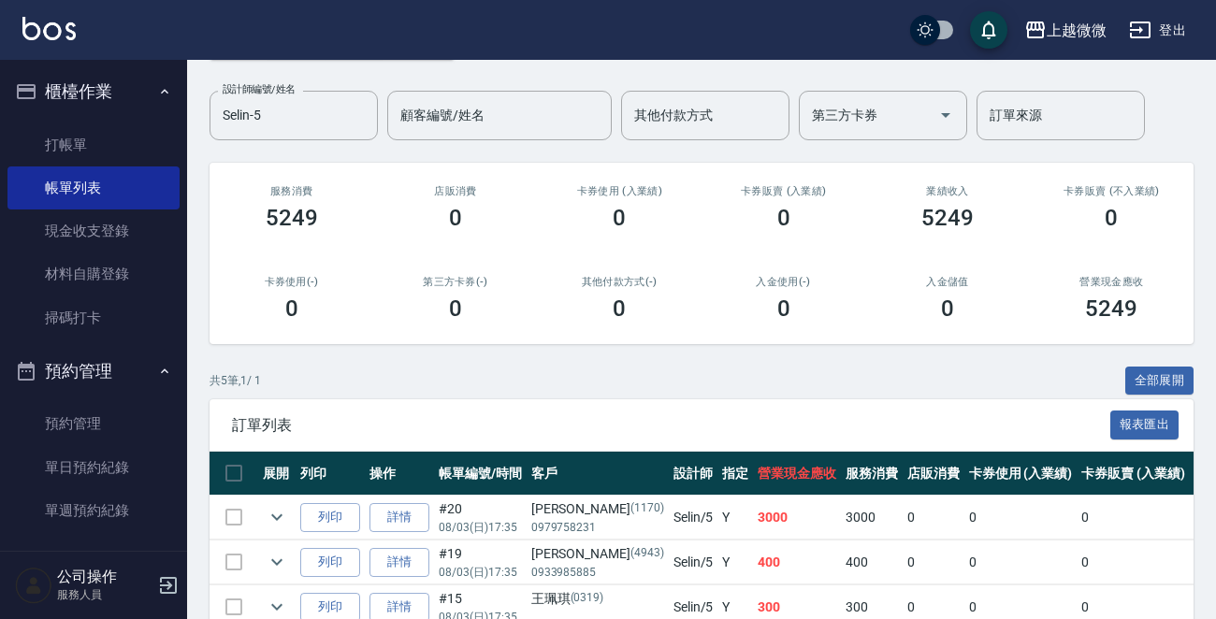
scroll to position [0, 0]
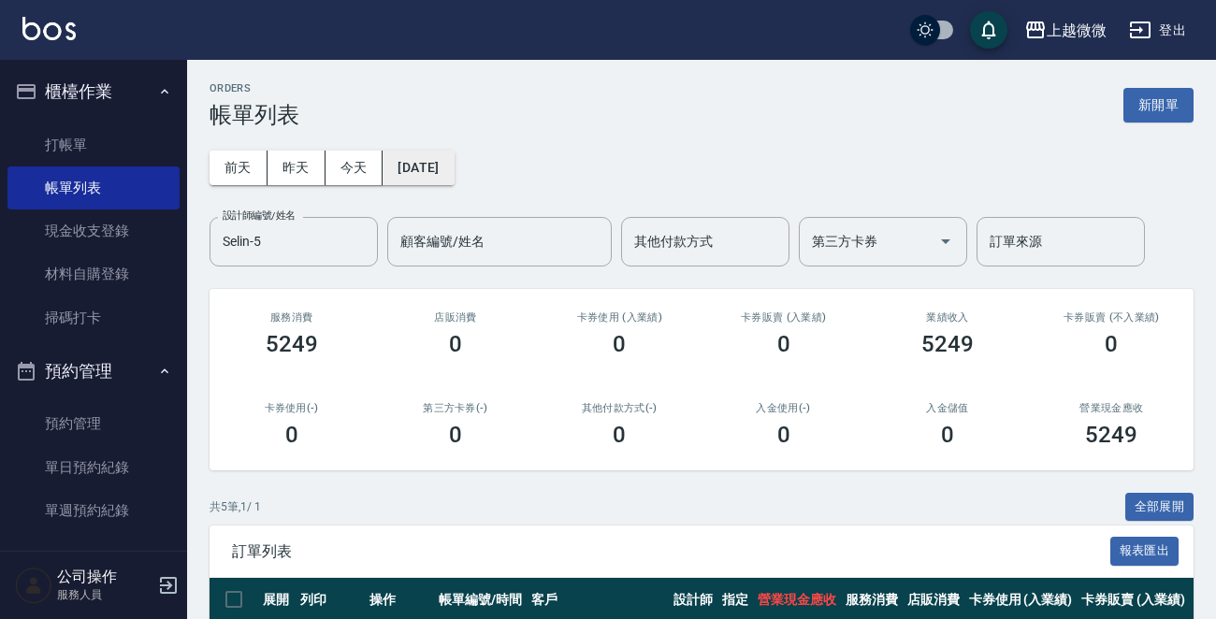
click at [425, 166] on button "2025/08/03" at bounding box center [417, 168] width 71 height 35
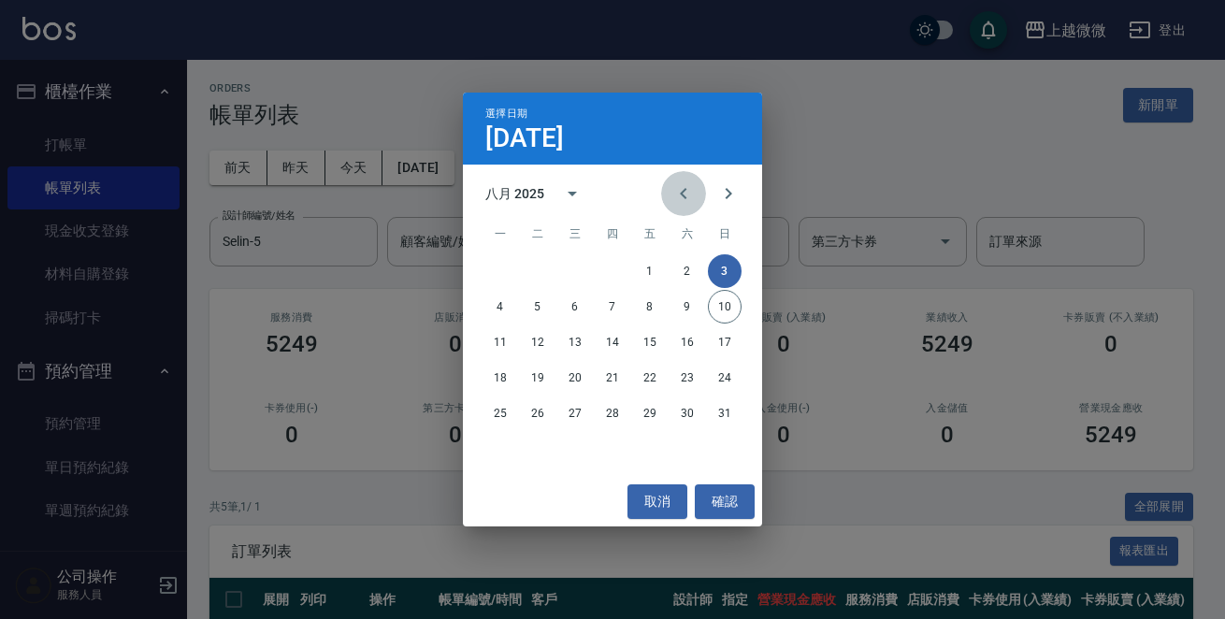
click at [687, 191] on icon "Previous month" at bounding box center [683, 193] width 22 height 22
click at [613, 344] on button "17" at bounding box center [613, 342] width 34 height 34
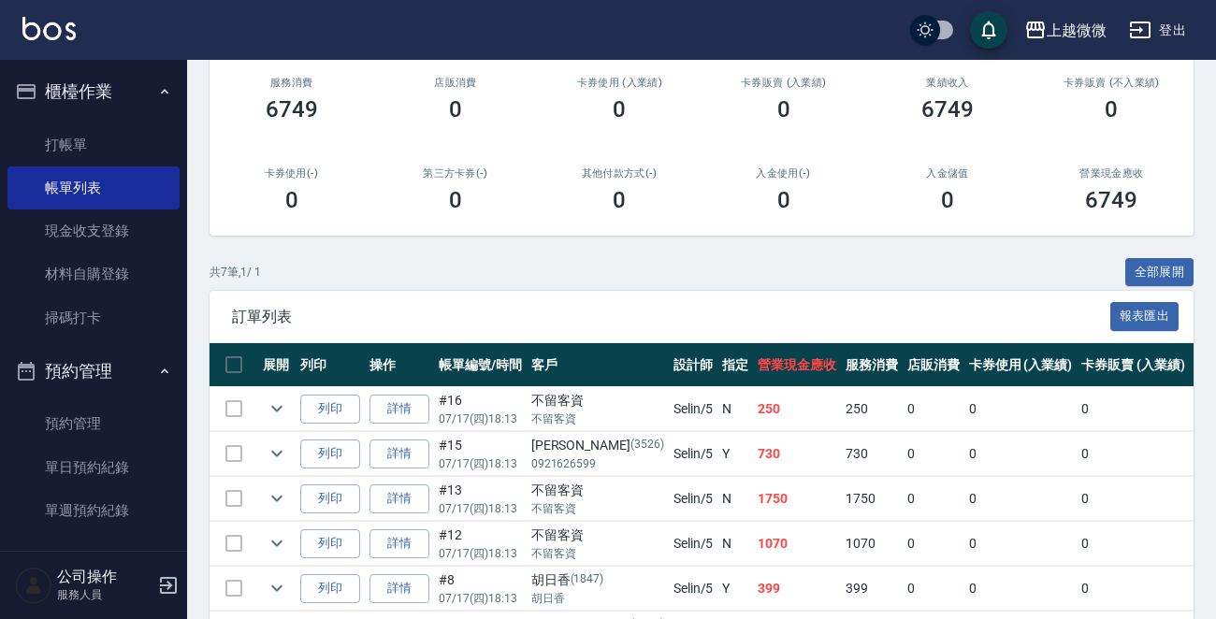
scroll to position [374, 0]
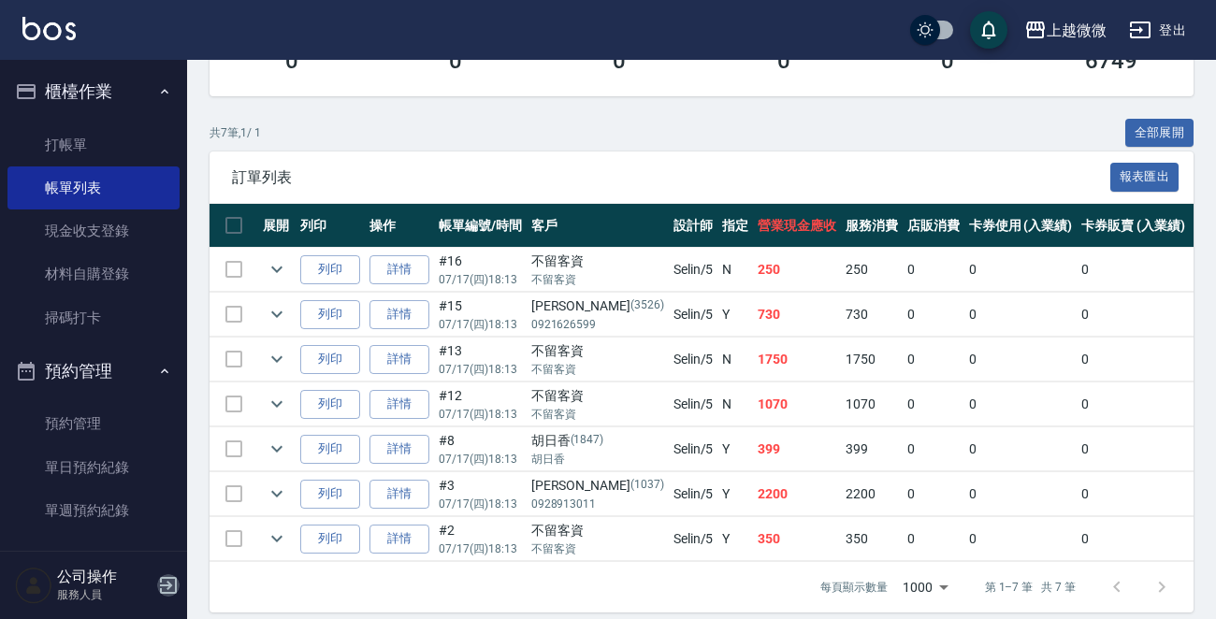
click at [170, 585] on icon "button" at bounding box center [168, 585] width 17 height 17
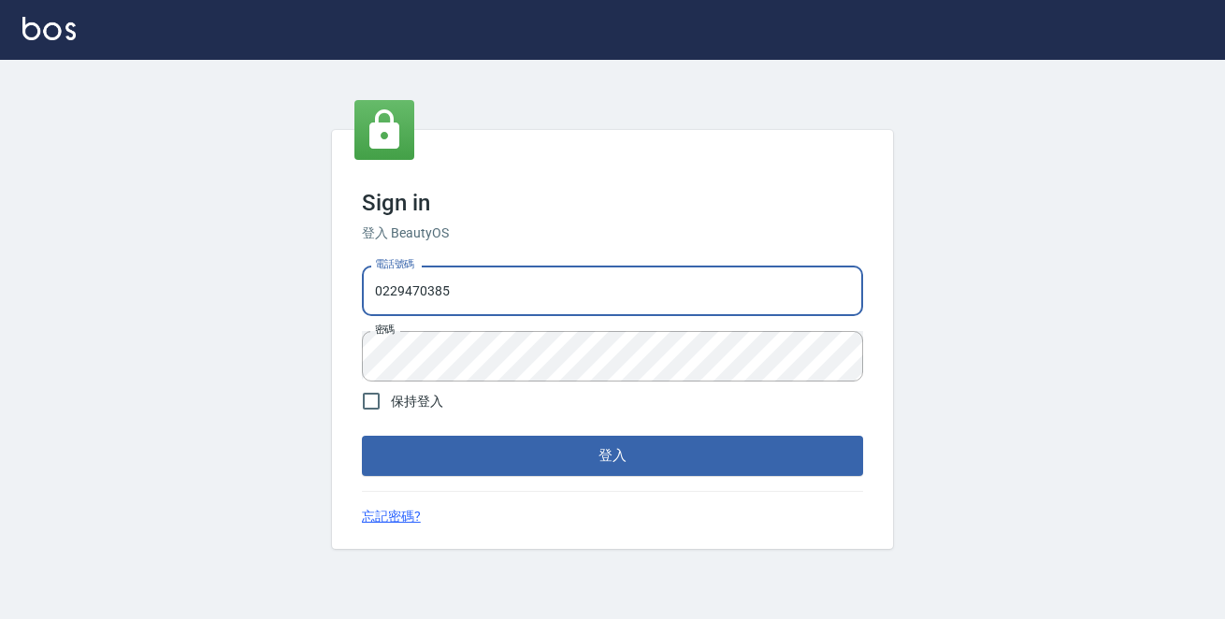
drag, startPoint x: 560, startPoint y: 286, endPoint x: 168, endPoint y: 316, distance: 393.0
click at [168, 316] on div "Sign in 登入 BeautyOS 電話號碼 0229470385 電話號碼 密碼 密碼 保持登入 登入 忘記密碼?" at bounding box center [612, 339] width 1225 height 559
type input "0972809892"
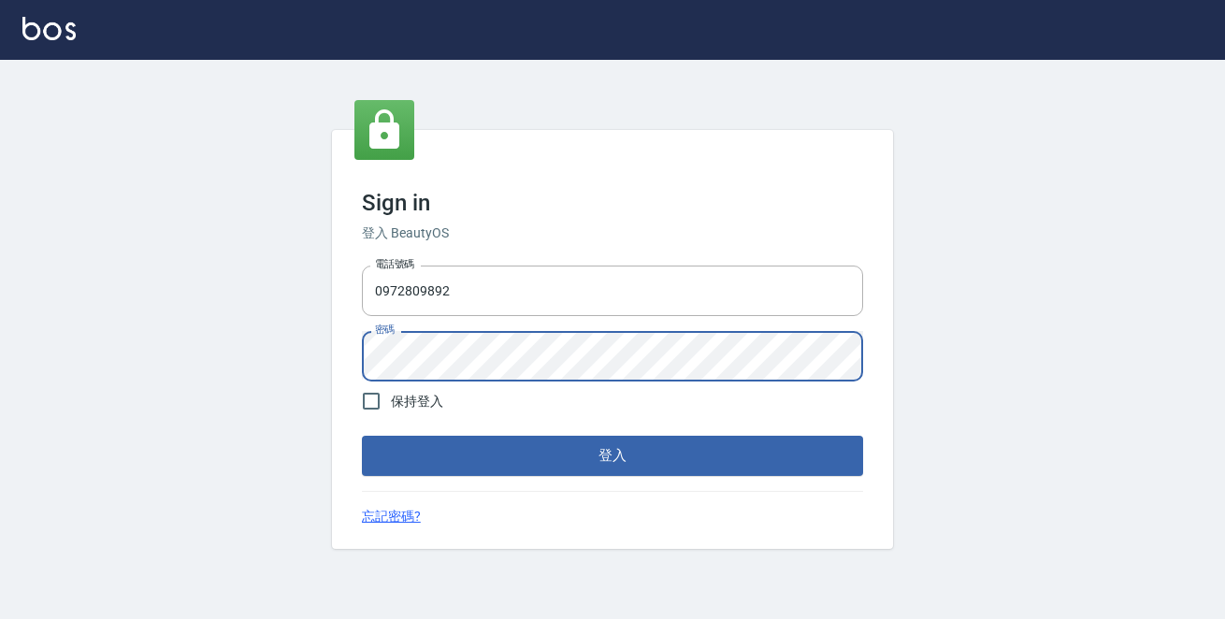
click at [362, 436] on button "登入" at bounding box center [612, 455] width 501 height 39
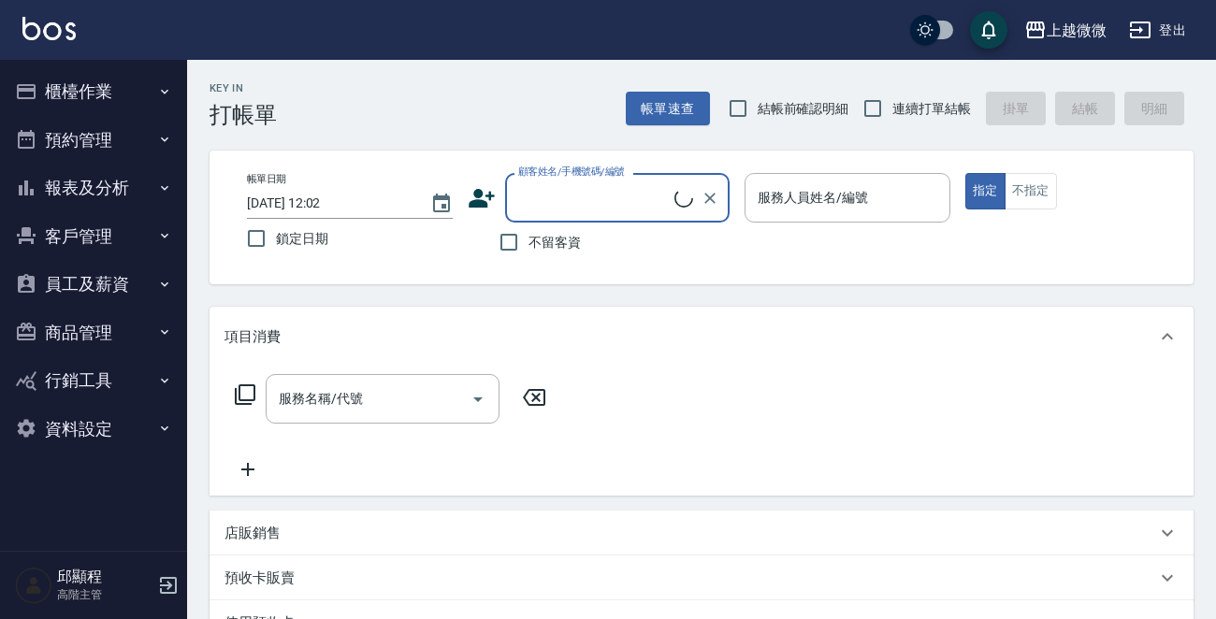
click at [112, 77] on button "櫃檯作業" at bounding box center [93, 91] width 172 height 49
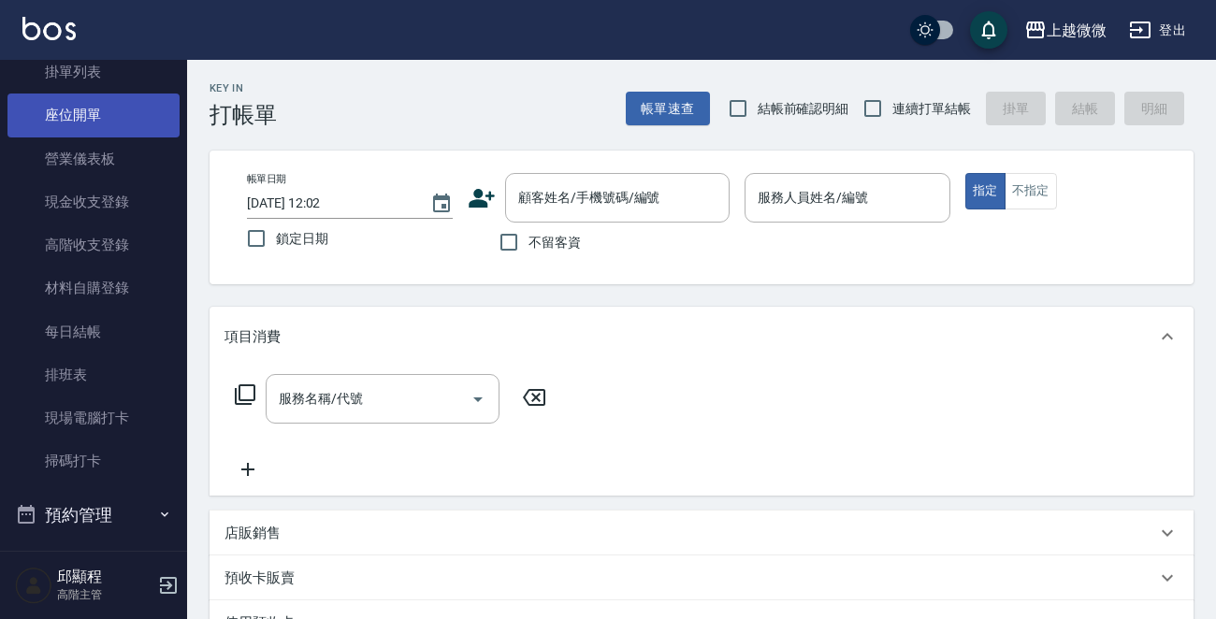
scroll to position [374, 0]
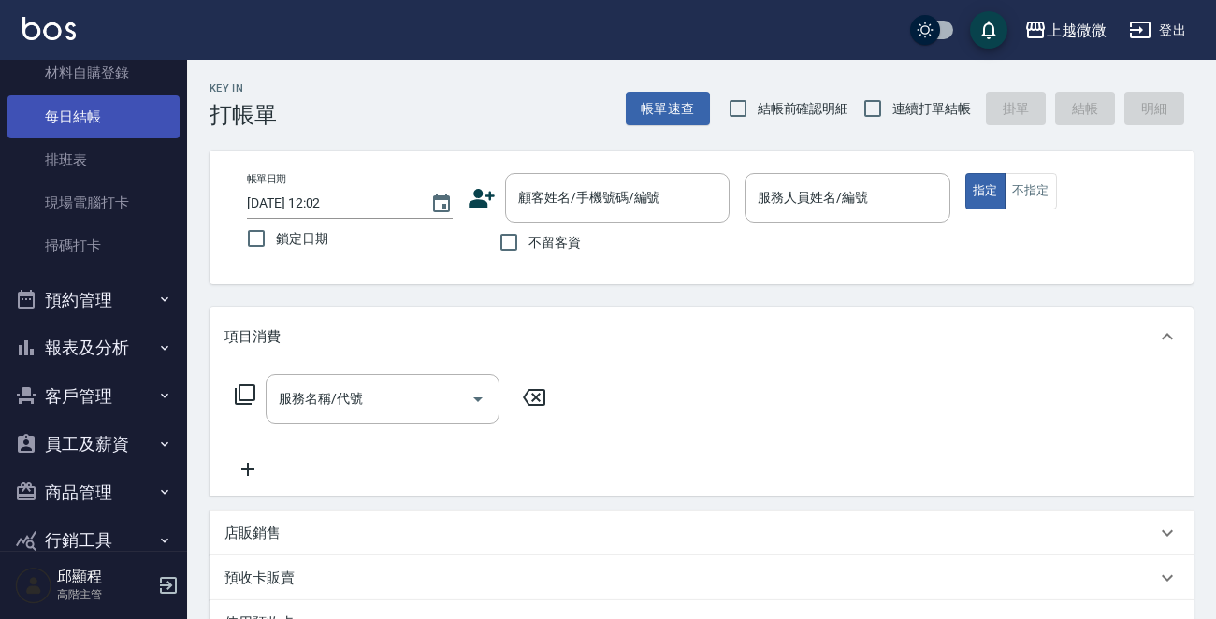
click at [111, 116] on link "每日結帳" at bounding box center [93, 116] width 172 height 43
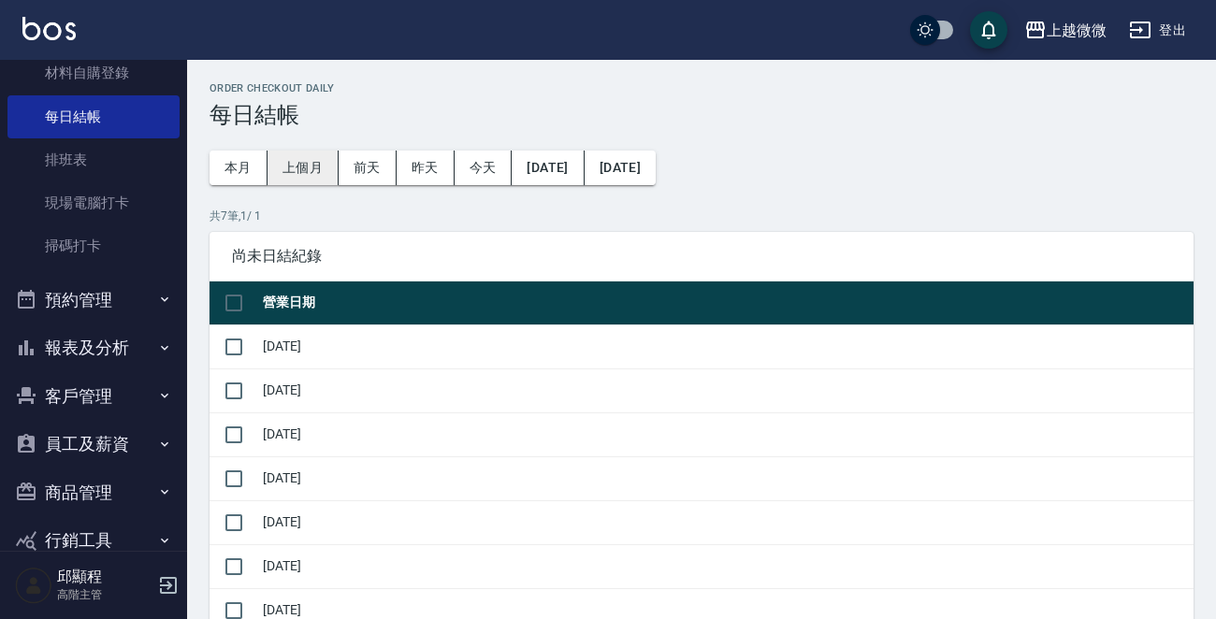
click at [302, 176] on button "上個月" at bounding box center [302, 168] width 71 height 35
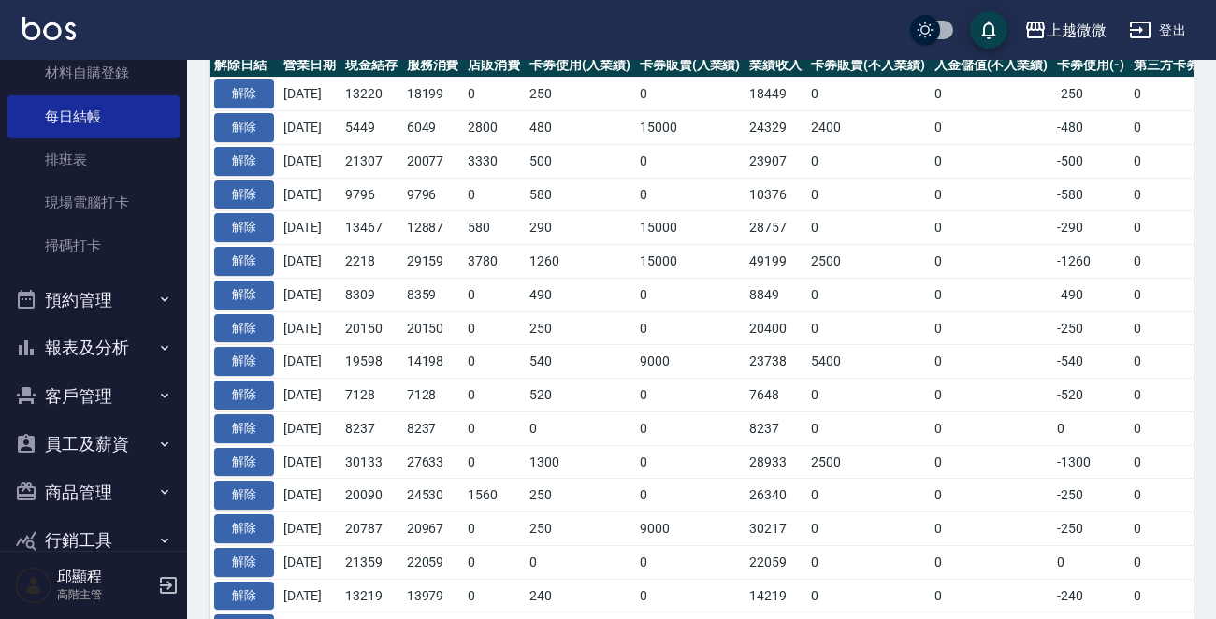
scroll to position [561, 0]
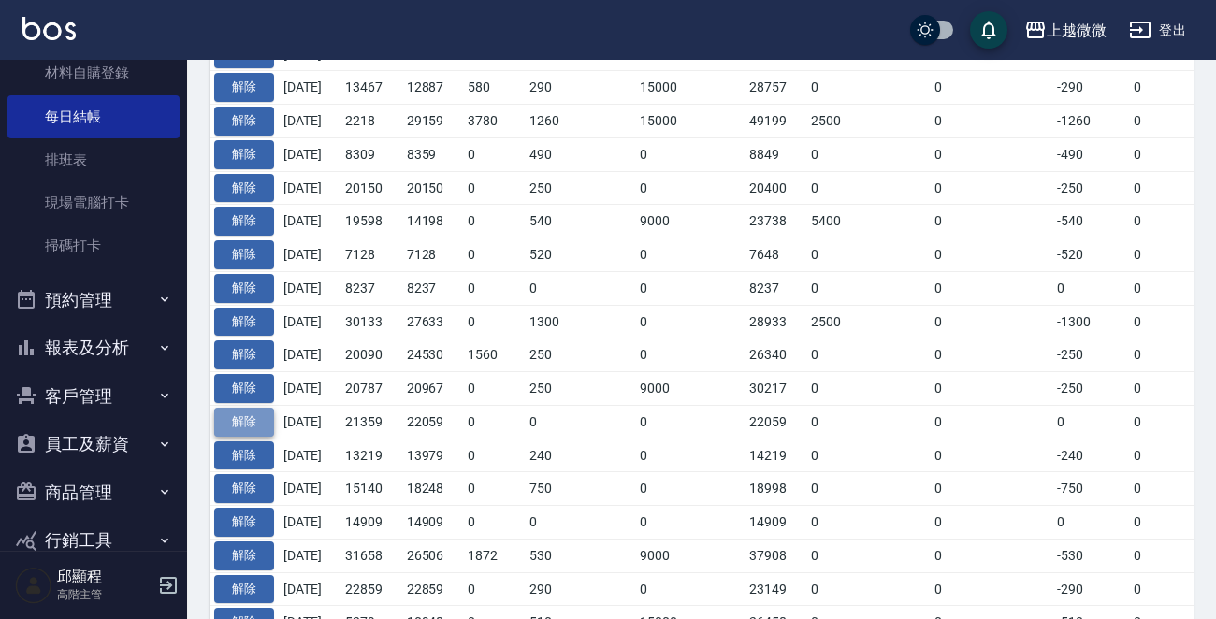
click at [256, 411] on button "解除" at bounding box center [244, 422] width 60 height 29
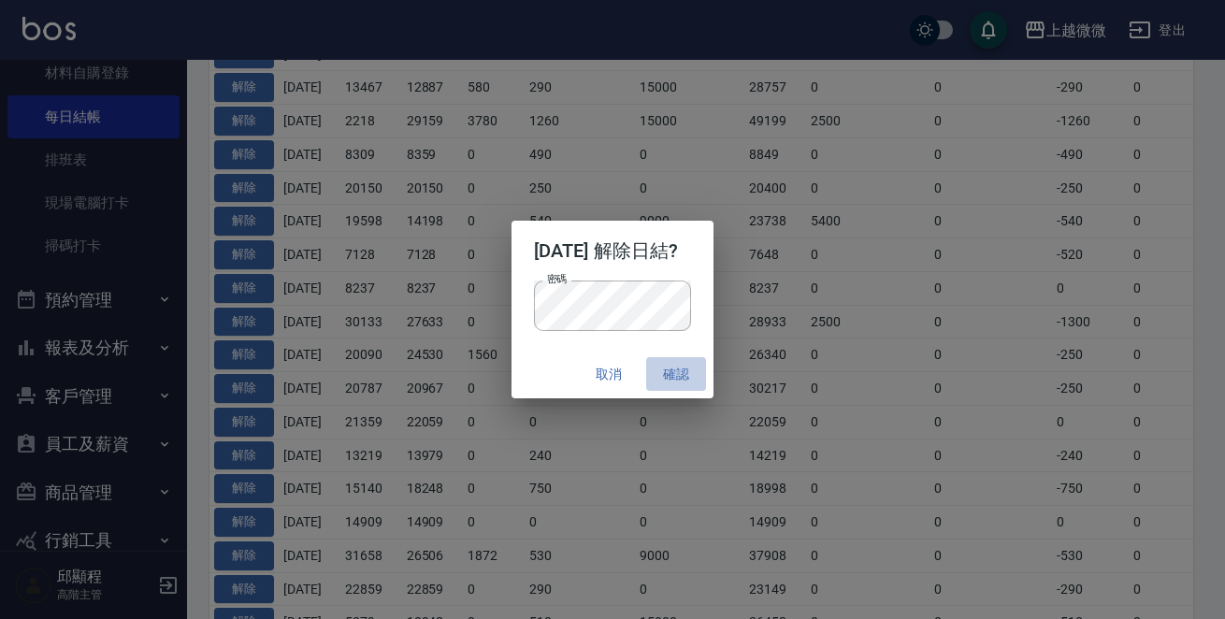
click at [702, 374] on button "確認" at bounding box center [676, 374] width 60 height 35
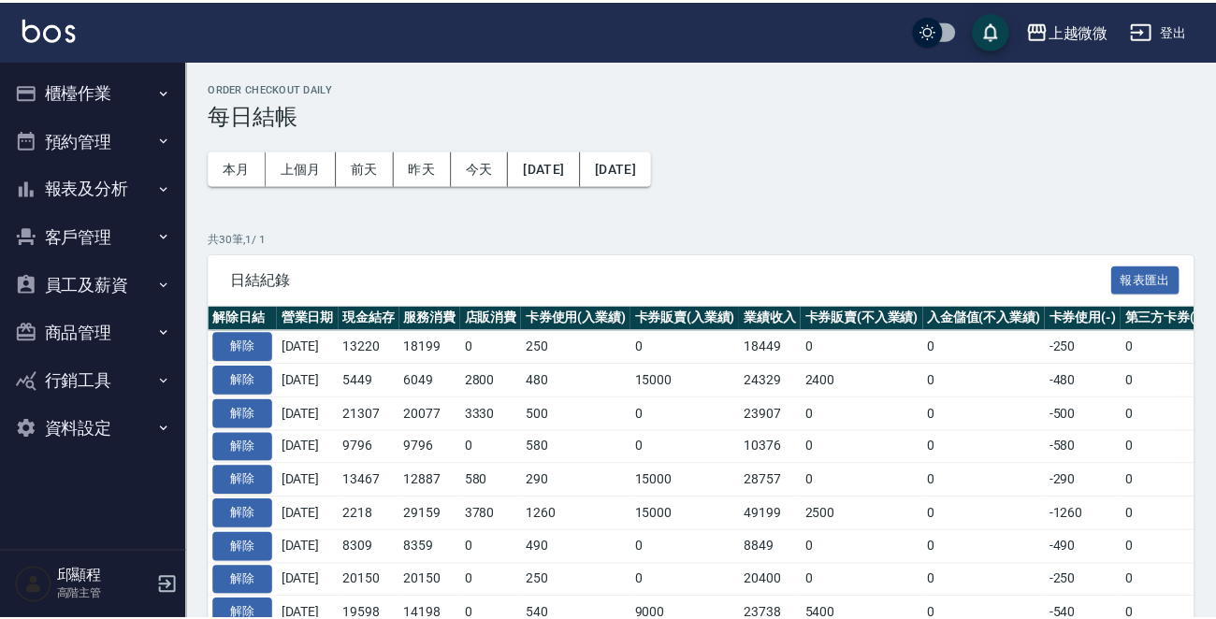
scroll to position [605, 0]
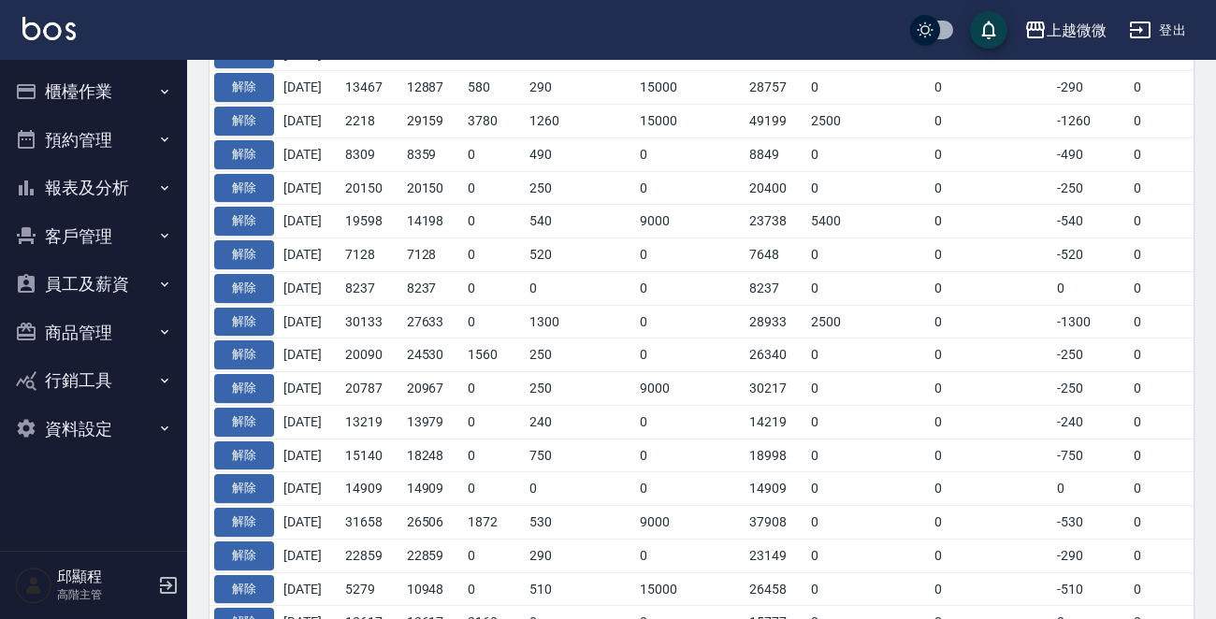
click at [114, 83] on button "櫃檯作業" at bounding box center [93, 91] width 172 height 49
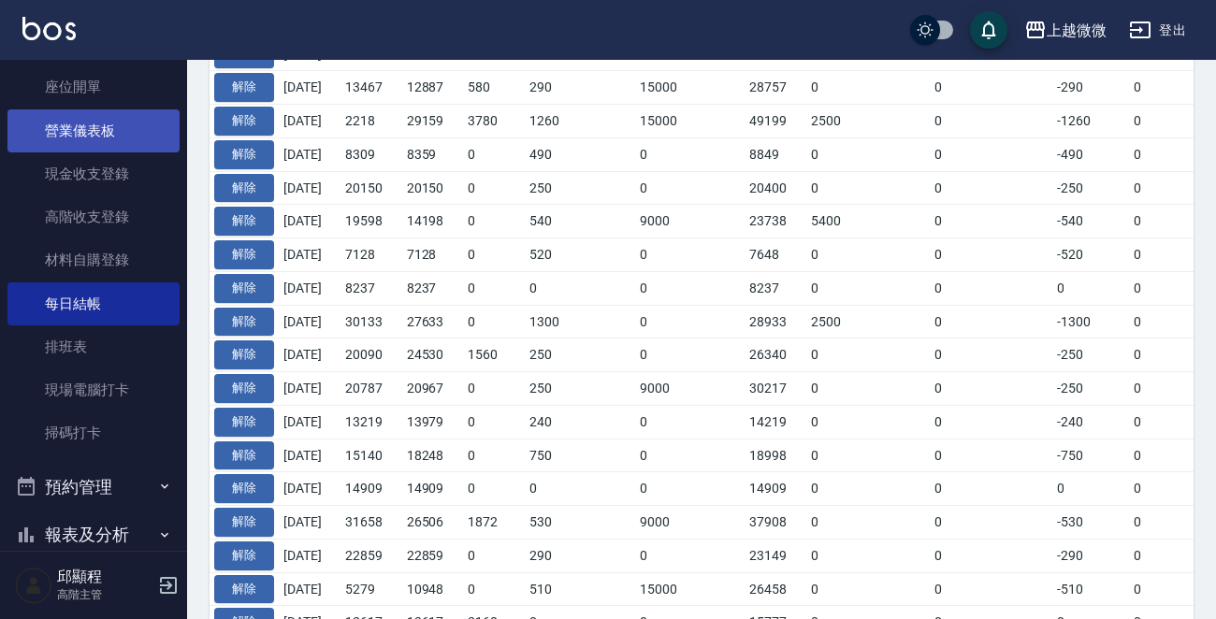
scroll to position [0, 0]
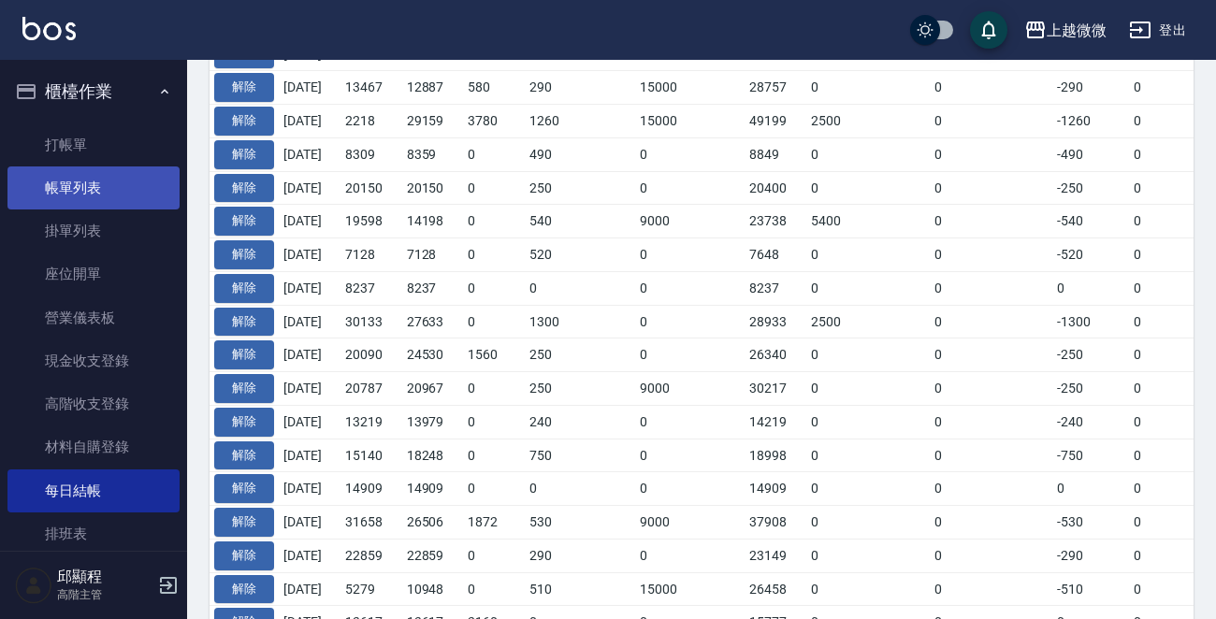
click at [79, 176] on link "帳單列表" at bounding box center [93, 187] width 172 height 43
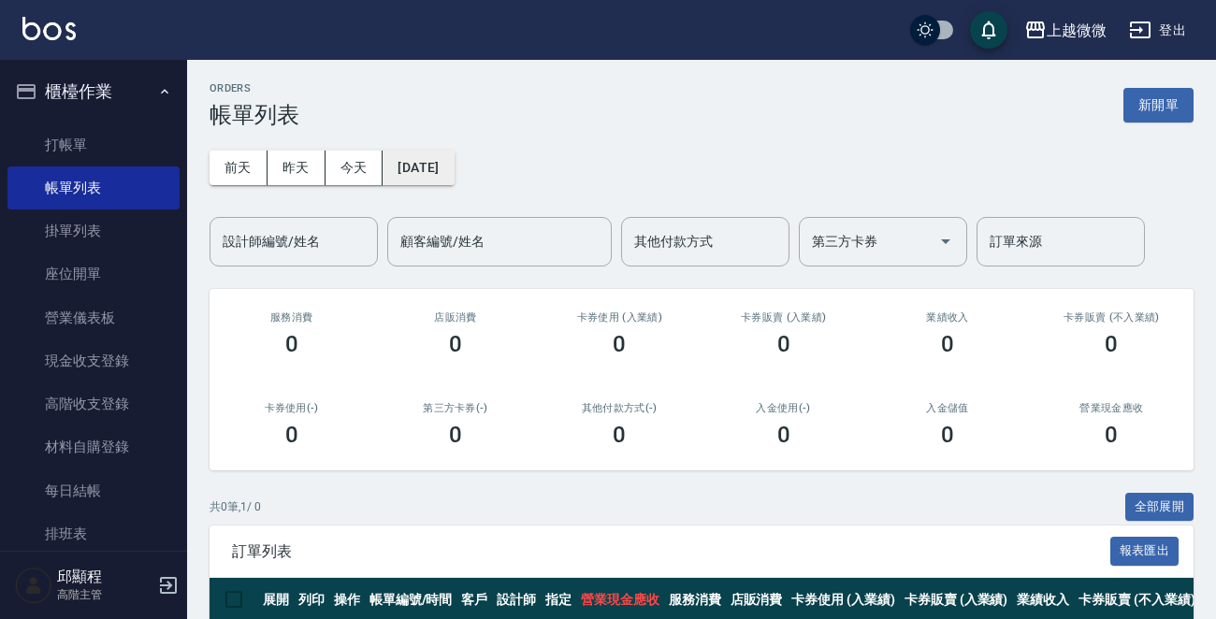
click at [426, 158] on button "2025/08/10" at bounding box center [417, 168] width 71 height 35
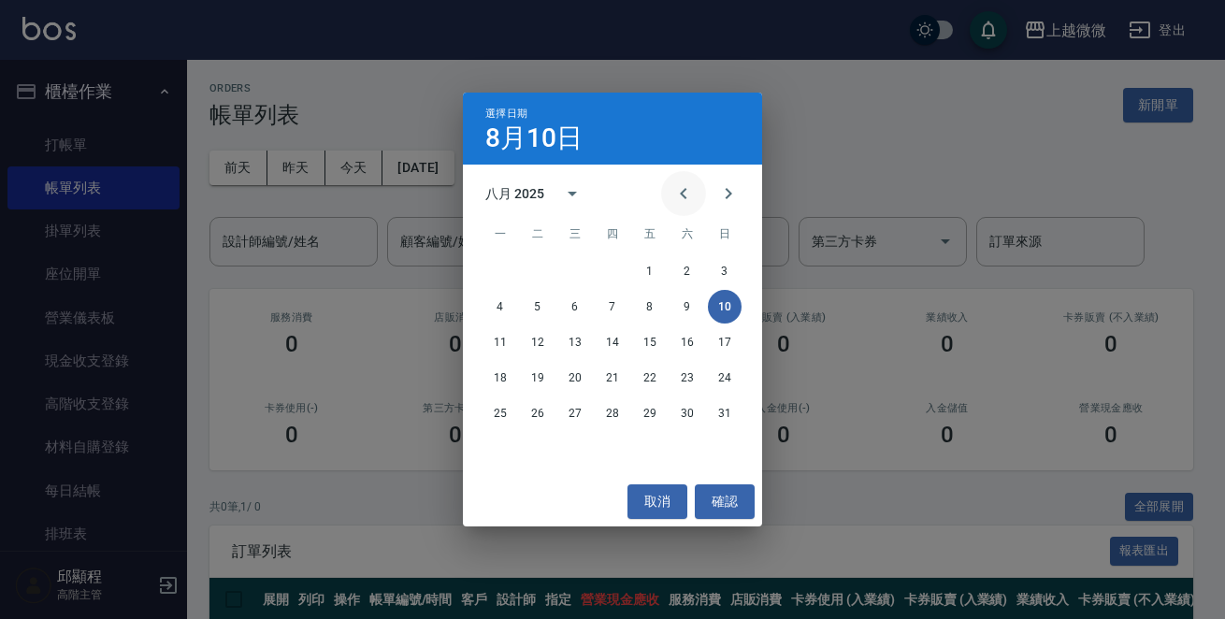
click at [696, 196] on button "Previous month" at bounding box center [683, 193] width 45 height 45
click at [609, 337] on button "17" at bounding box center [613, 342] width 34 height 34
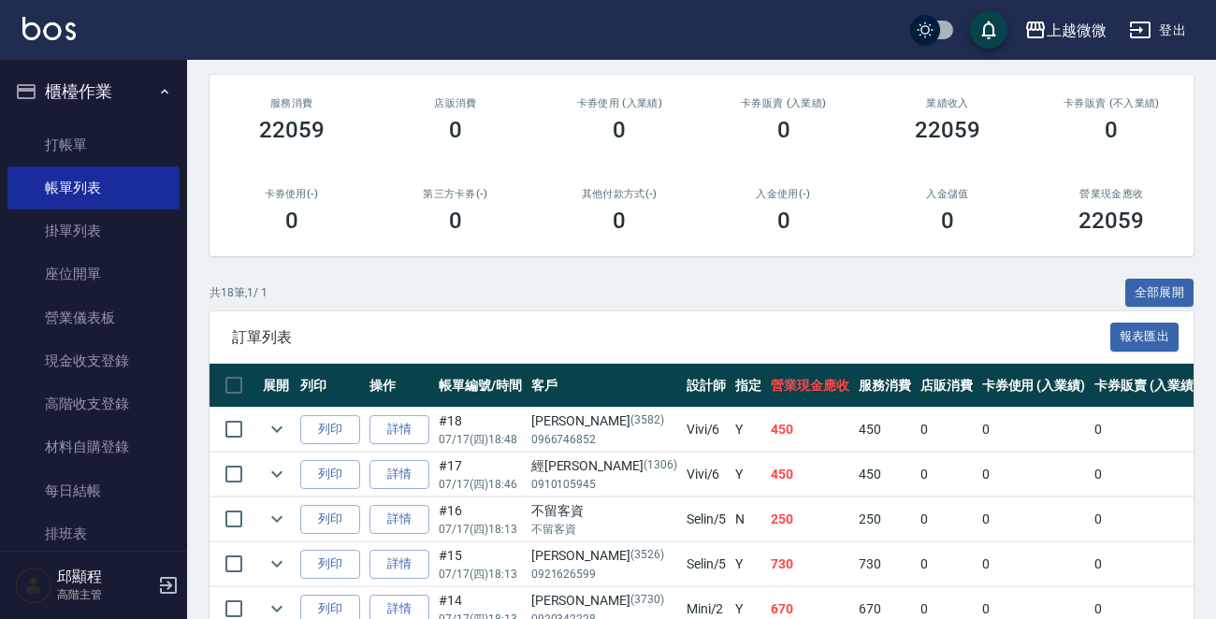
scroll to position [94, 0]
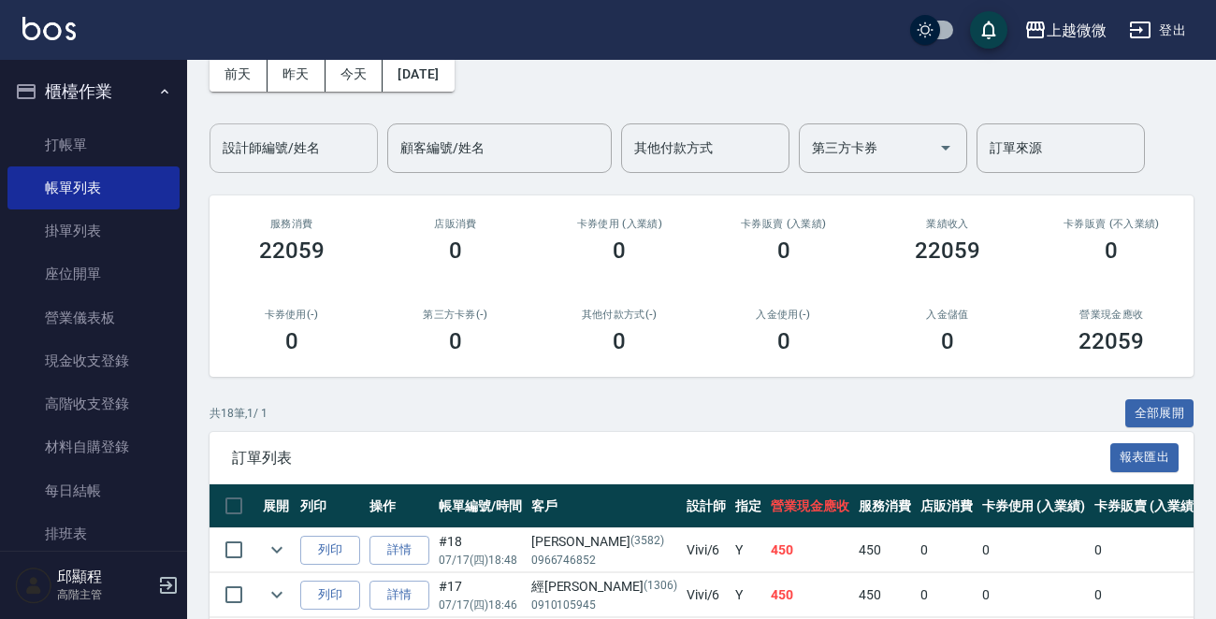
click at [315, 143] on div "設計師編號/姓名 設計師編號/姓名" at bounding box center [293, 148] width 168 height 50
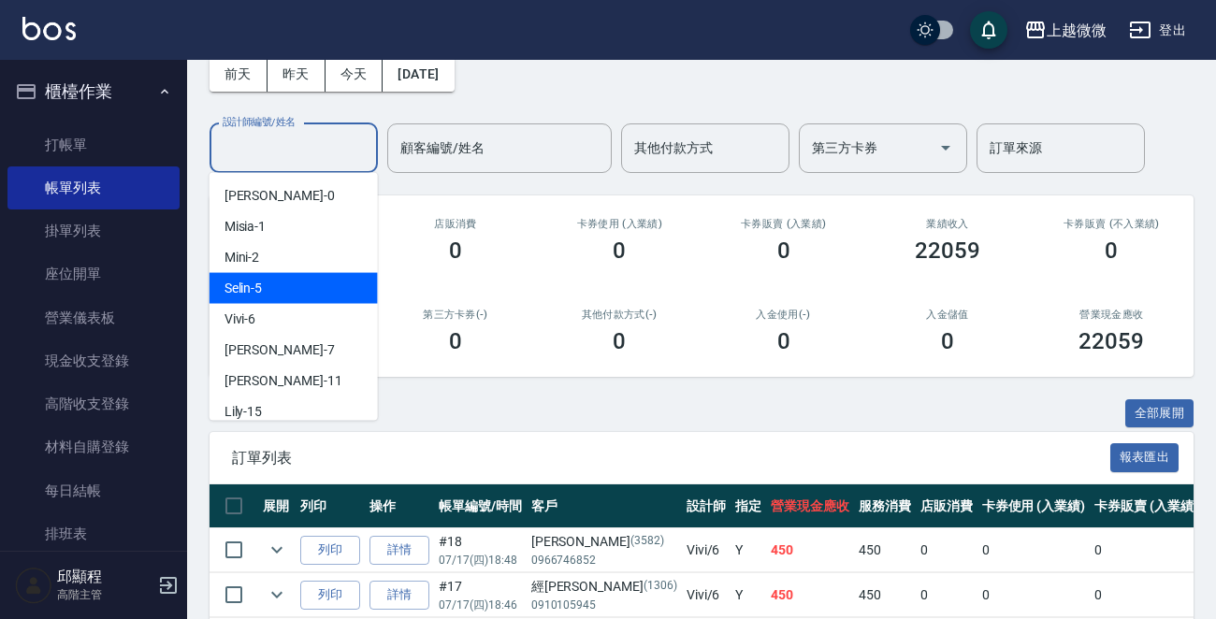
click at [284, 288] on div "Selin -5" at bounding box center [293, 288] width 168 height 31
type input "Selin-5"
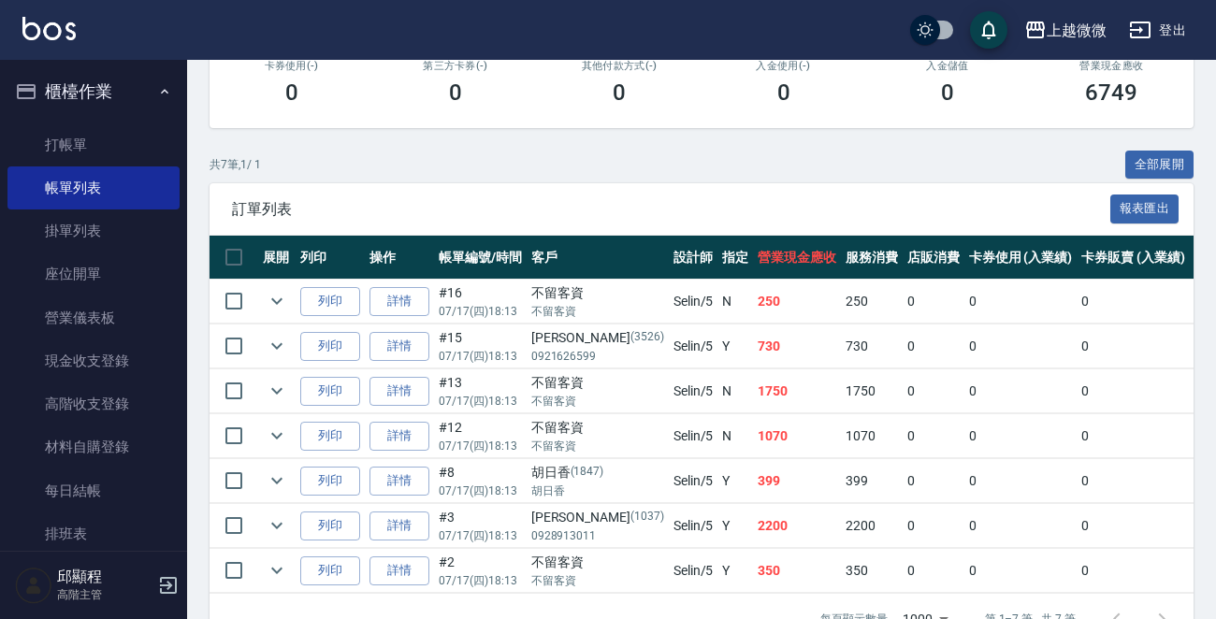
scroll to position [402, 0]
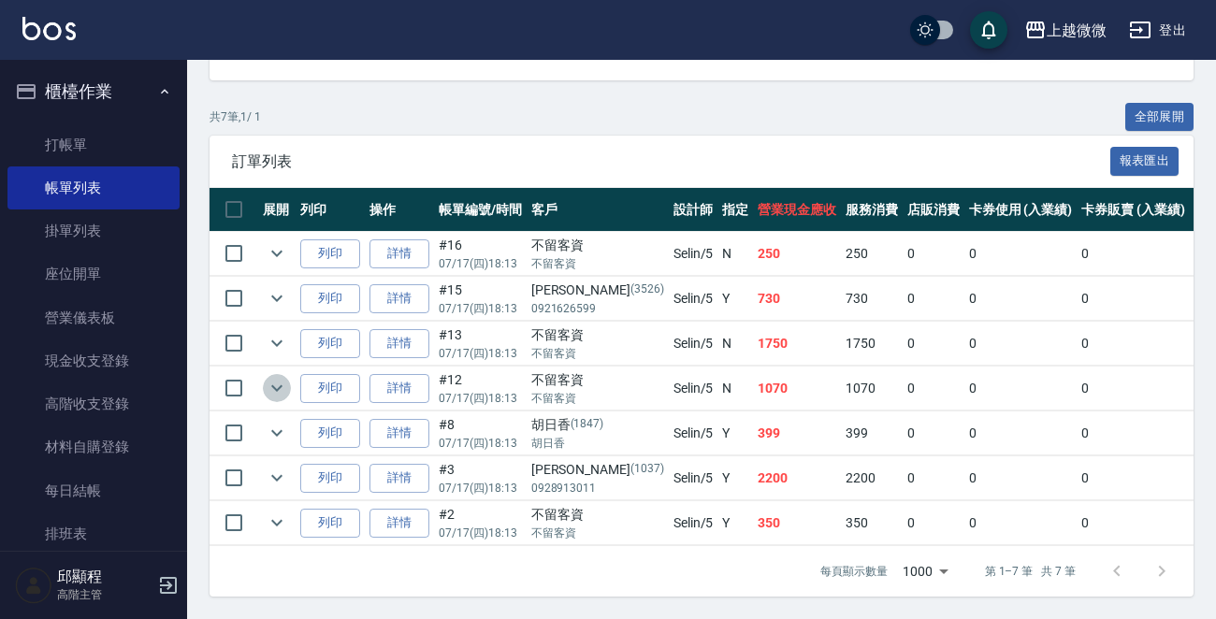
click at [276, 377] on icon "expand row" at bounding box center [277, 388] width 22 height 22
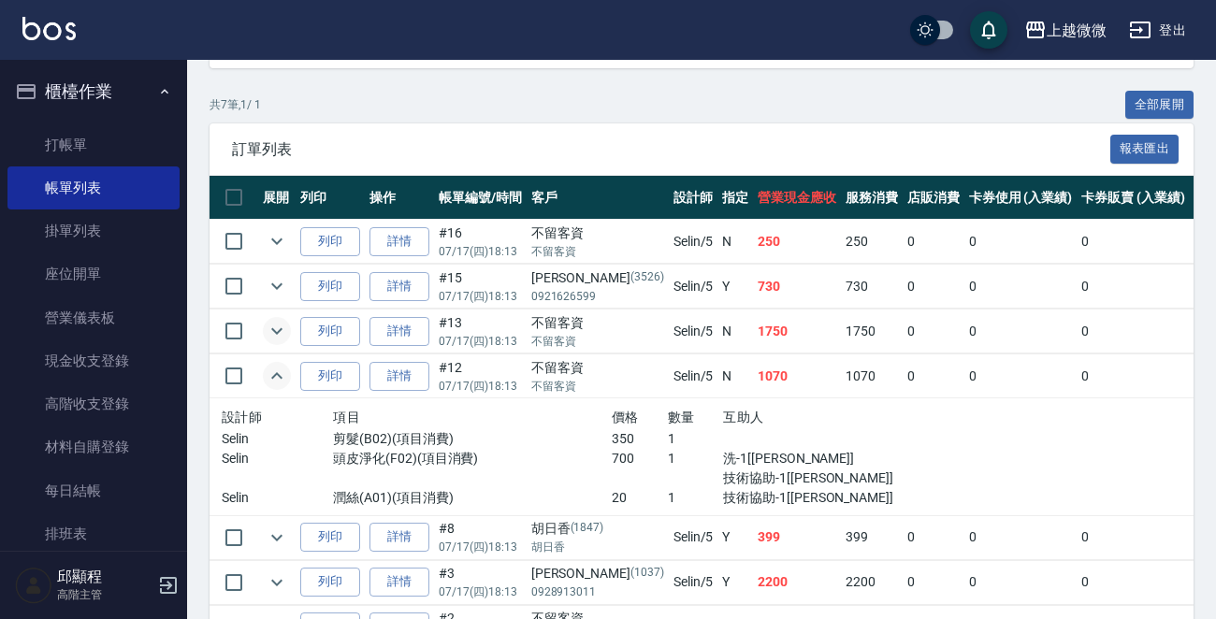
click at [277, 335] on icon "expand row" at bounding box center [277, 331] width 22 height 22
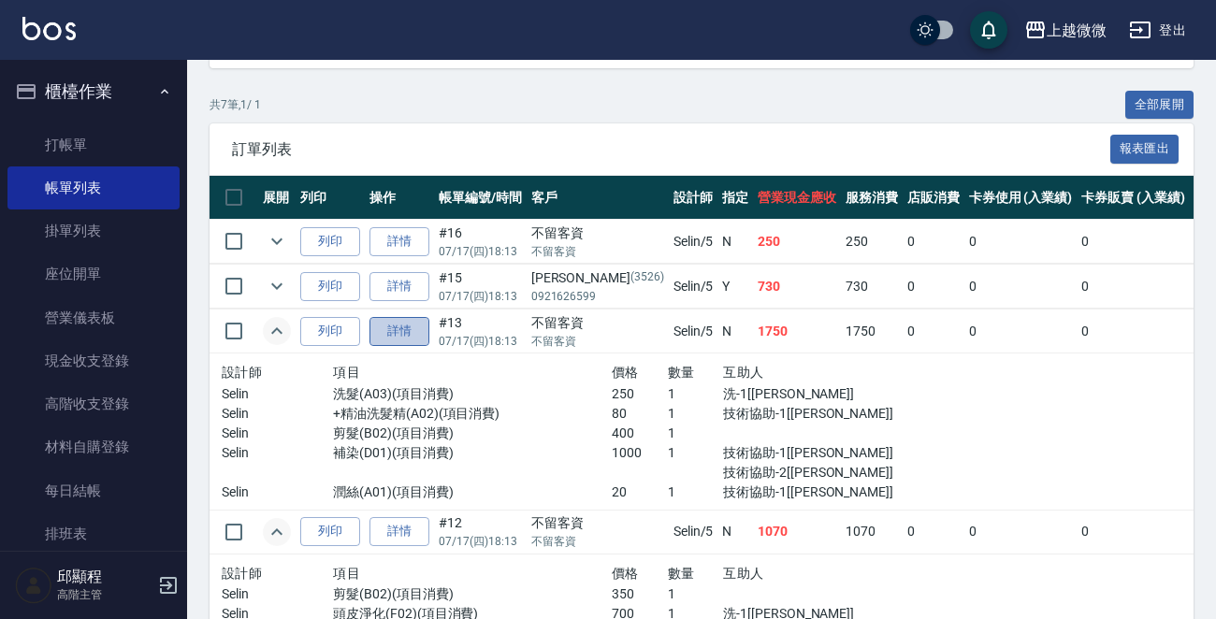
click at [398, 331] on link "詳情" at bounding box center [399, 331] width 60 height 29
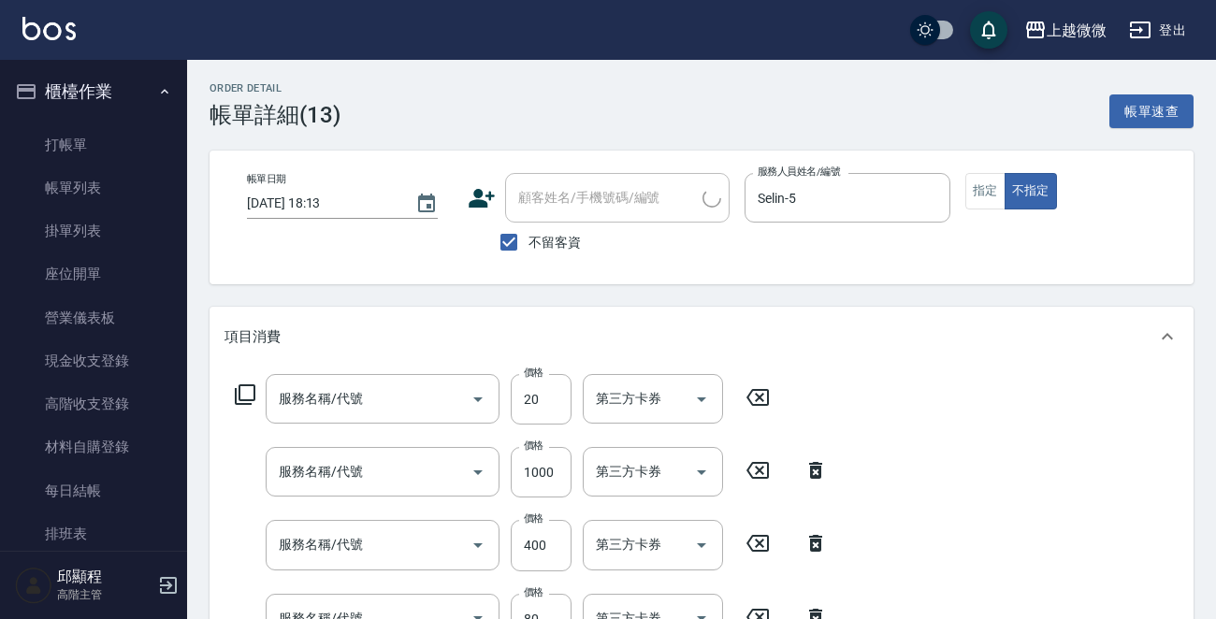
type input "2025/07/17 18:13"
checkbox input "true"
type input "Selin-5"
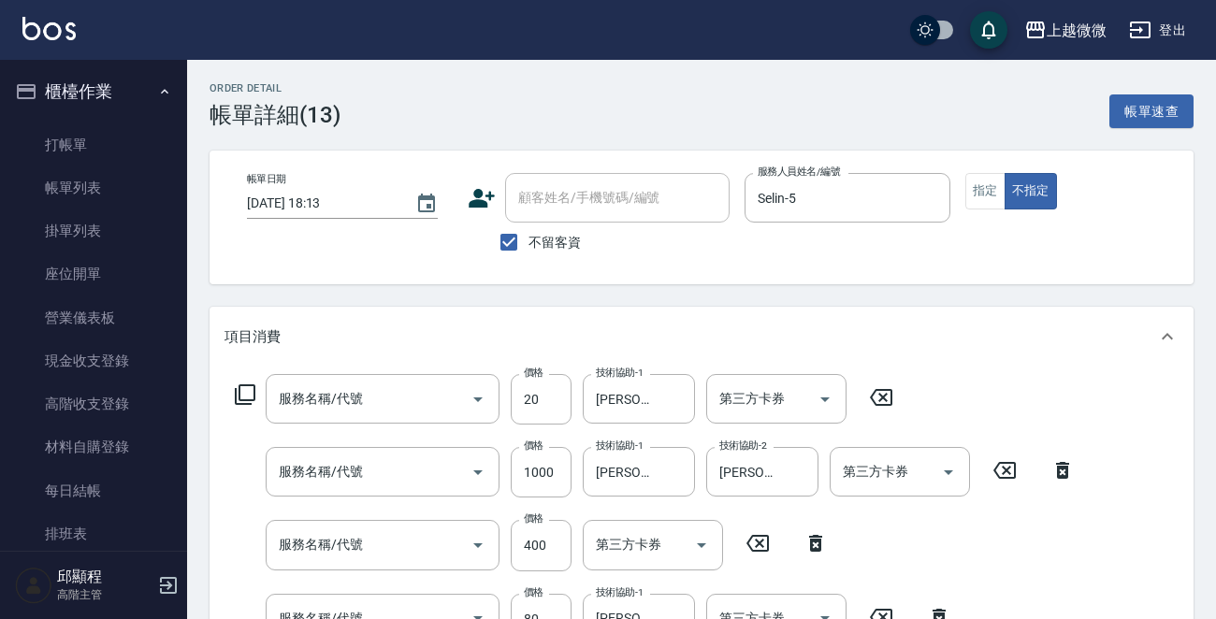
type input "潤絲(A01)"
type input "補染(D01)"
type input "剪髮(B02)"
type input "+精油洗髮精(A02)"
type input "洗髮(A03)"
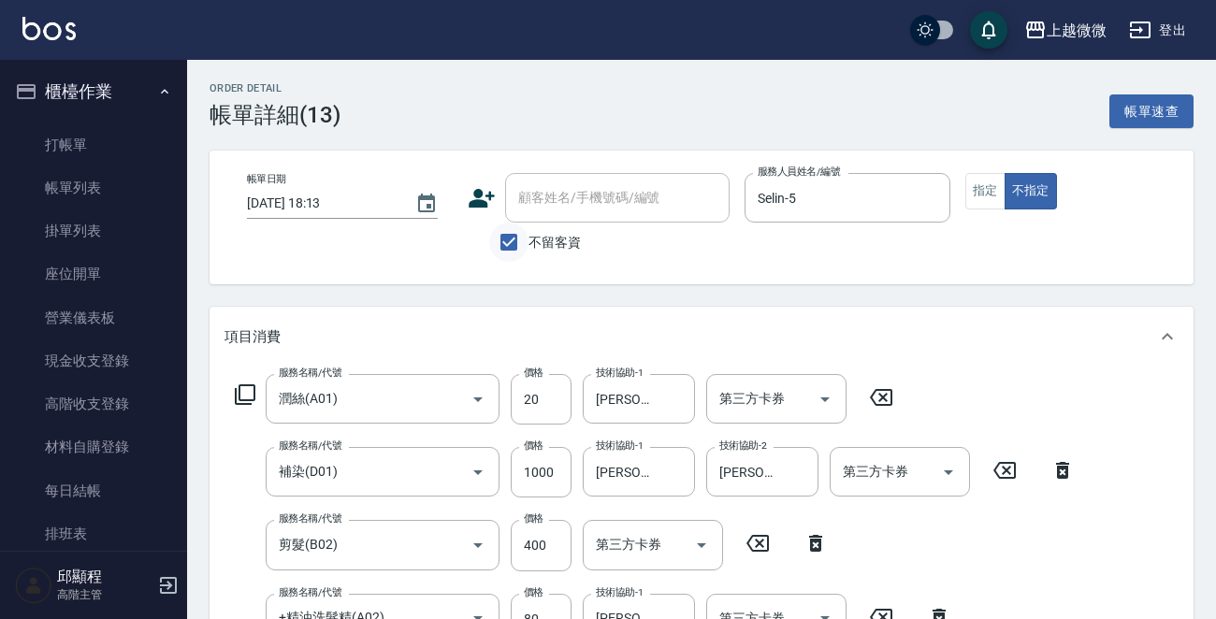
click at [525, 242] on input "不留客資" at bounding box center [508, 242] width 39 height 39
checkbox input "false"
click at [571, 195] on div "顧客姓名/手機號碼/編號 顧客姓名/手機號碼/編號" at bounding box center [617, 198] width 224 height 50
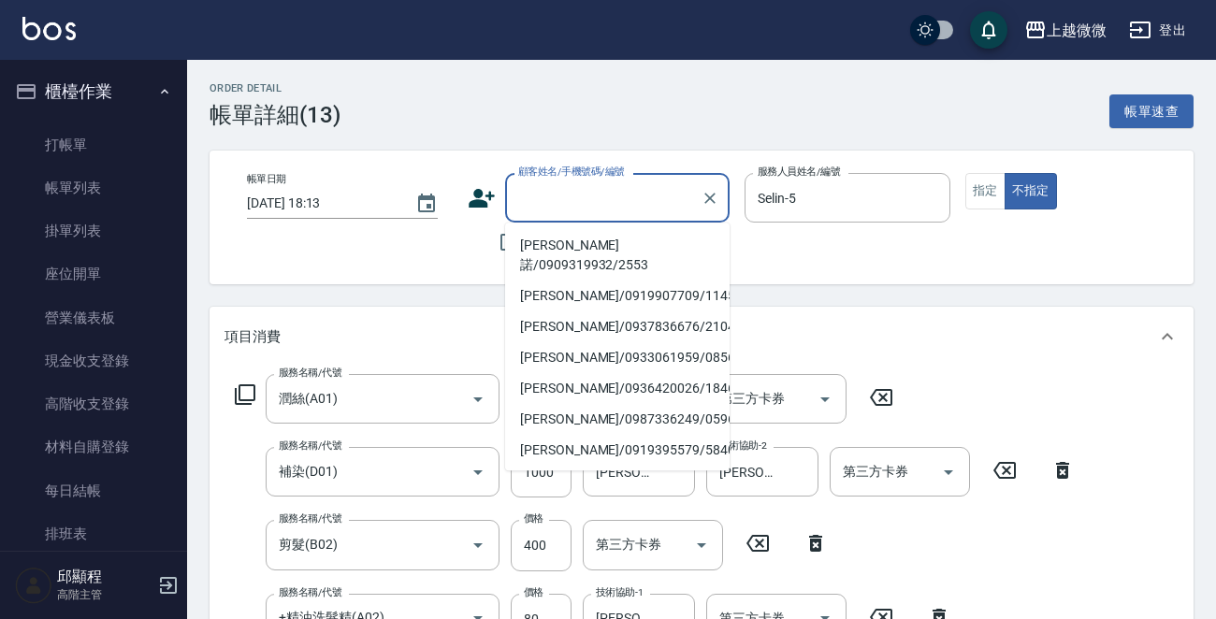
type input "0"
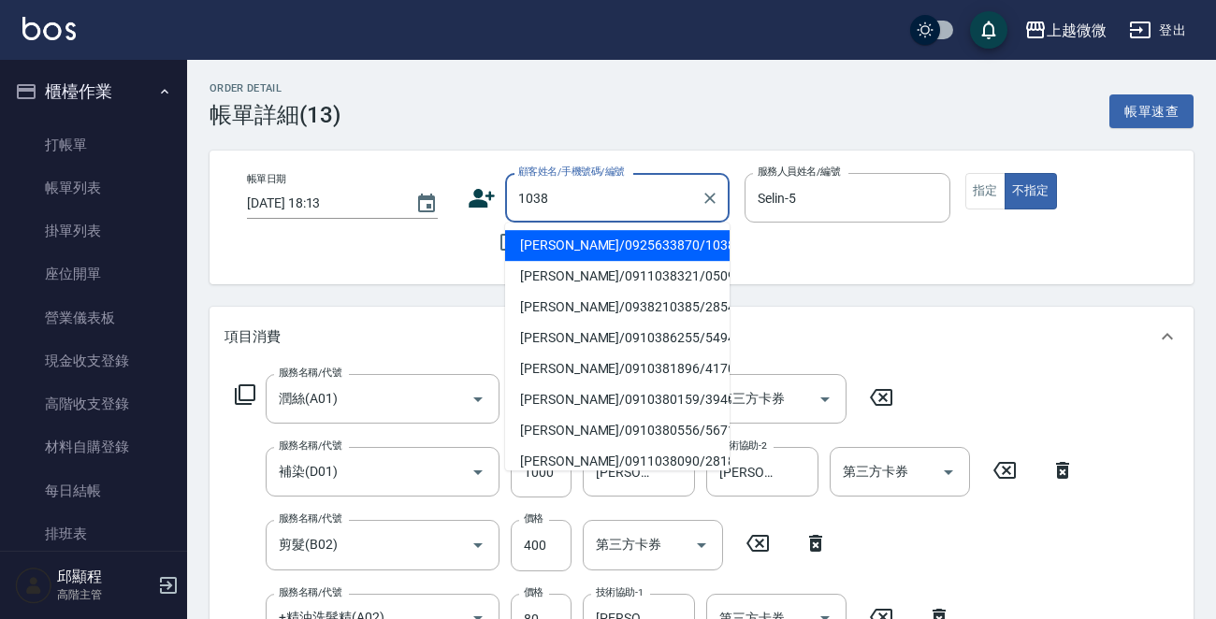
click at [563, 242] on li "王譱/0925633870/1038" at bounding box center [617, 245] width 224 height 31
type input "王譱/0925633870/1038"
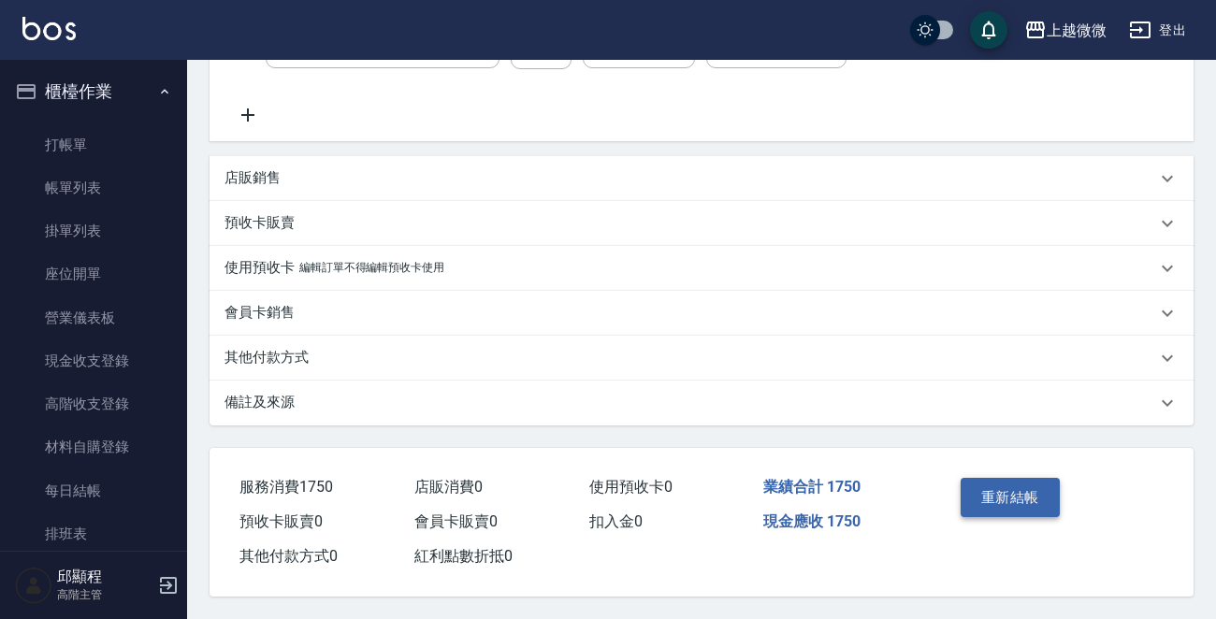
click at [1008, 490] on button "重新結帳" at bounding box center [1009, 497] width 99 height 39
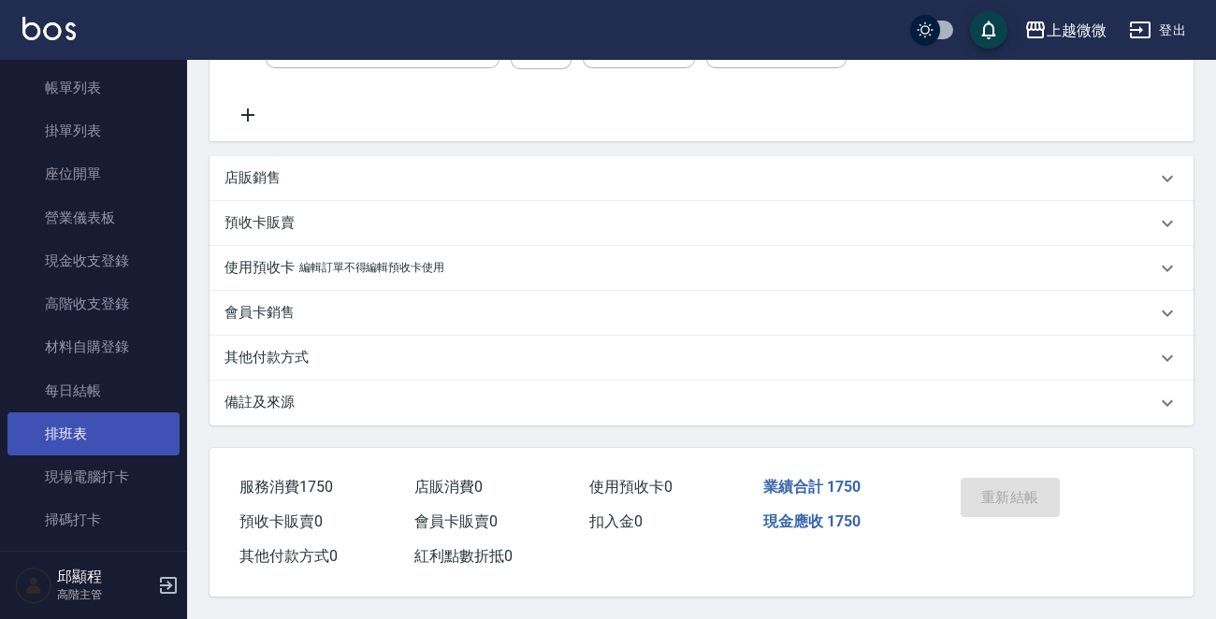
scroll to position [187, 0]
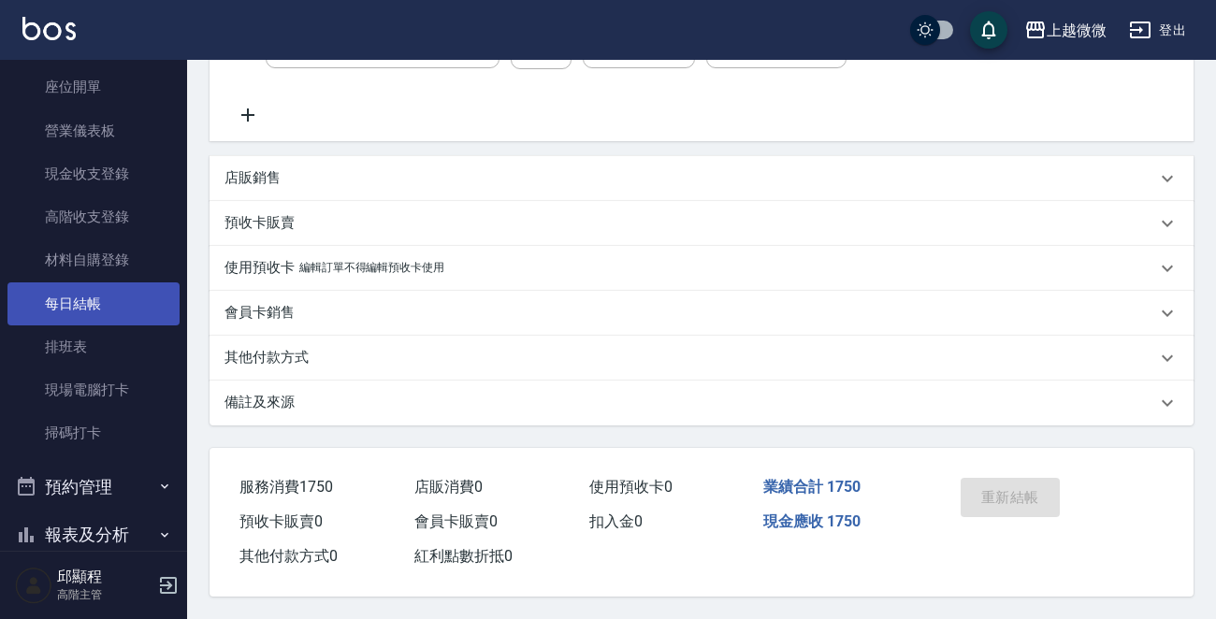
click at [90, 288] on link "每日結帳" at bounding box center [93, 303] width 172 height 43
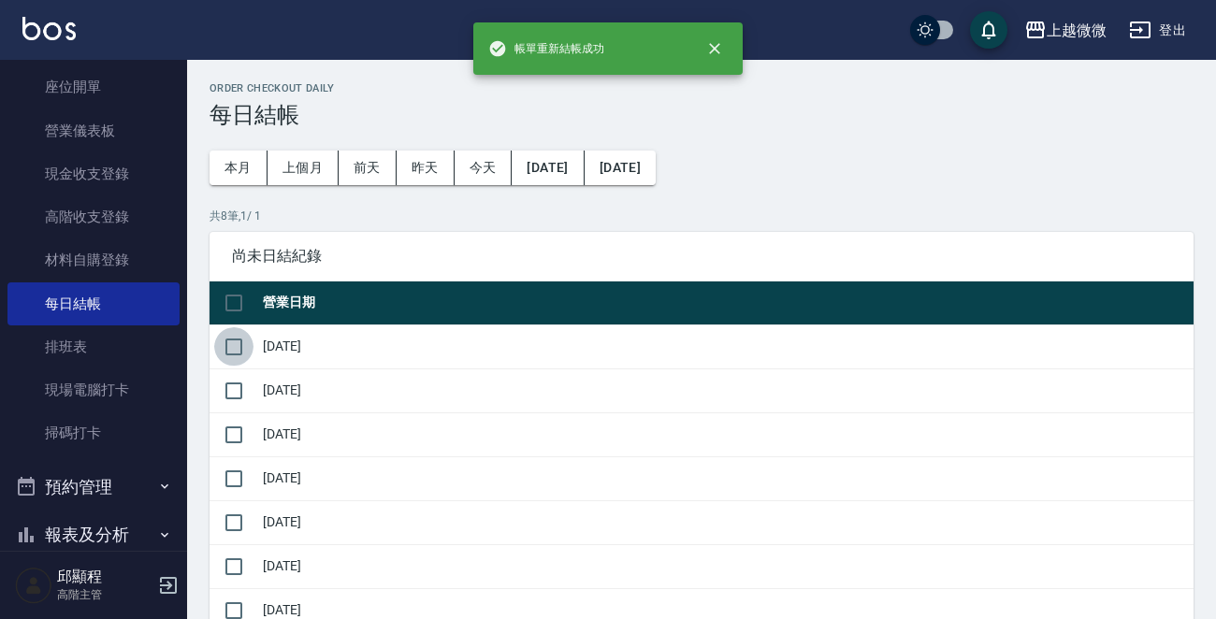
click at [234, 339] on input "checkbox" at bounding box center [233, 346] width 39 height 39
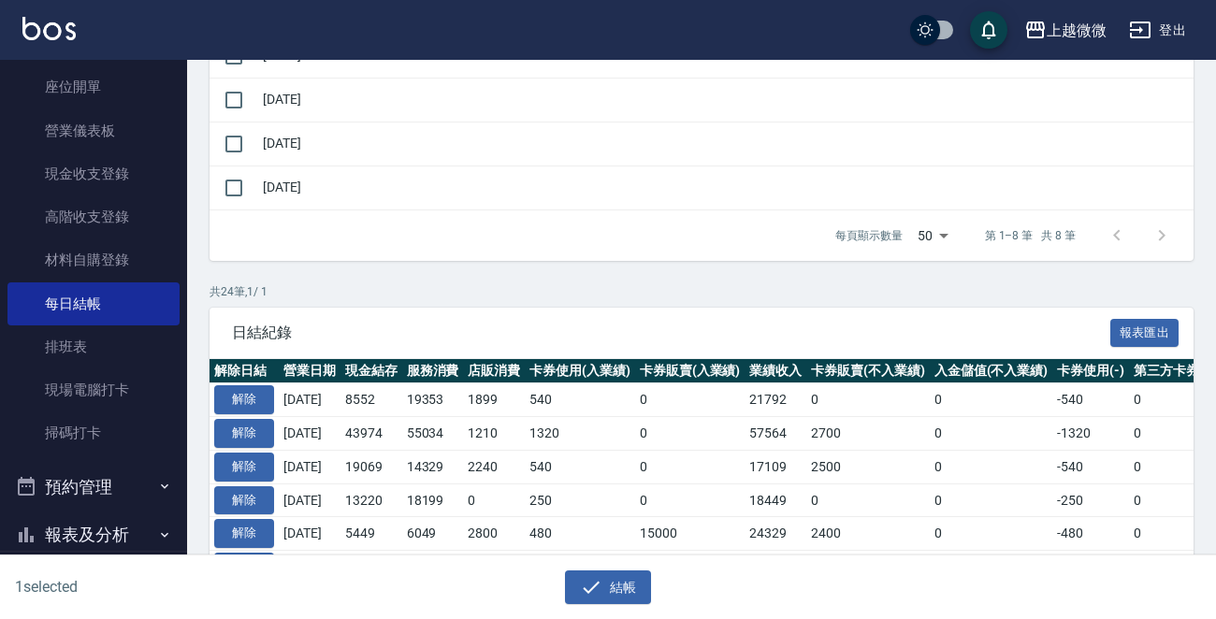
scroll to position [468, 0]
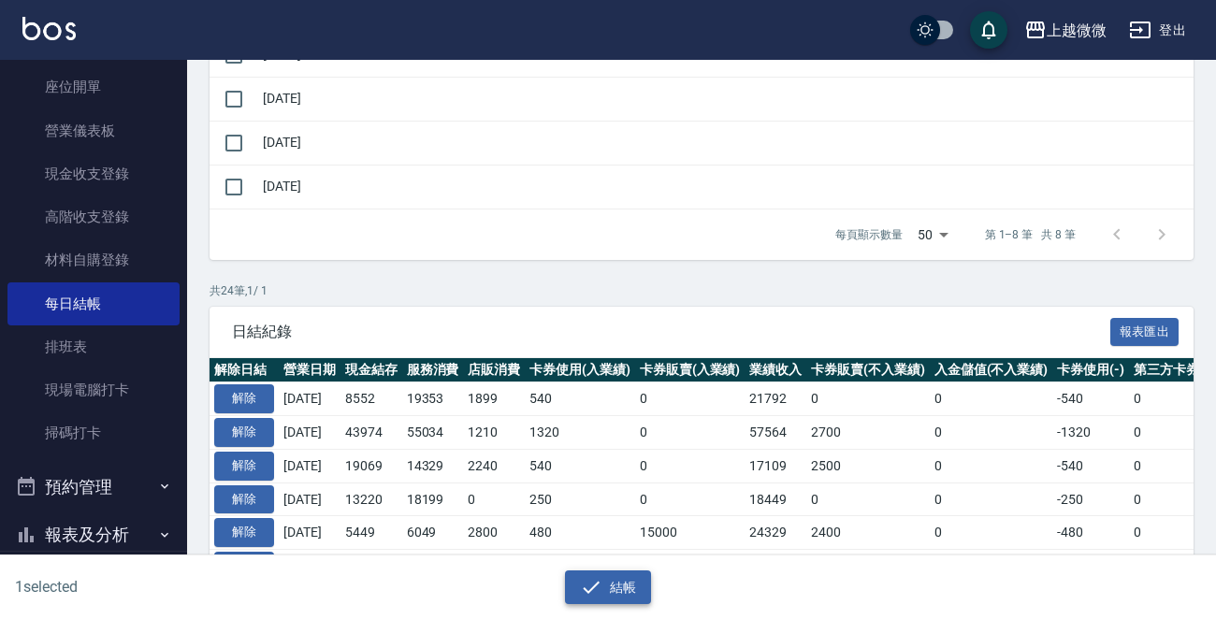
click at [623, 578] on button "結帳" at bounding box center [608, 587] width 87 height 35
click at [611, 592] on button "結帳" at bounding box center [608, 587] width 87 height 35
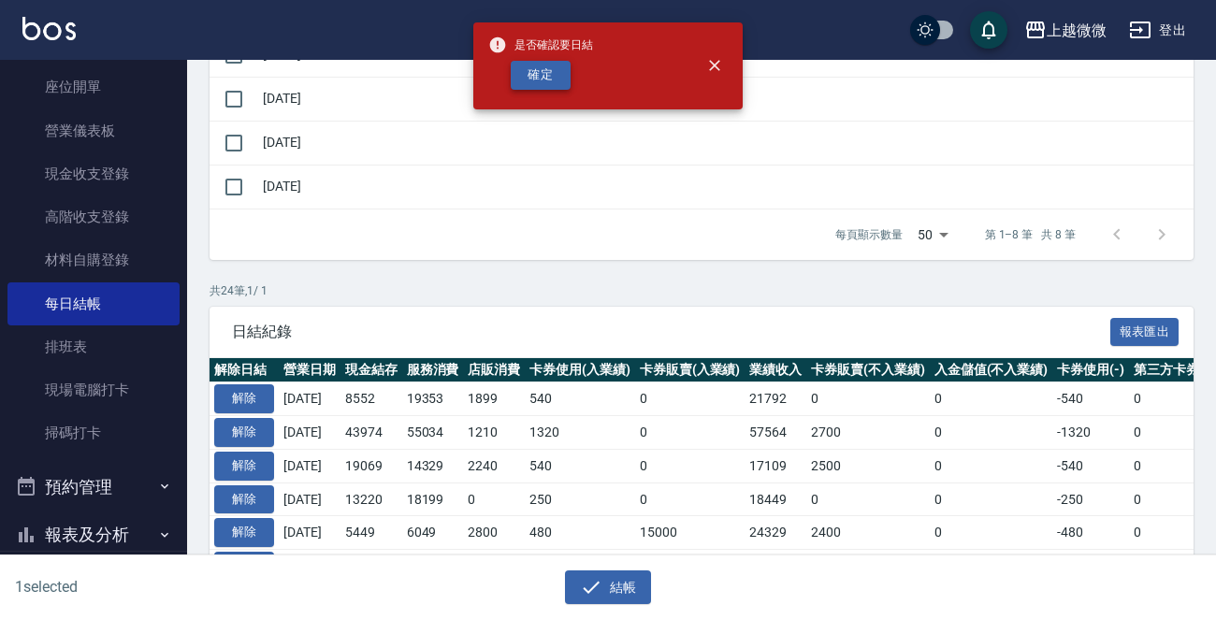
click at [541, 63] on button "確定" at bounding box center [541, 75] width 60 height 29
checkbox input "false"
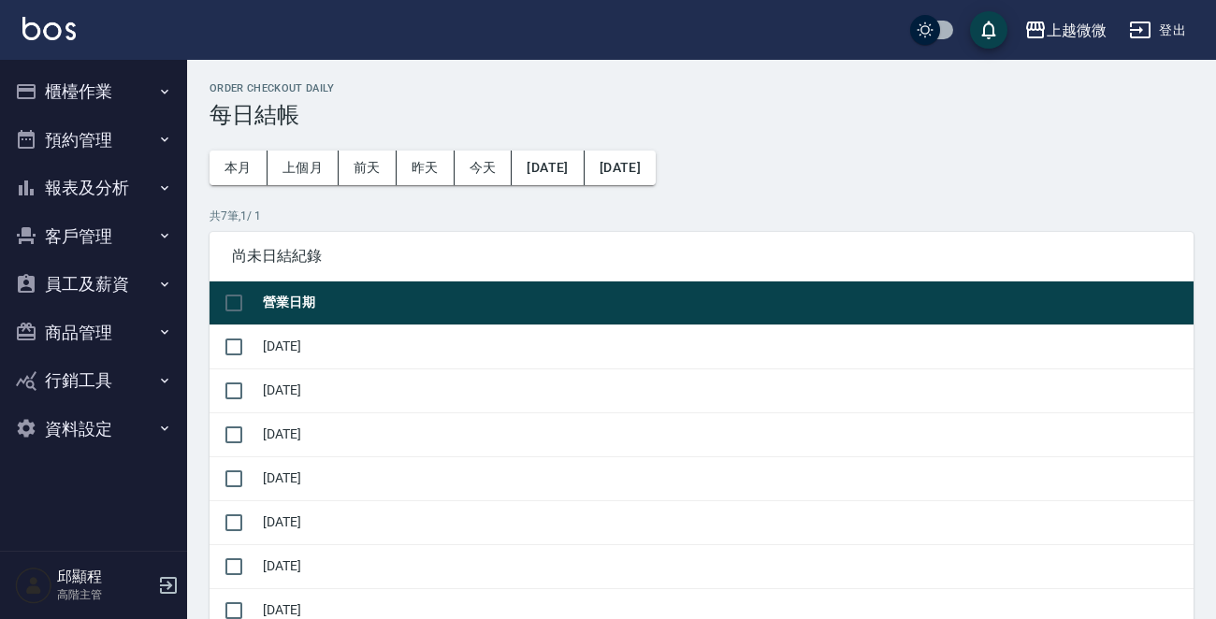
click at [151, 269] on button "員工及薪資" at bounding box center [93, 284] width 172 height 49
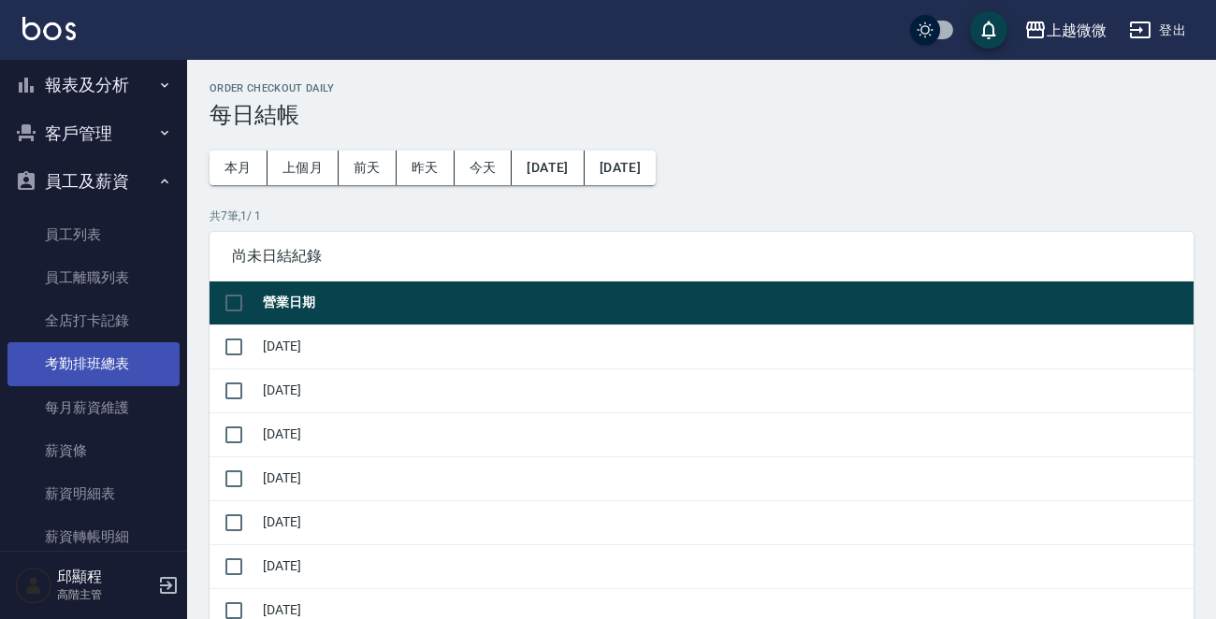
scroll to position [187, 0]
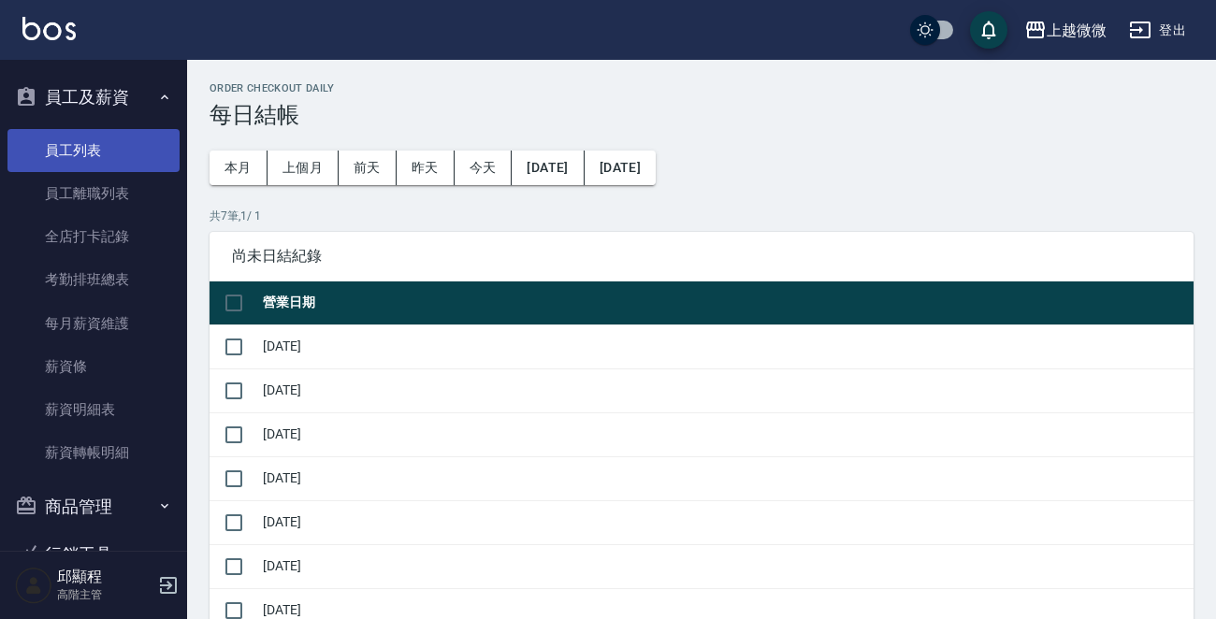
click at [100, 136] on link "員工列表" at bounding box center [93, 150] width 172 height 43
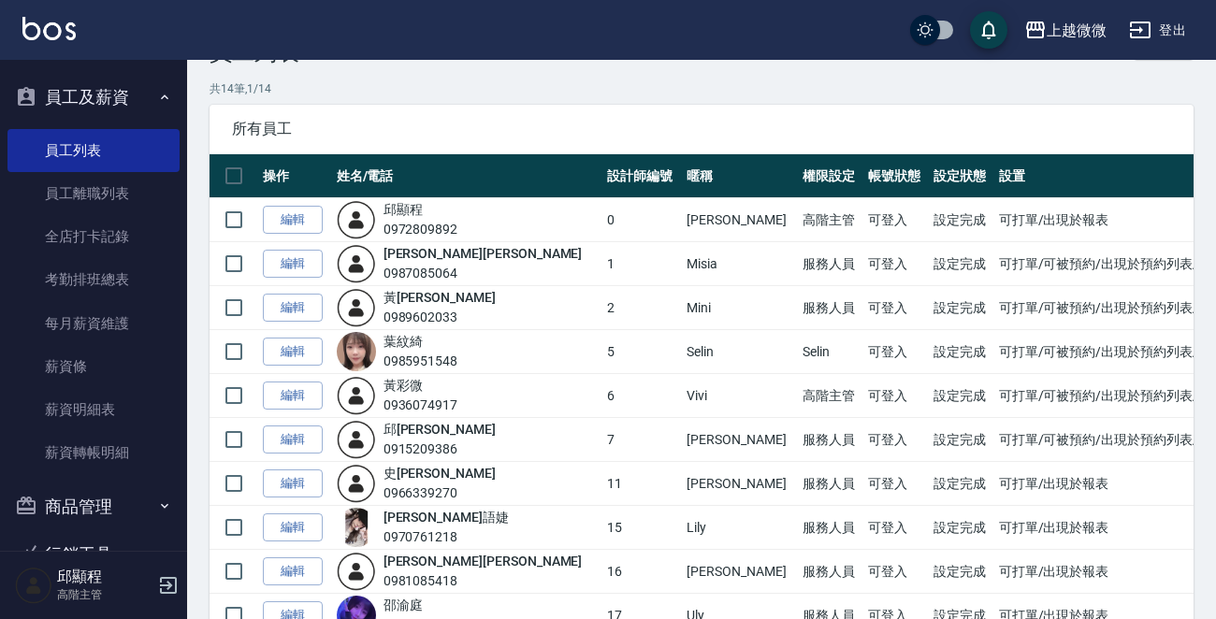
scroll to position [94, 0]
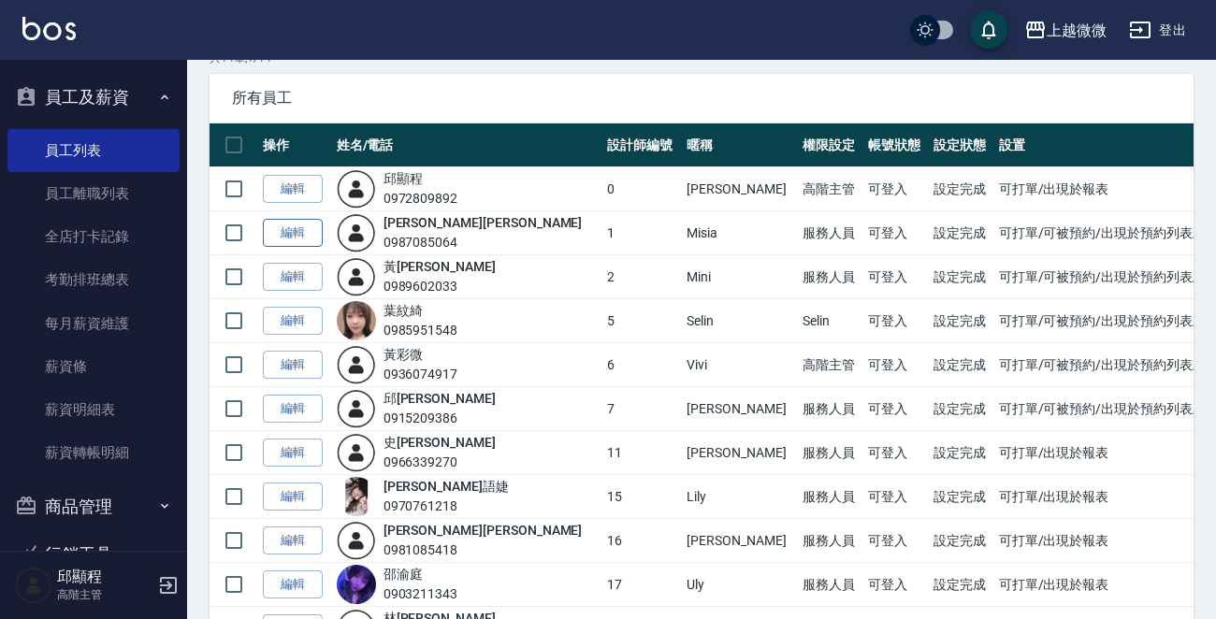
click at [310, 235] on link "編輯" at bounding box center [293, 233] width 60 height 29
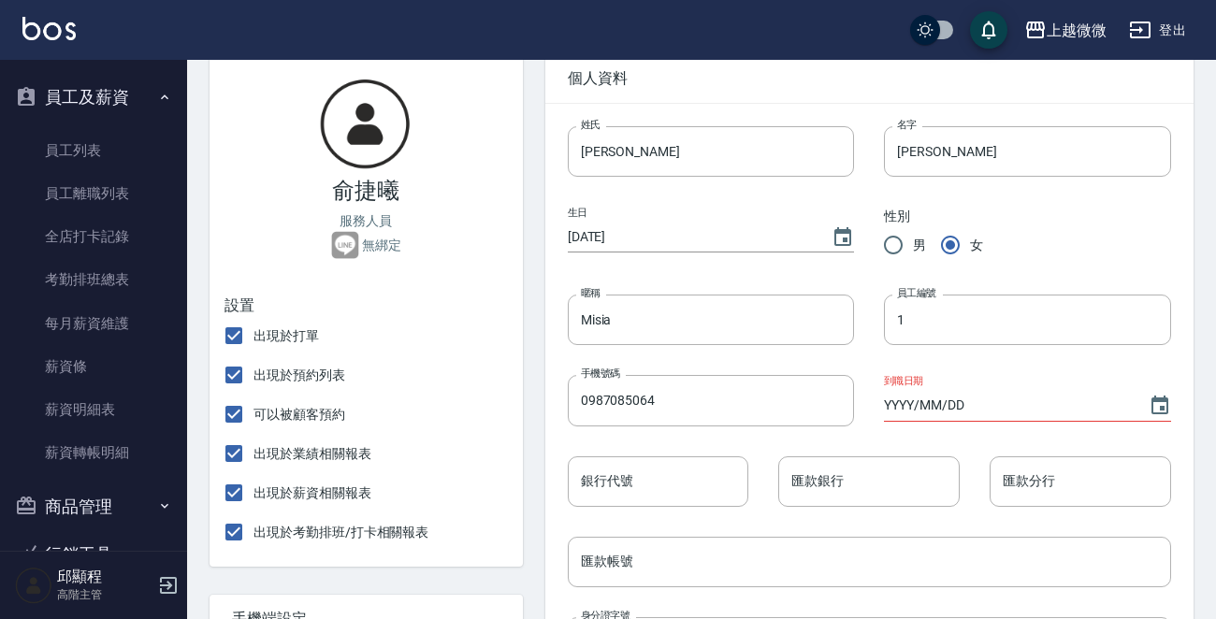
scroll to position [281, 0]
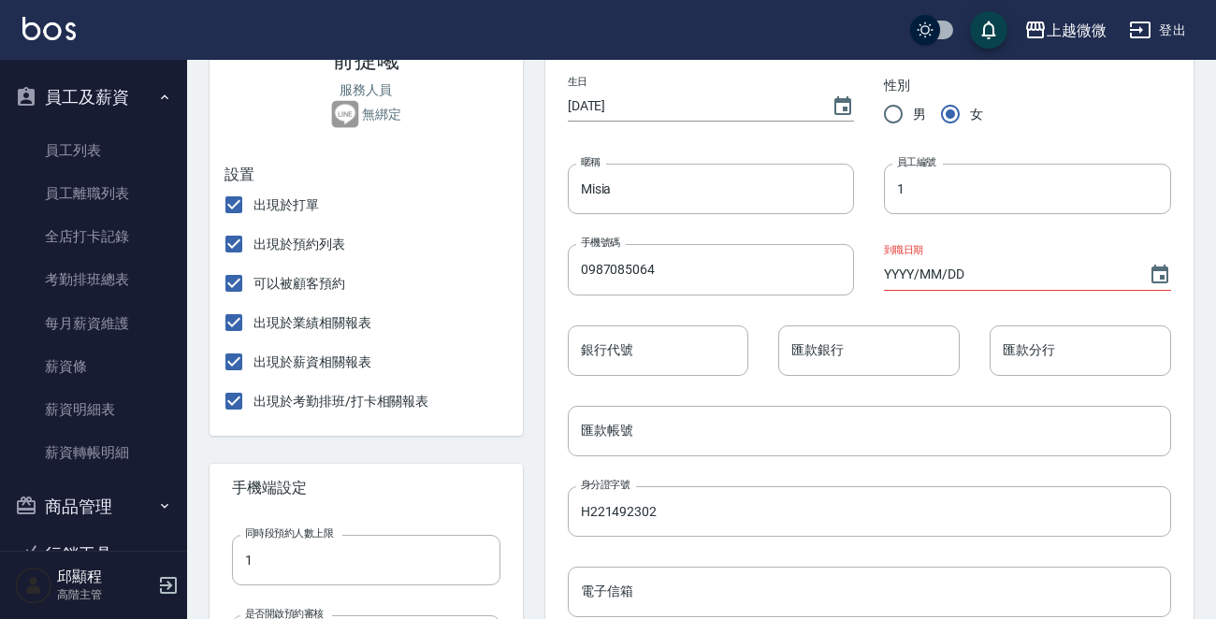
click at [75, 25] on img at bounding box center [48, 28] width 53 height 23
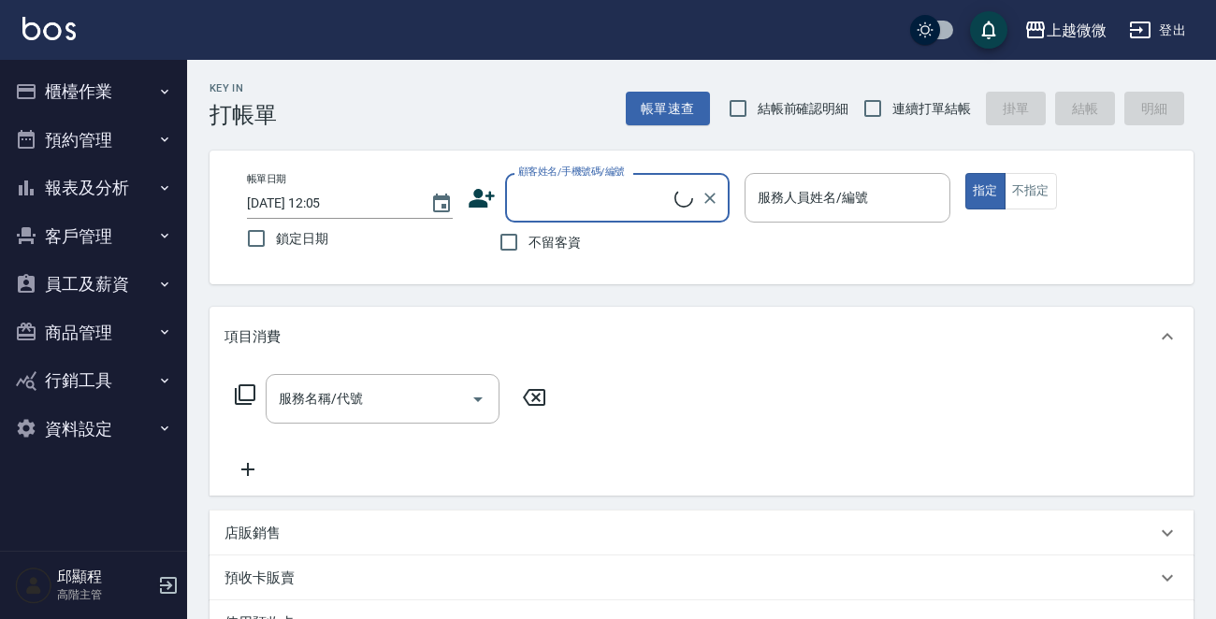
click at [166, 588] on icon "button" at bounding box center [168, 585] width 22 height 22
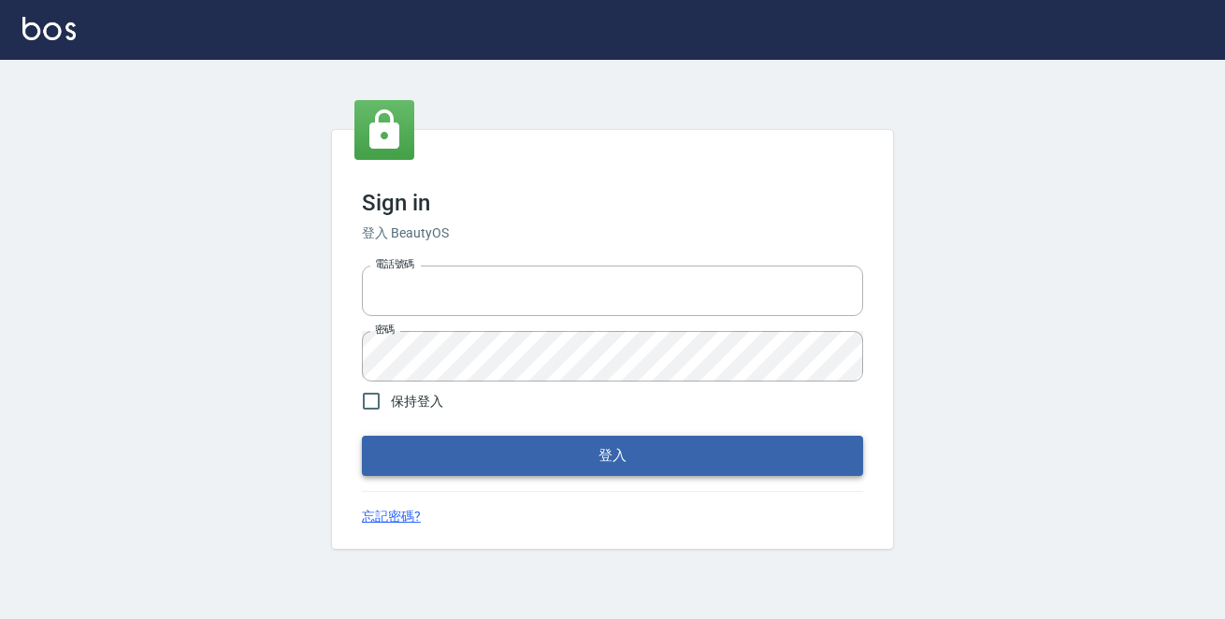
type input "0229470385"
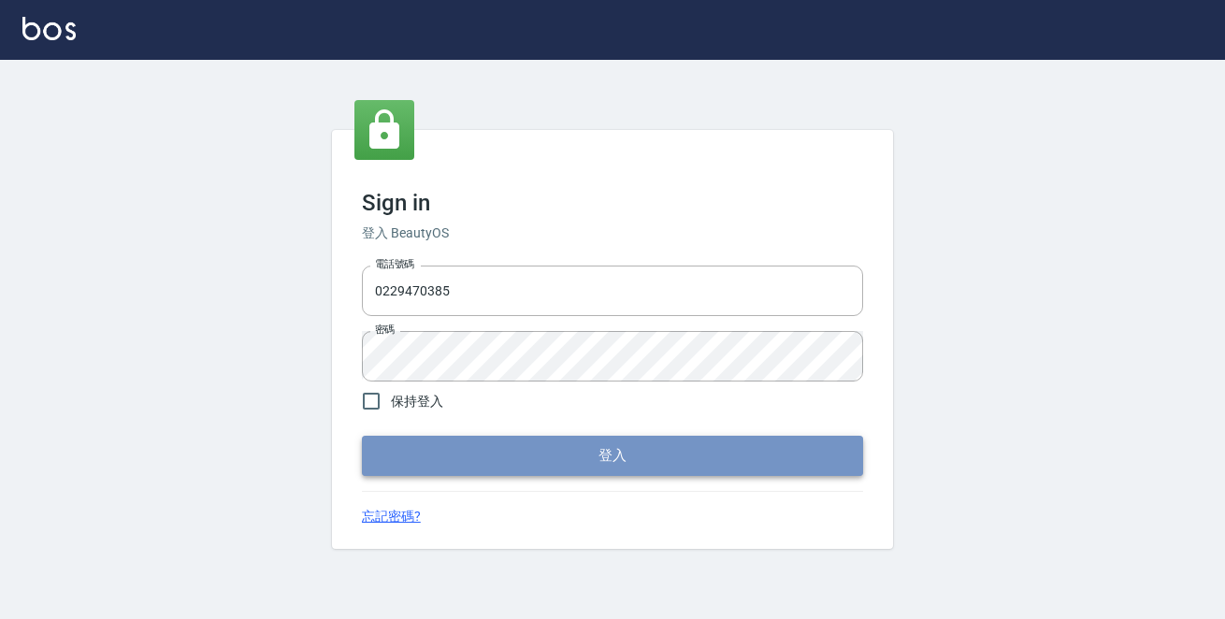
click at [555, 456] on button "登入" at bounding box center [612, 455] width 501 height 39
